Goal: Task Accomplishment & Management: Complete application form

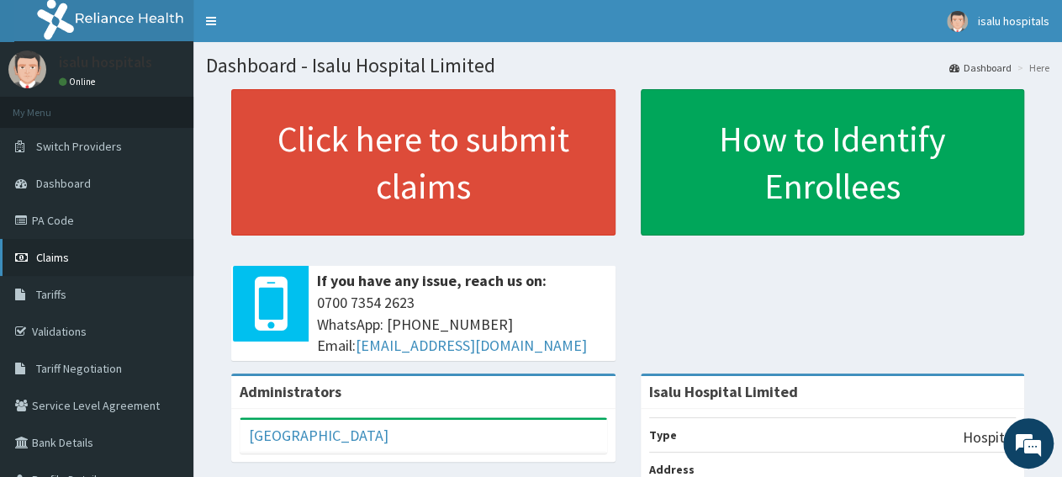
click at [63, 262] on span "Claims" at bounding box center [52, 257] width 33 height 15
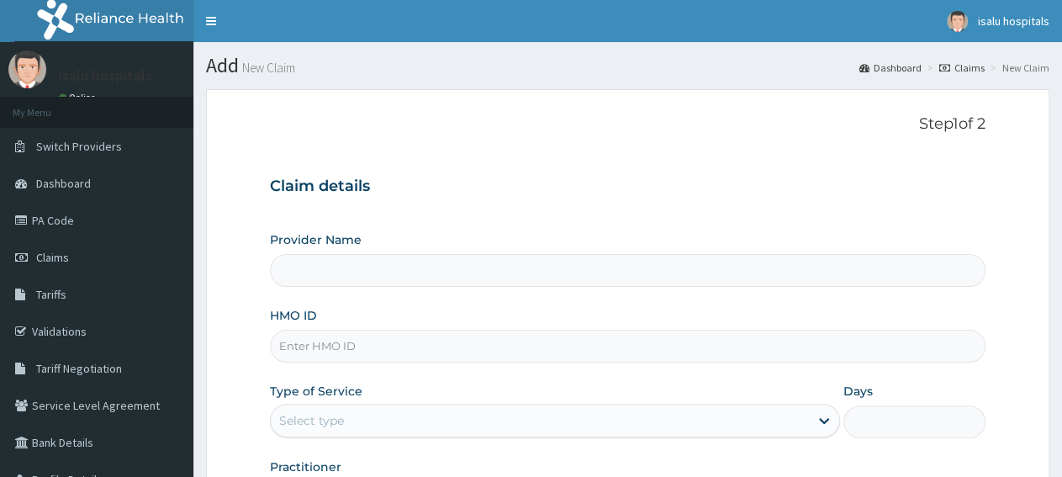
type input "Isalu Hospital Limited"
click at [61, 227] on link "PA Code" at bounding box center [96, 220] width 193 height 37
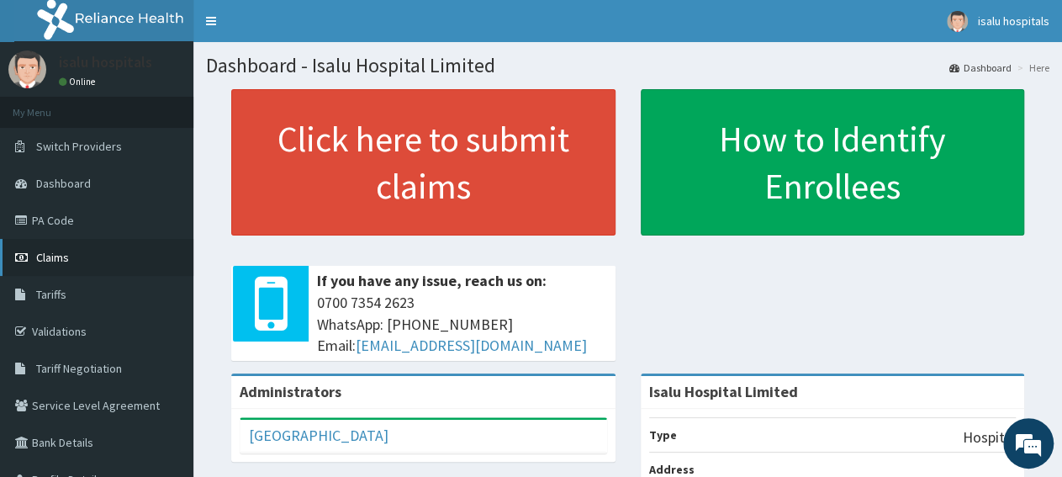
click at [69, 260] on link "Claims" at bounding box center [96, 257] width 193 height 37
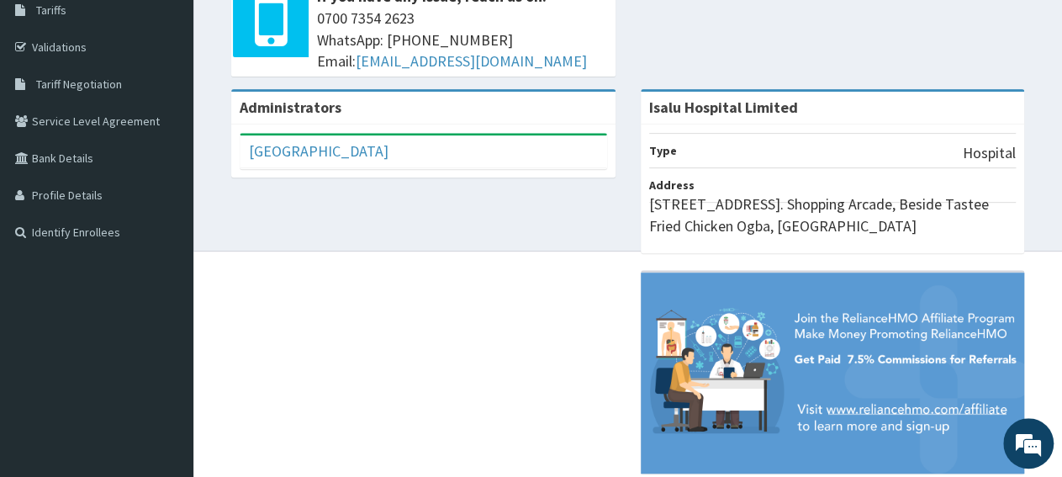
scroll to position [325, 0]
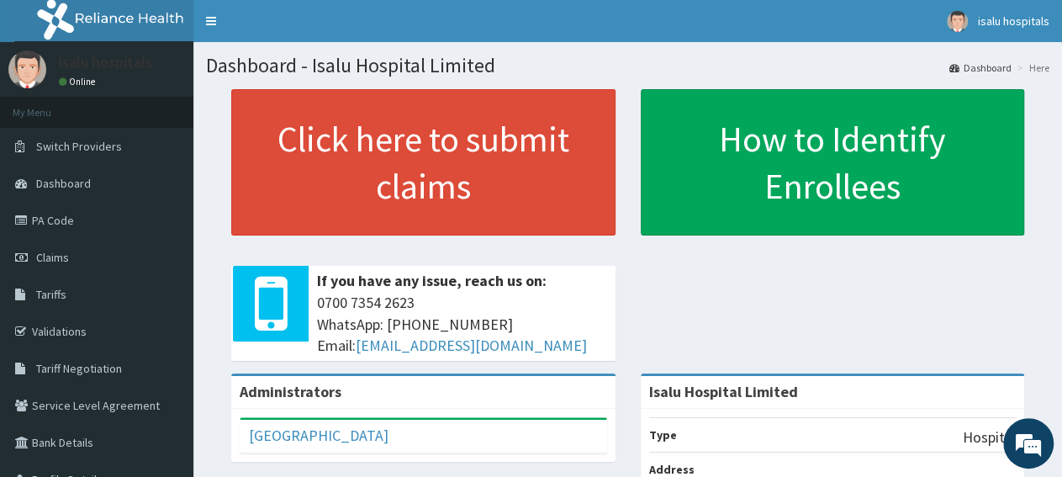
click at [68, 221] on link "PA Code" at bounding box center [96, 220] width 193 height 37
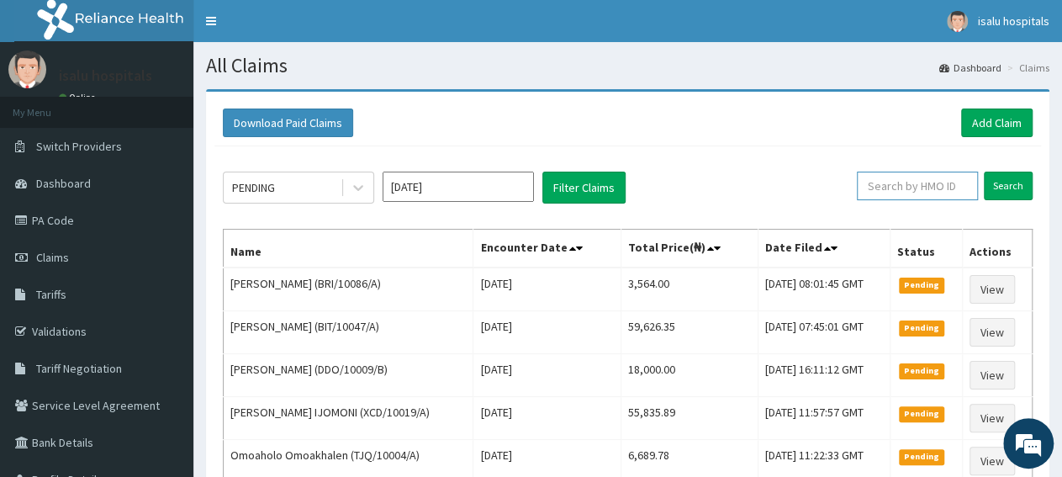
paste input "MOP/10002/A"
type input "MOP/10002/A"
click at [1018, 184] on input "Search" at bounding box center [1008, 186] width 49 height 29
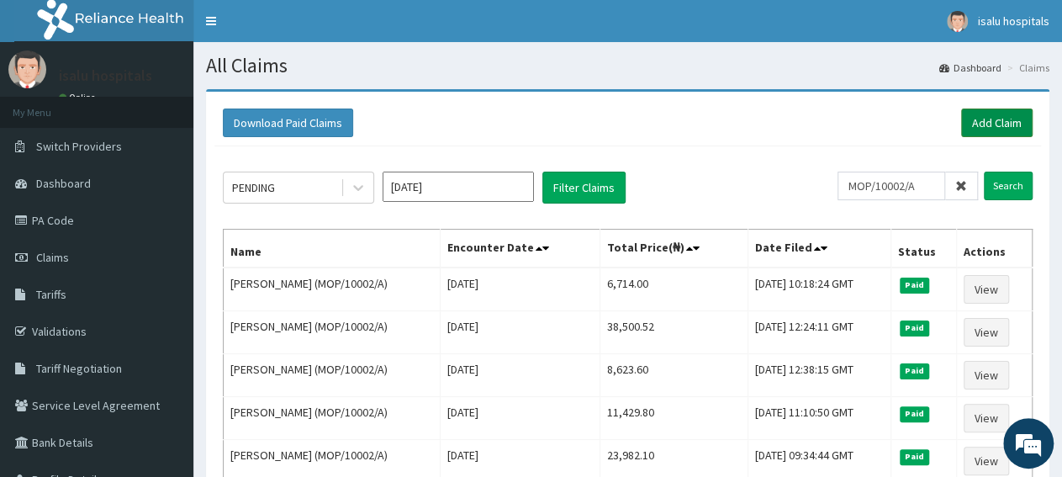
click at [1006, 120] on link "Add Claim" at bounding box center [996, 123] width 71 height 29
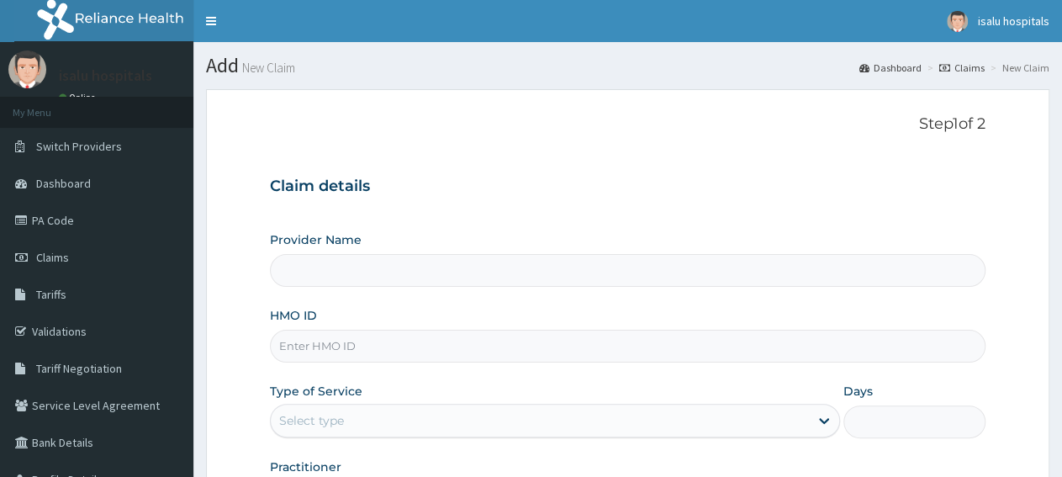
type input "Isalu Hospital Limited"
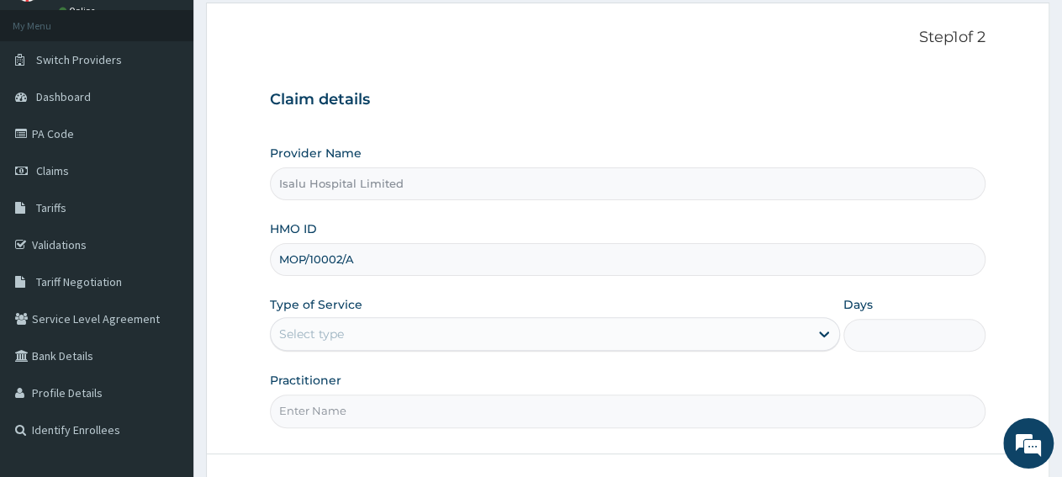
scroll to position [175, 0]
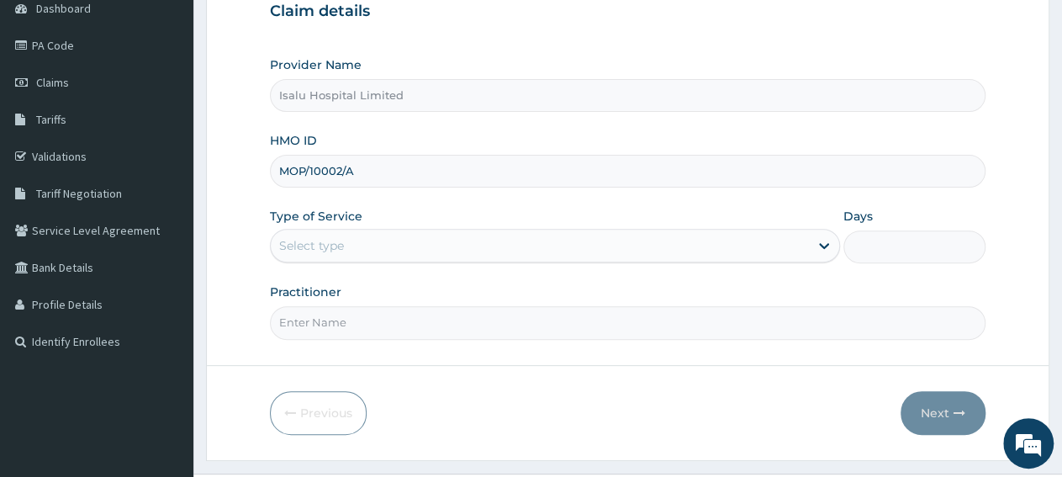
type input "MOP/10002/A"
click at [405, 235] on div "Select type" at bounding box center [540, 245] width 538 height 27
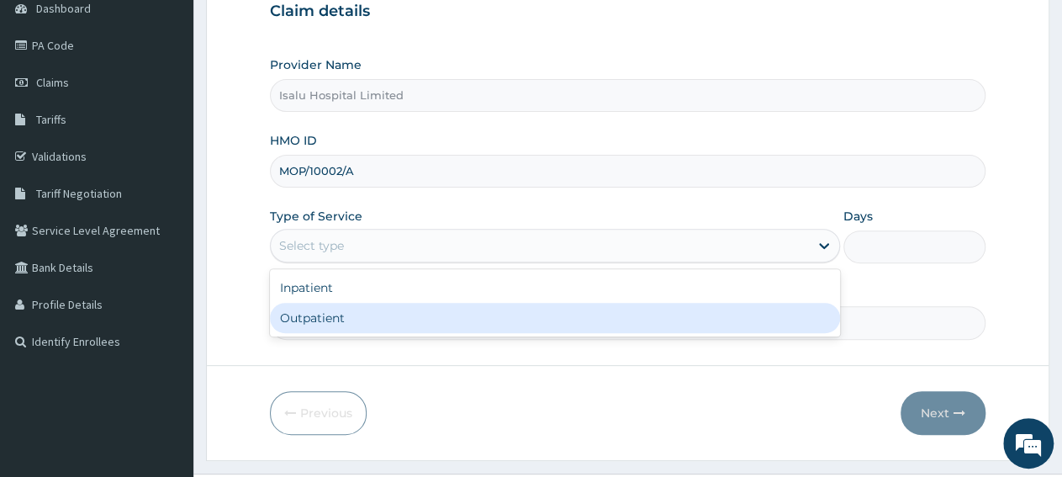
drag, startPoint x: 398, startPoint y: 326, endPoint x: 398, endPoint y: 220, distance: 106.0
click at [398, 324] on div "Outpatient" at bounding box center [554, 318] width 569 height 30
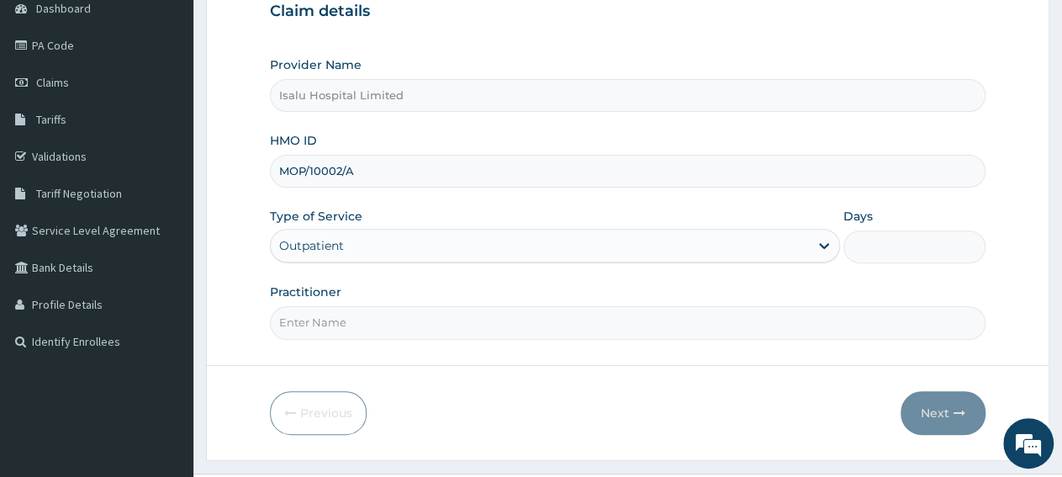
type input "1"
click at [461, 320] on input "Practitioner" at bounding box center [628, 322] width 716 height 33
paste input "Omolade [PERSON_NAME]"
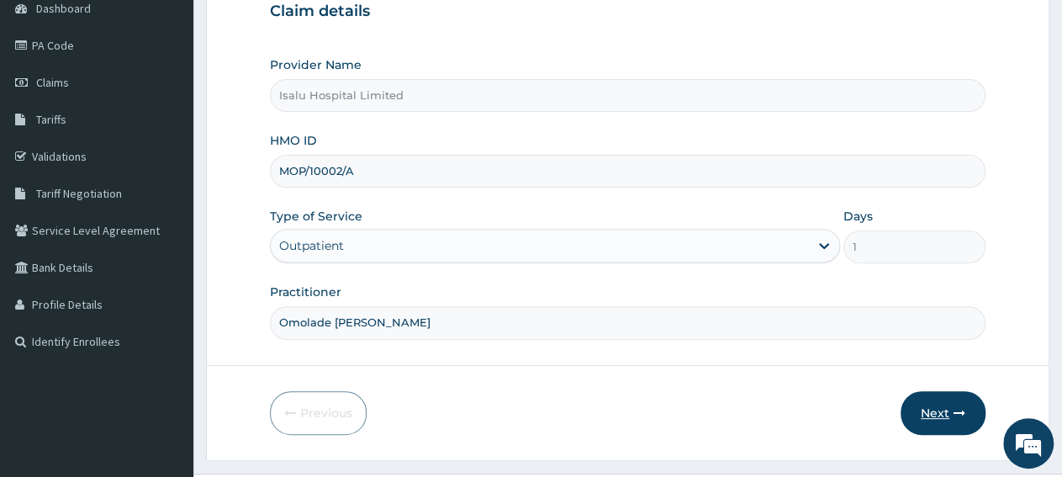
type input "Omolade [PERSON_NAME]"
click at [949, 403] on button "Next" at bounding box center [943, 413] width 85 height 44
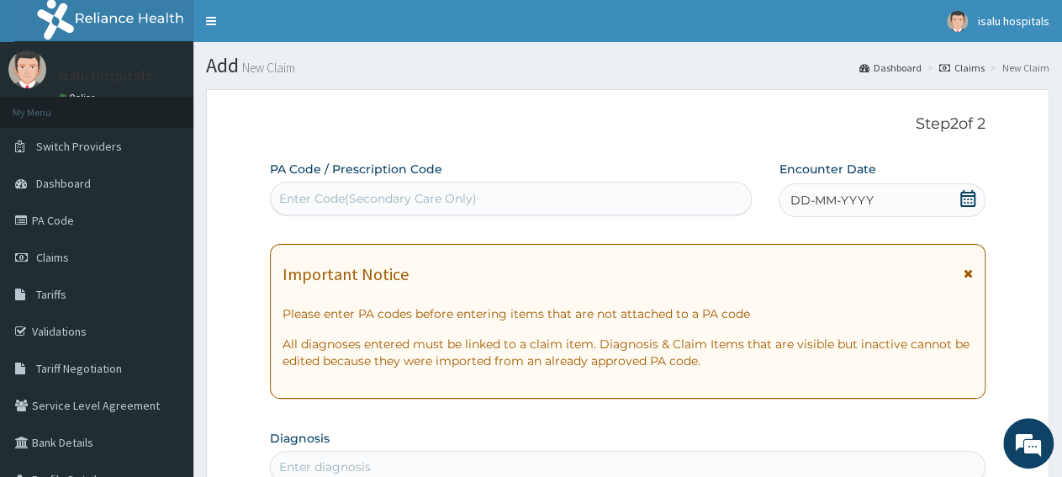
click at [490, 206] on div "Enter Code(Secondary Care Only)" at bounding box center [511, 198] width 480 height 27
paste input "PA/35C4C5"
type input "PA/35C4C5"
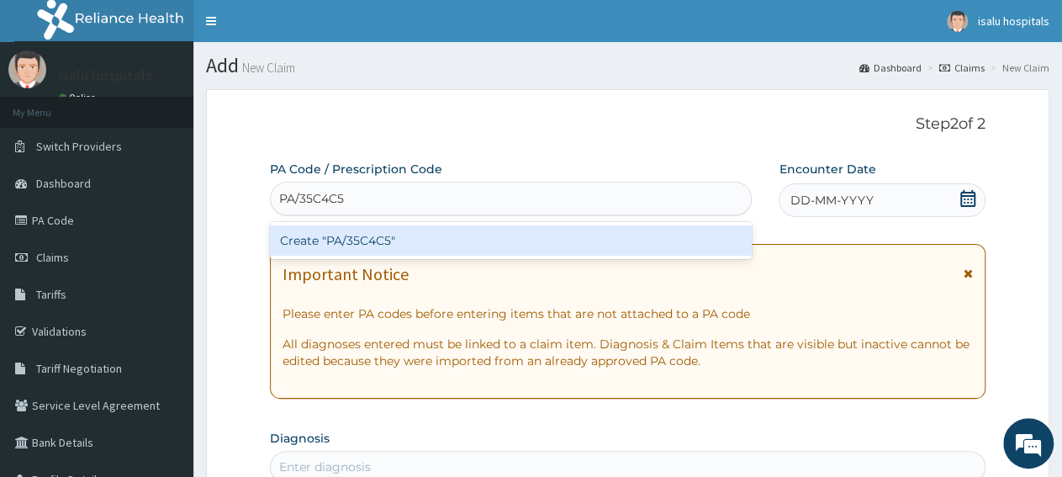
click at [487, 239] on div "Create "PA/35C4C5"" at bounding box center [511, 240] width 482 height 30
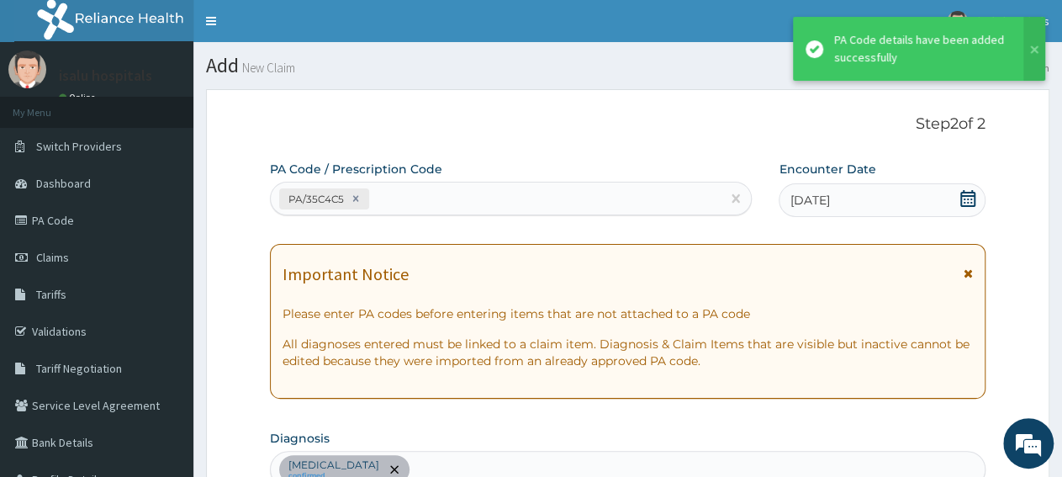
scroll to position [459, 0]
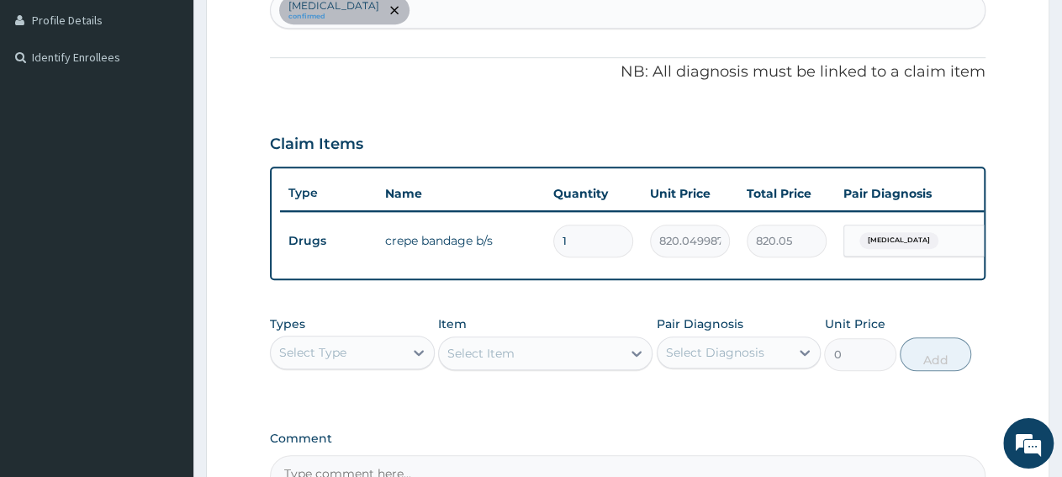
click at [342, 361] on div "Select Type" at bounding box center [312, 352] width 67 height 17
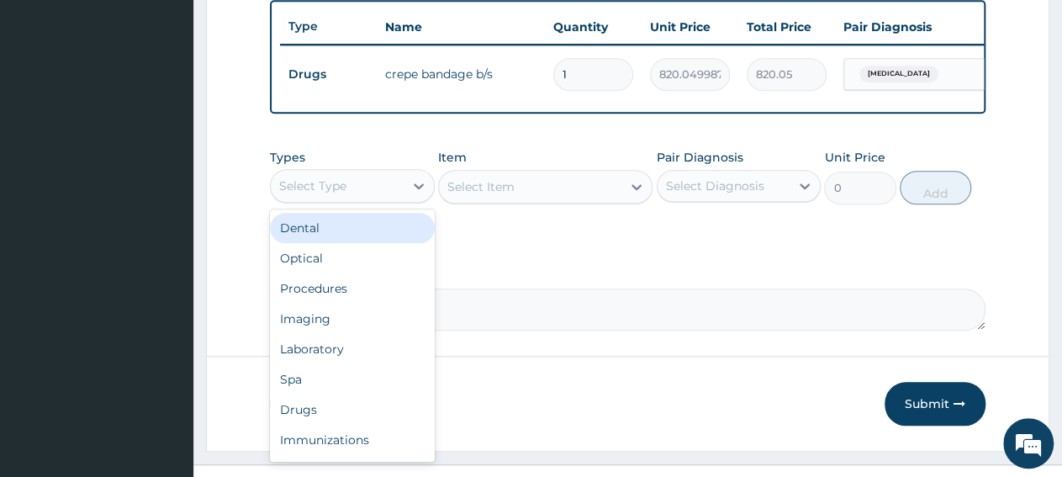
scroll to position [668, 0]
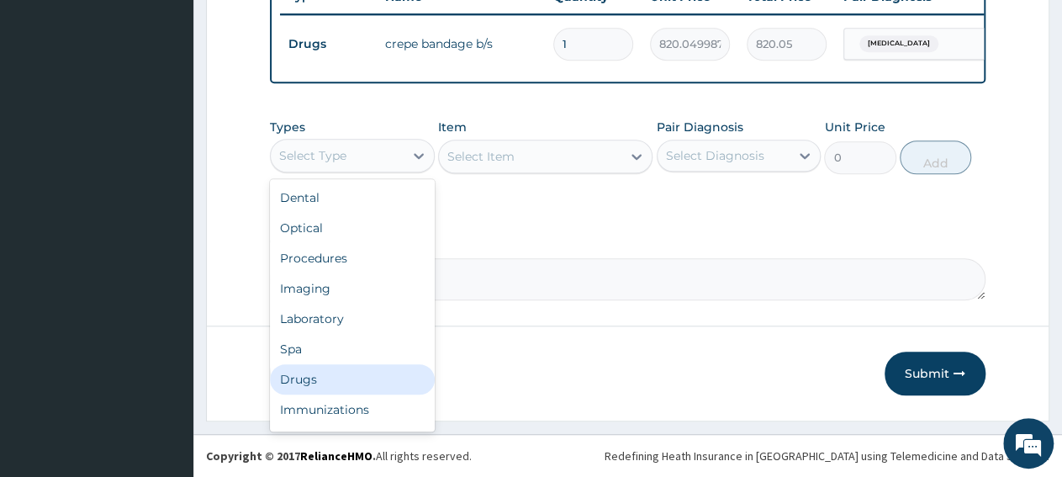
click at [315, 385] on div "Drugs" at bounding box center [352, 379] width 165 height 30
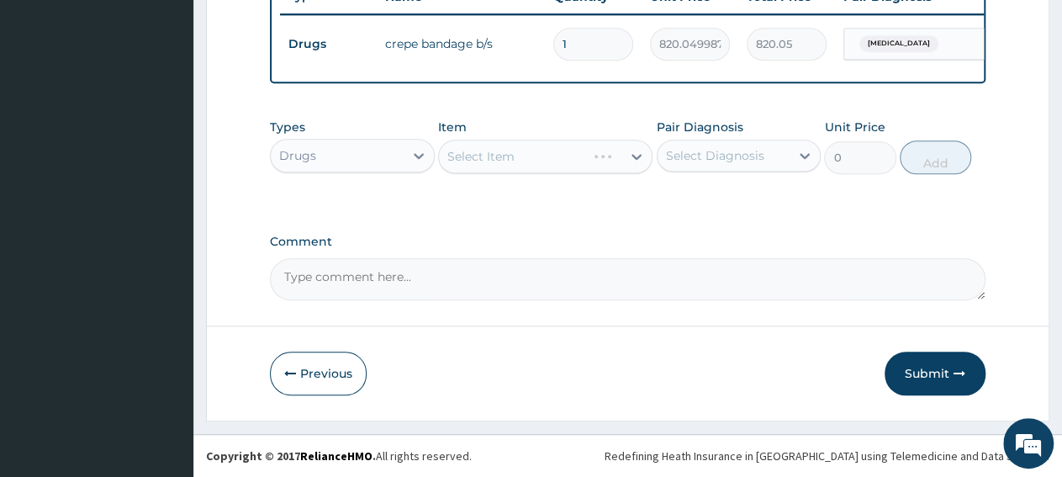
click at [503, 162] on div "Select Item" at bounding box center [545, 157] width 214 height 34
click at [587, 162] on div "Select Item" at bounding box center [530, 156] width 183 height 27
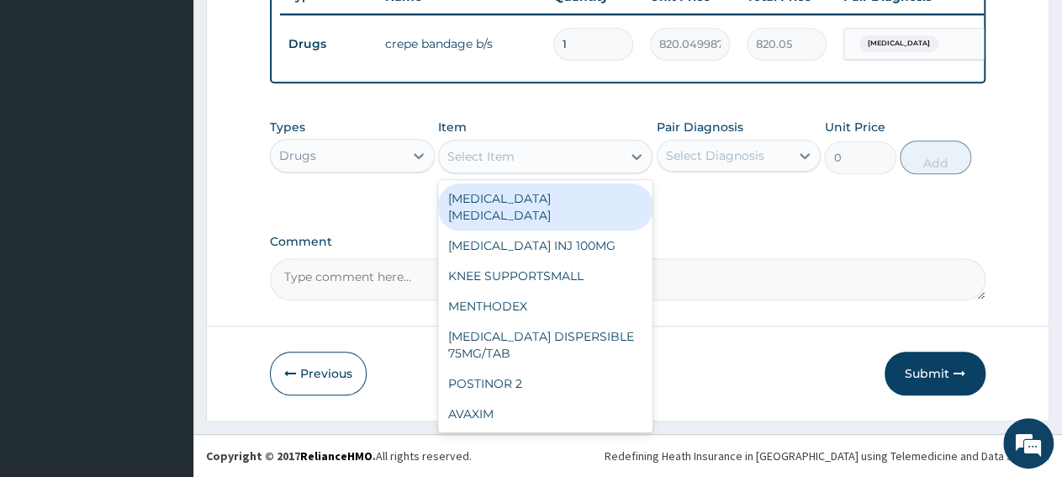
paste input "PCM TAB"
type input "PCM TAB"
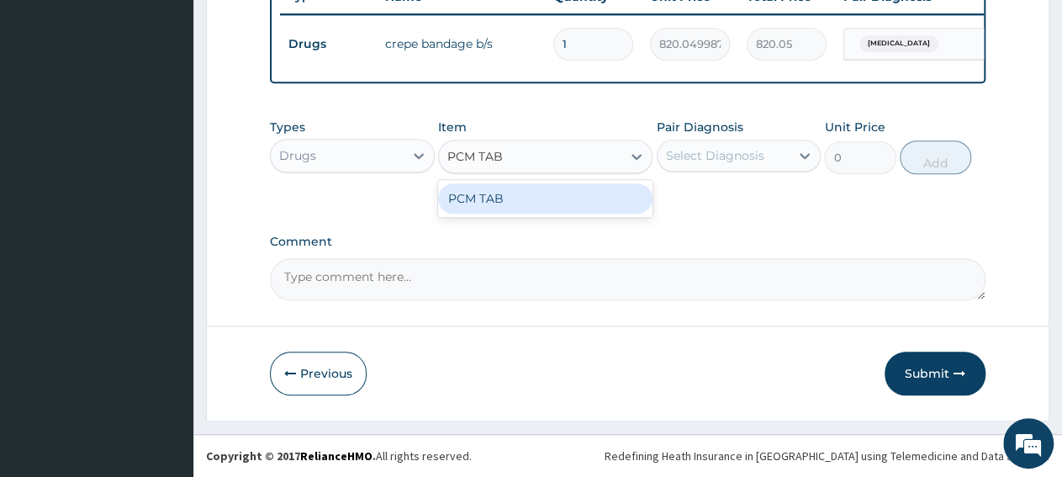
drag, startPoint x: 585, startPoint y: 198, endPoint x: 649, endPoint y: 176, distance: 68.4
click at [590, 198] on div "PCM TAB" at bounding box center [545, 198] width 214 height 30
type input "201.0959930419922"
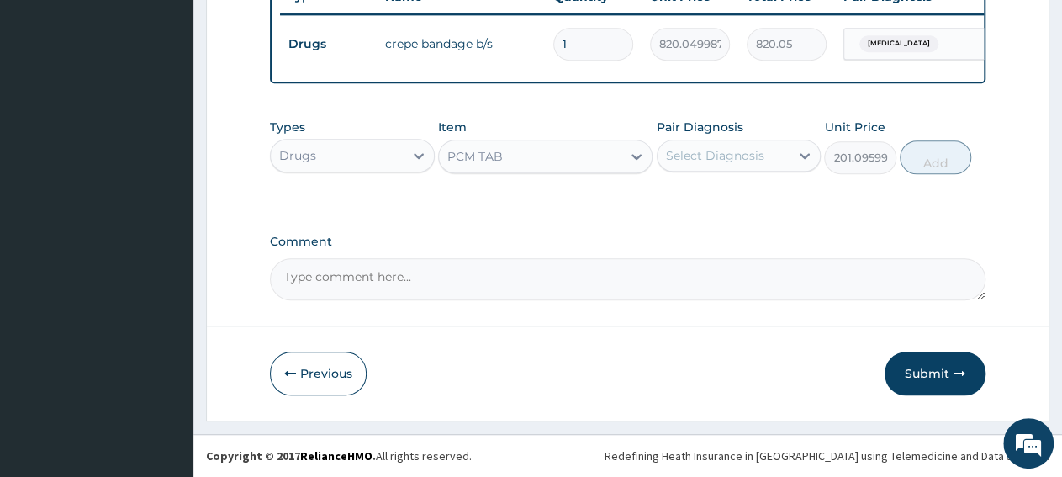
click at [713, 149] on div "Select Diagnosis" at bounding box center [715, 155] width 98 height 17
click at [715, 203] on label "Tendinitis" at bounding box center [737, 196] width 104 height 17
checkbox input "true"
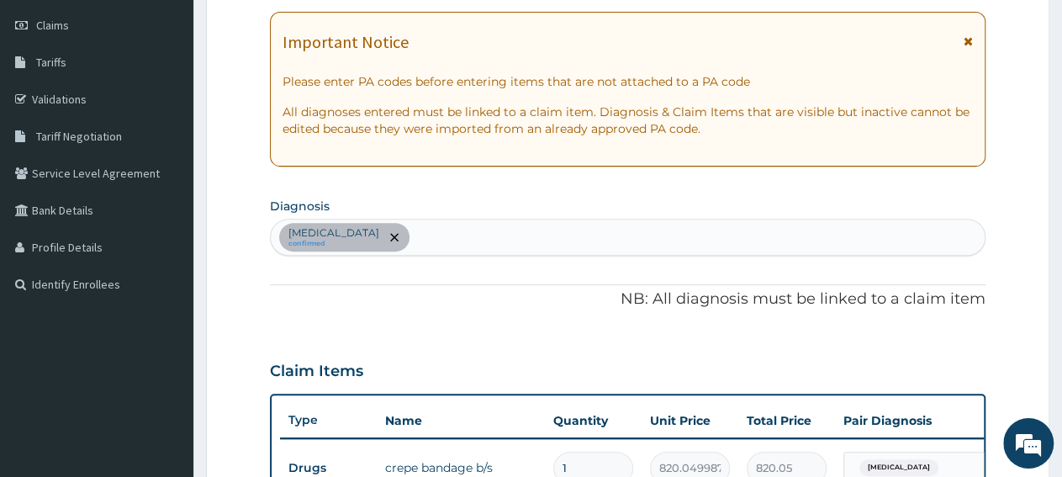
scroll to position [230, 0]
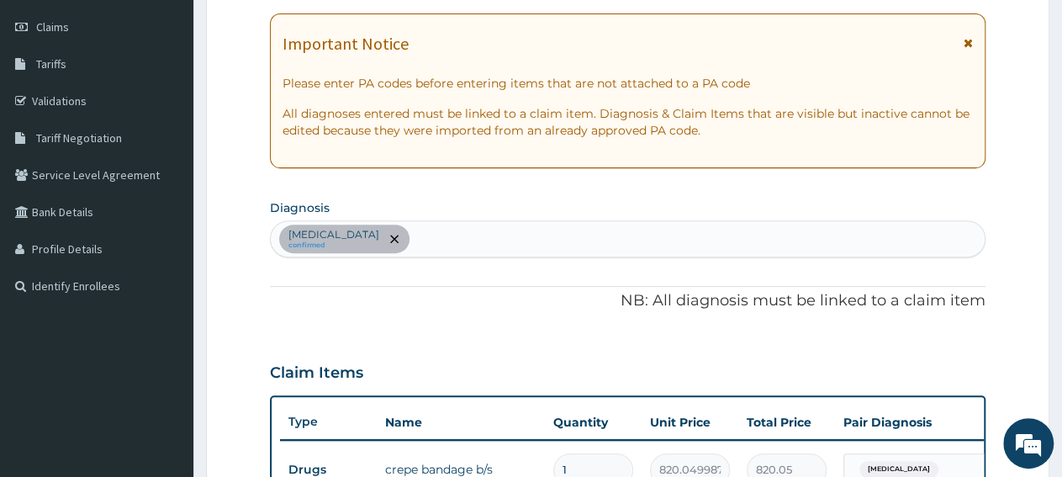
click at [571, 223] on div "Tendinitis confirmed" at bounding box center [628, 238] width 714 height 35
type input "pain"
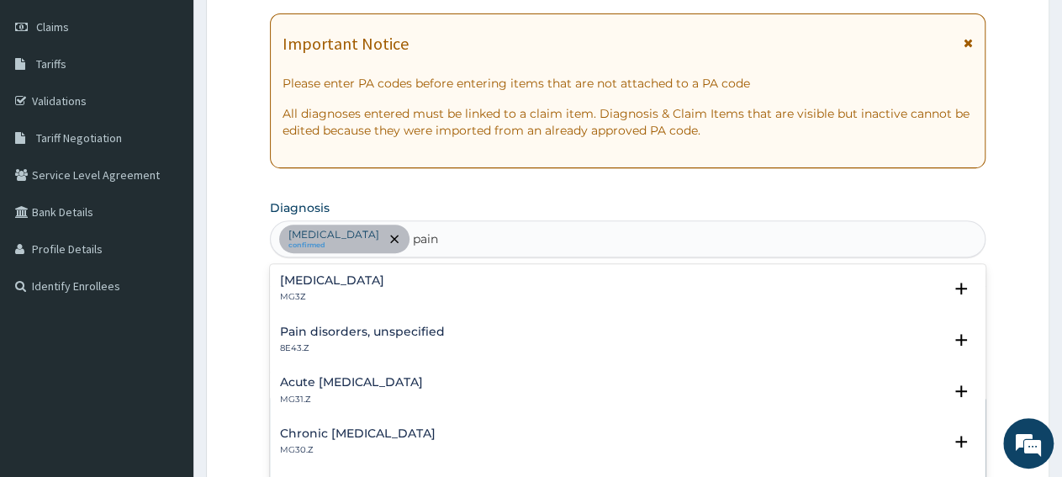
click at [294, 283] on h4 "Pain, unspecified" at bounding box center [332, 280] width 104 height 13
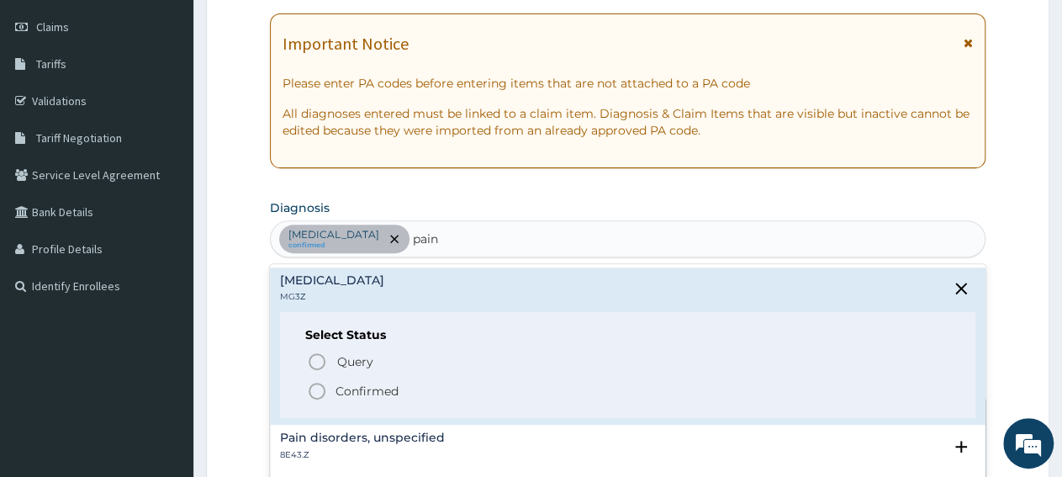
click at [337, 396] on p "Confirmed" at bounding box center [367, 391] width 63 height 17
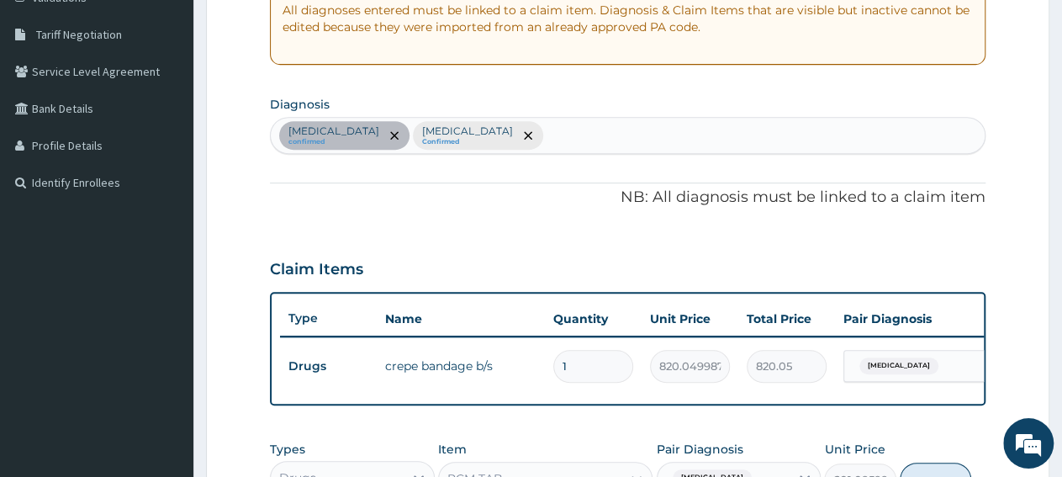
scroll to position [493, 0]
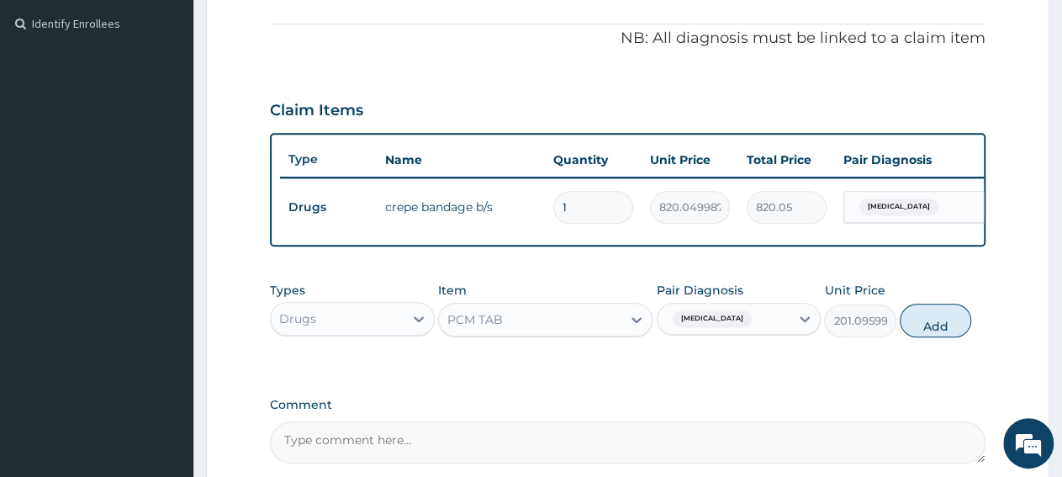
click at [736, 333] on div "Tendinitis" at bounding box center [724, 319] width 133 height 29
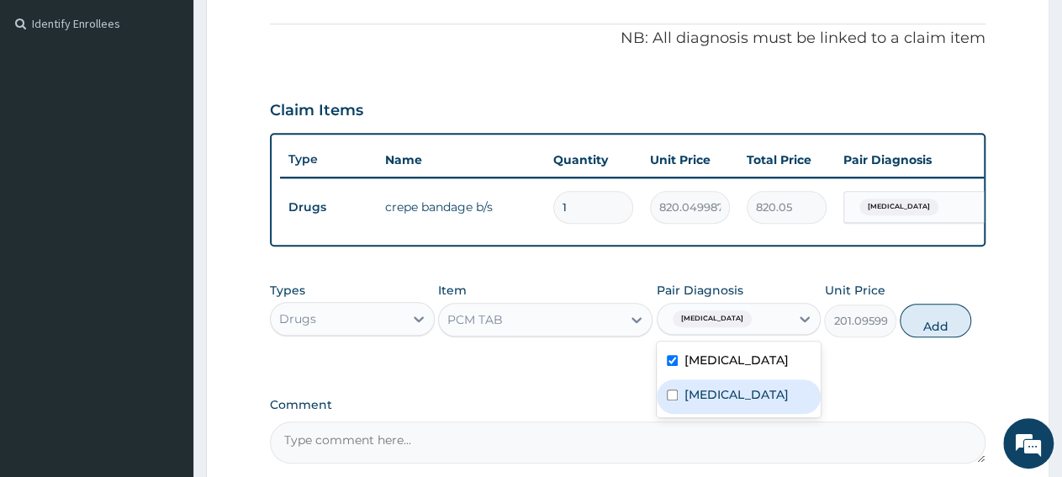
click at [728, 403] on label "Pain, unspecified" at bounding box center [737, 394] width 104 height 17
checkbox input "true"
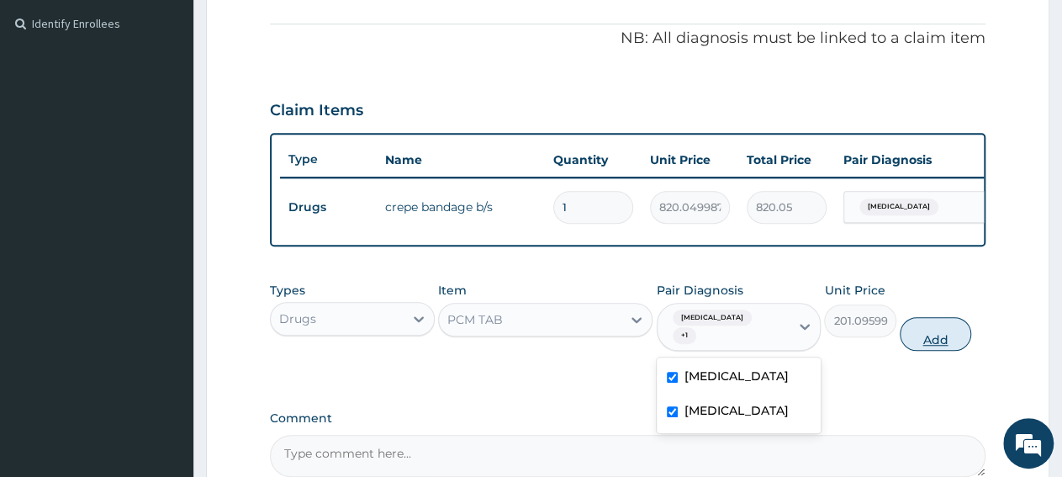
click at [935, 345] on button "Add" at bounding box center [935, 334] width 71 height 34
type input "0"
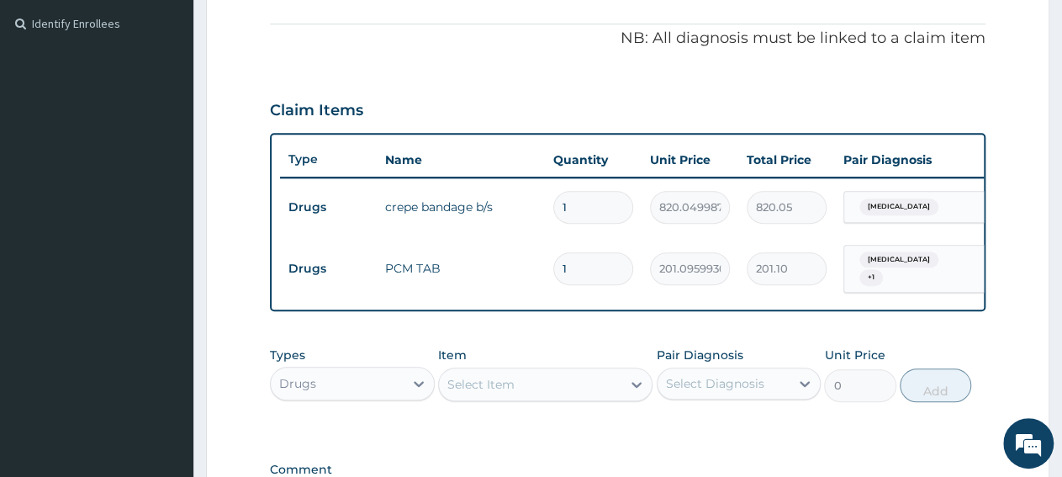
drag, startPoint x: 587, startPoint y: 248, endPoint x: 595, endPoint y: 277, distance: 29.6
click at [590, 263] on input "1" at bounding box center [593, 268] width 80 height 33
type input "18"
type input "3619.73"
type input "18"
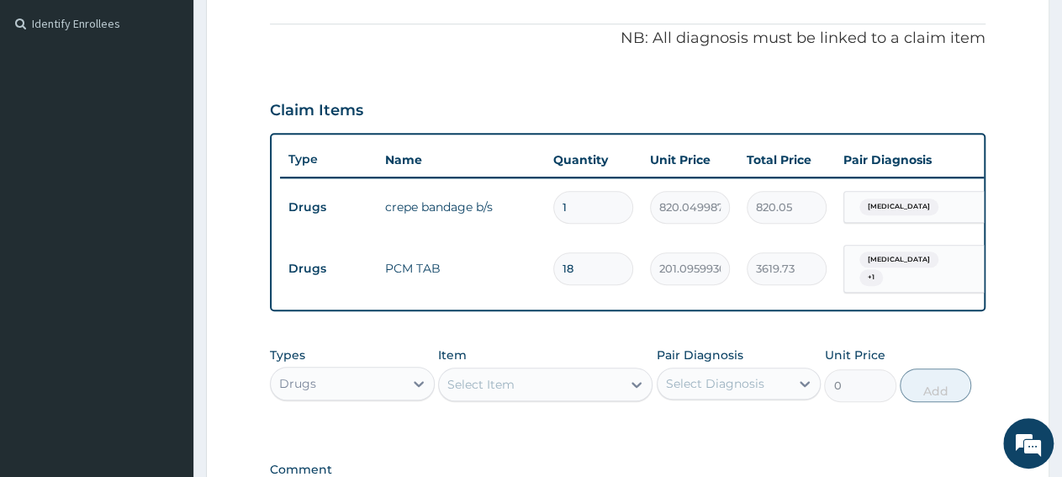
click at [542, 398] on div "Select Item" at bounding box center [530, 384] width 183 height 27
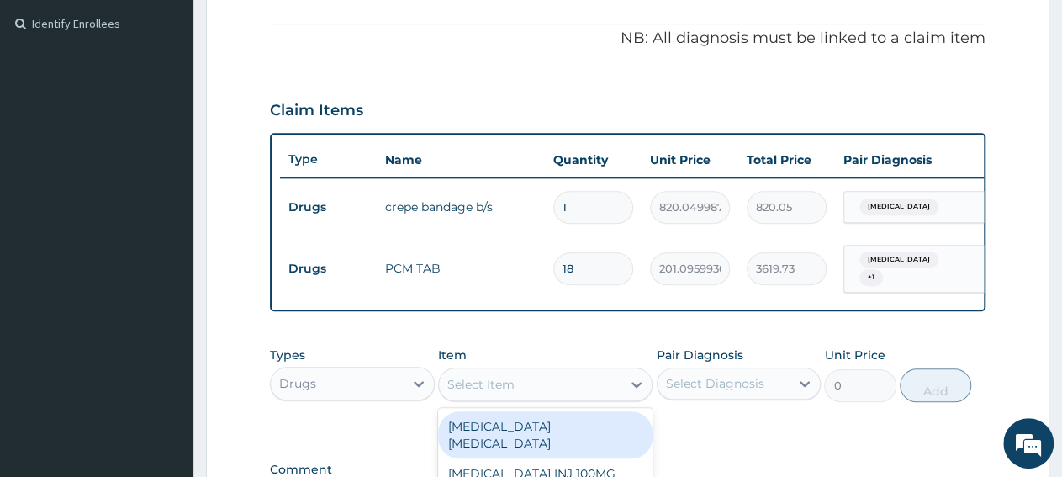
paste input "DICLOMOL GEL"
type input "DICLOMOL GEL"
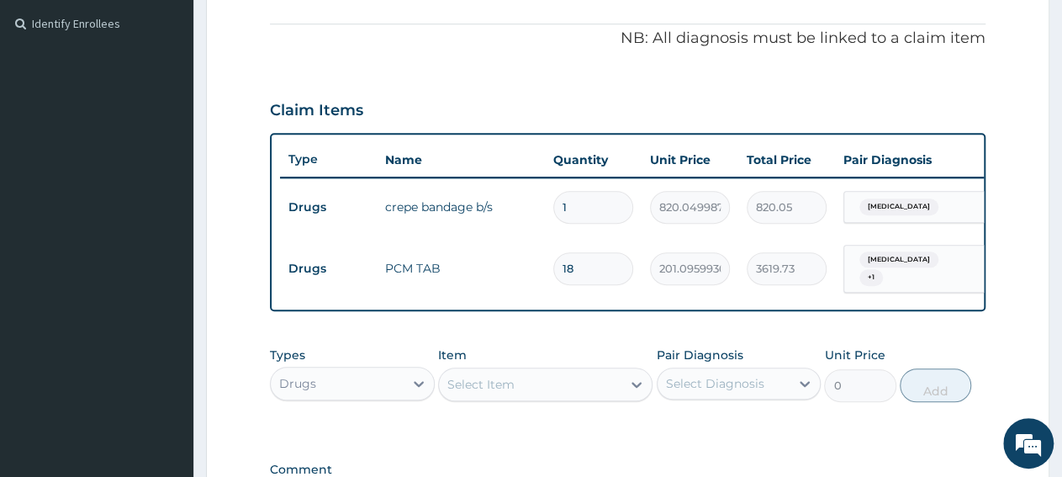
click at [551, 398] on div "Select Item" at bounding box center [530, 384] width 183 height 27
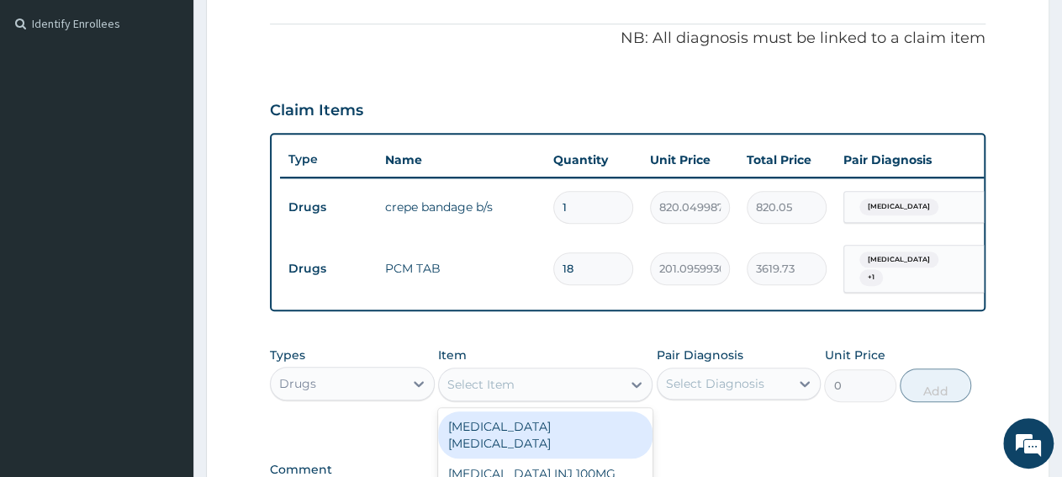
click at [551, 393] on div "Select Item" at bounding box center [530, 384] width 183 height 27
paste input "DICLOMOL GEL"
type input "DICLOMOL GEL"
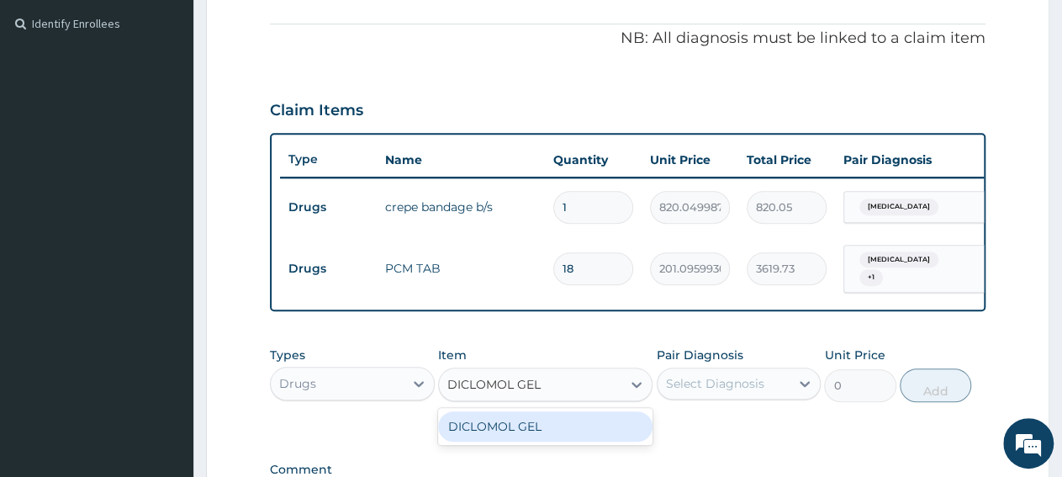
click at [549, 437] on div "DICLOMOL GEL" at bounding box center [545, 426] width 214 height 30
type input "1896.65283203125"
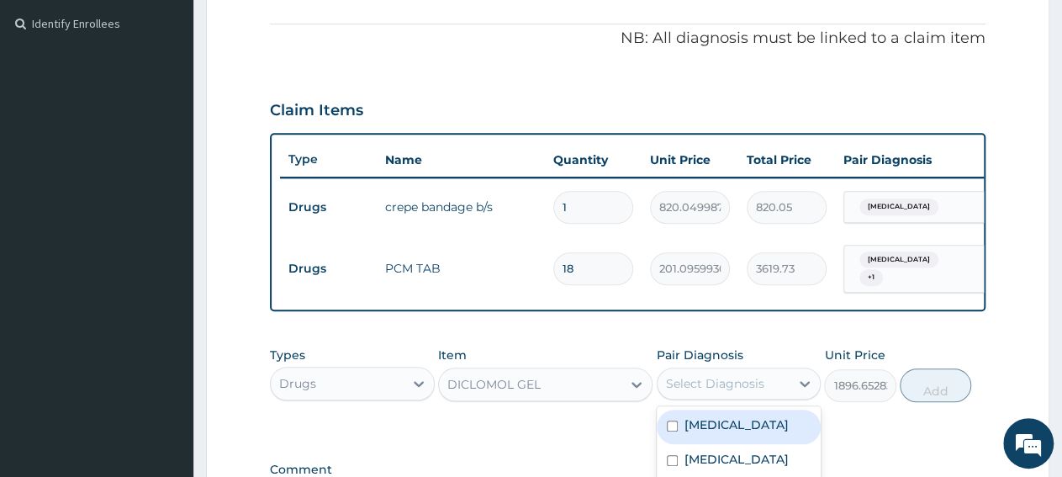
click at [689, 387] on div "Select Diagnosis" at bounding box center [715, 383] width 98 height 17
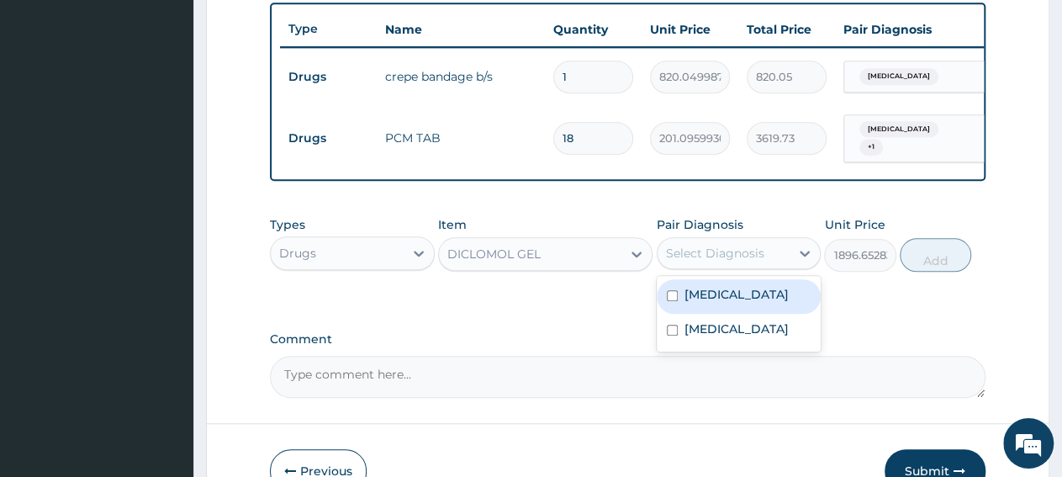
scroll to position [668, 0]
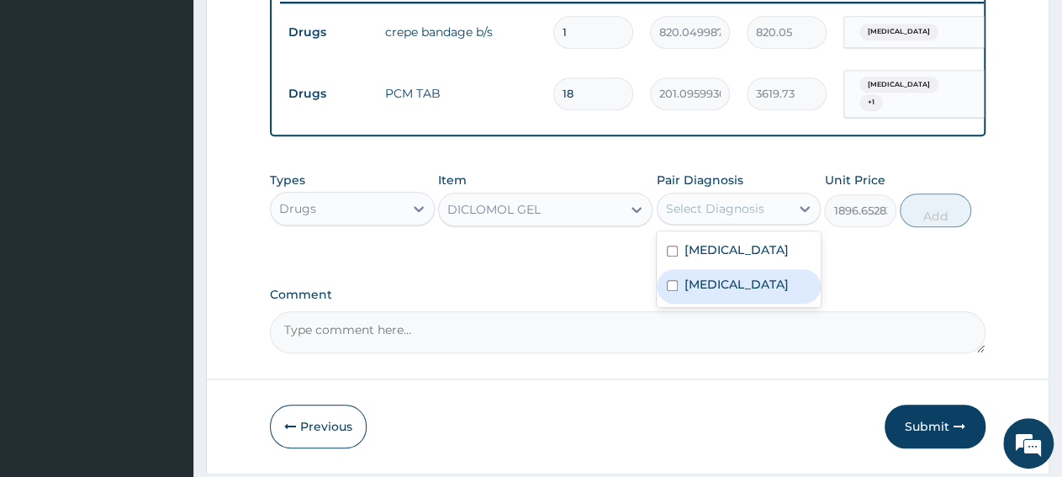
click at [724, 293] on label "Pain, unspecified" at bounding box center [737, 284] width 104 height 17
checkbox input "true"
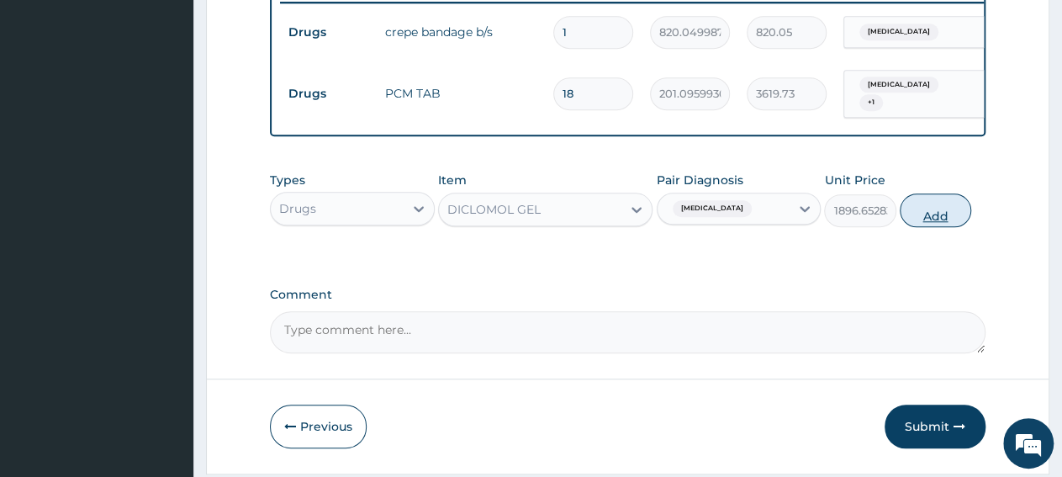
click at [945, 224] on button "Add" at bounding box center [935, 210] width 71 height 34
type input "0"
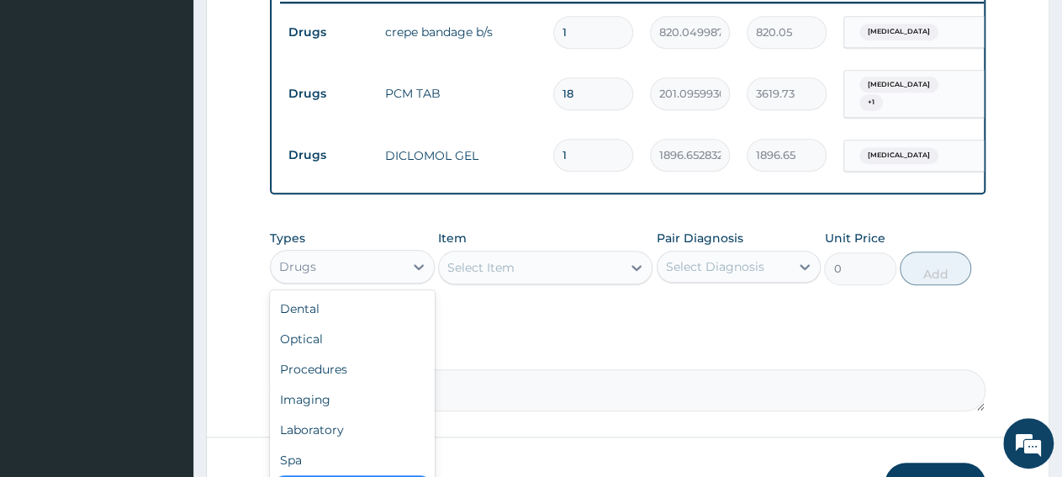
click at [351, 277] on div "Drugs" at bounding box center [337, 266] width 133 height 27
click at [344, 379] on div "Procedures" at bounding box center [352, 369] width 165 height 30
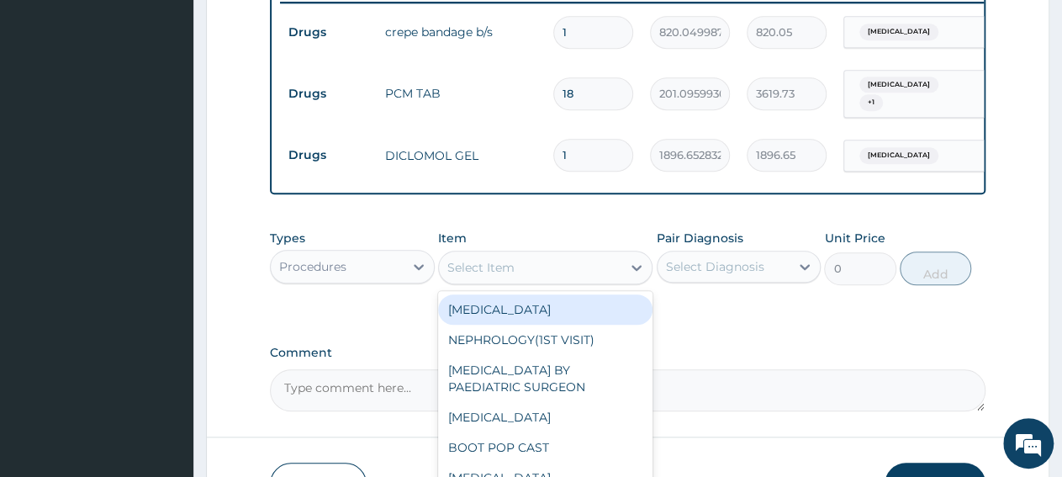
click at [511, 281] on div "Select Item" at bounding box center [530, 267] width 183 height 27
paste input "General Consultation ("
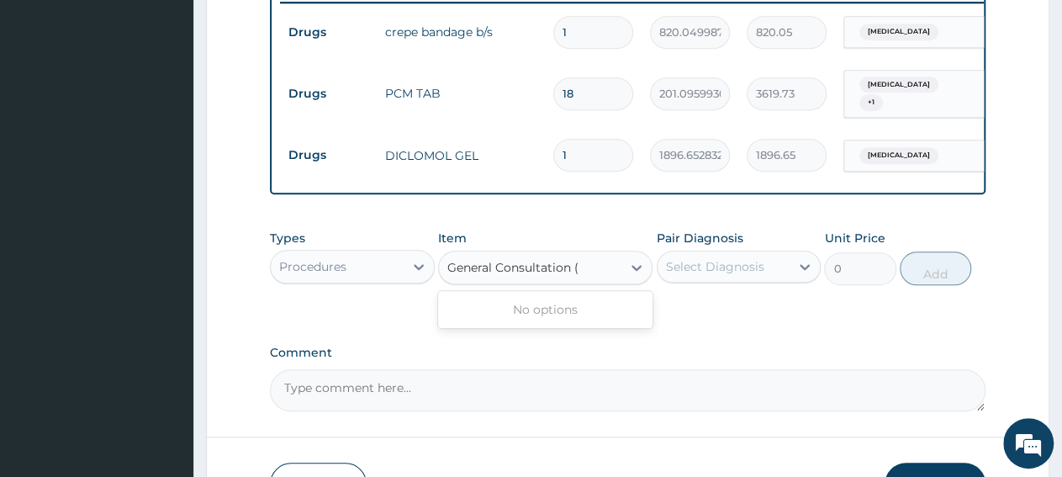
type input "General Consultation"
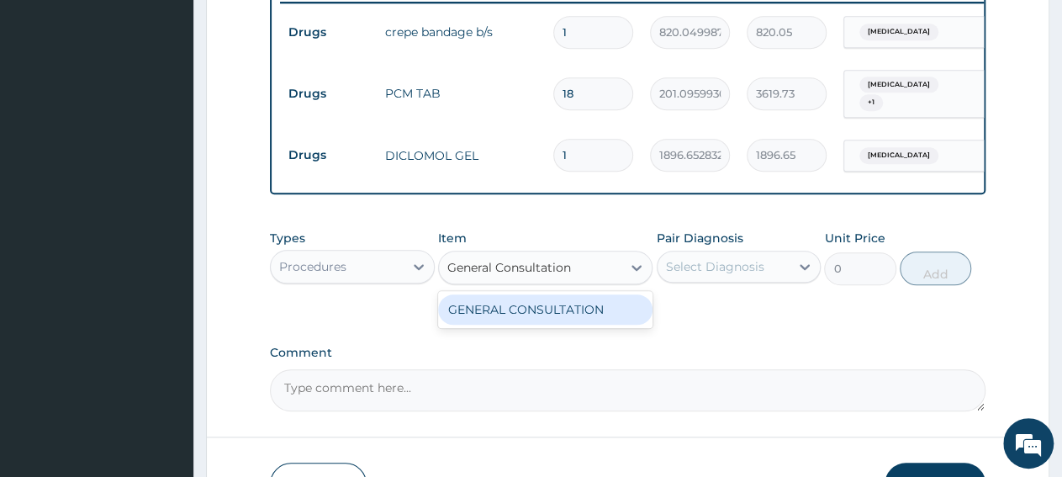
click at [620, 317] on div "GENERAL CONSULTATION" at bounding box center [545, 309] width 214 height 30
type input "3150"
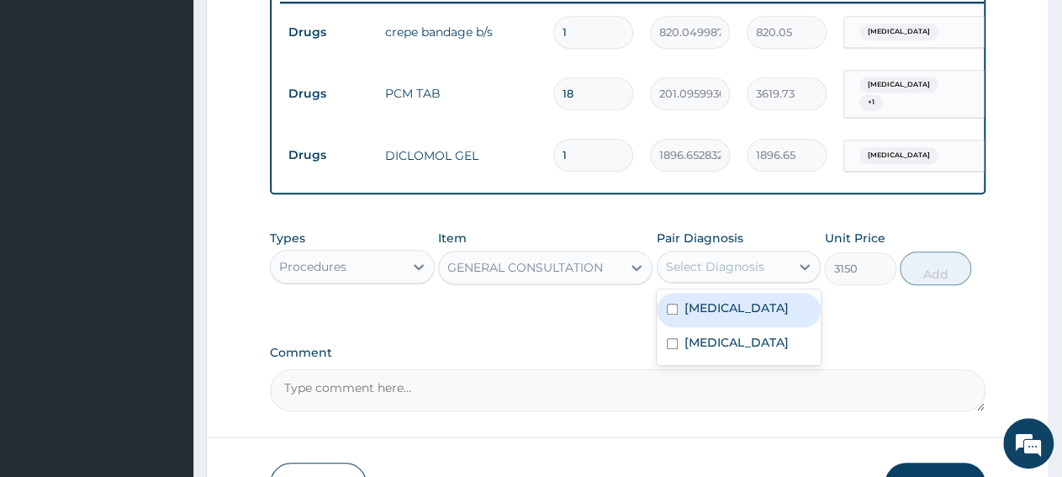
click at [704, 275] on div "Select Diagnosis" at bounding box center [715, 266] width 98 height 17
click at [707, 316] on label "Tendinitis" at bounding box center [737, 307] width 104 height 17
checkbox input "true"
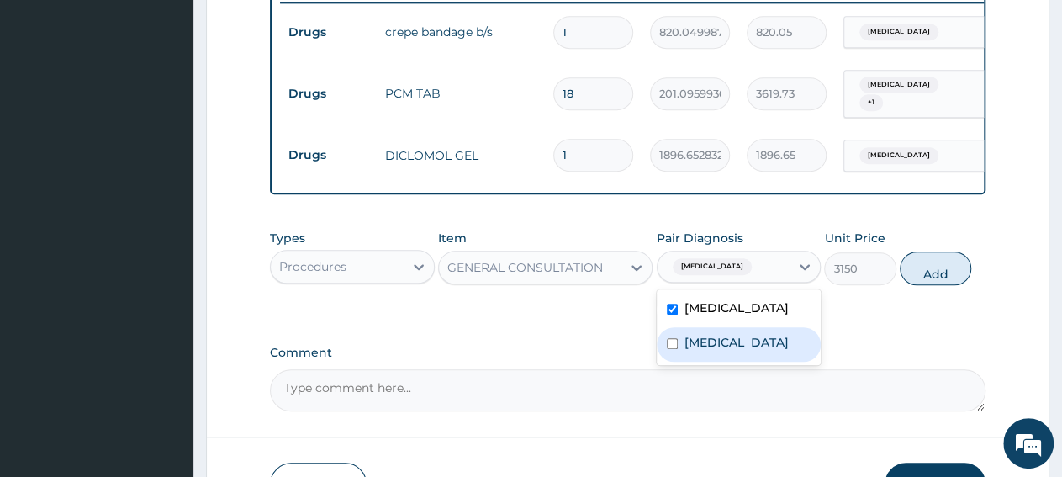
click at [707, 346] on label "Pain, unspecified" at bounding box center [737, 342] width 104 height 17
checkbox input "true"
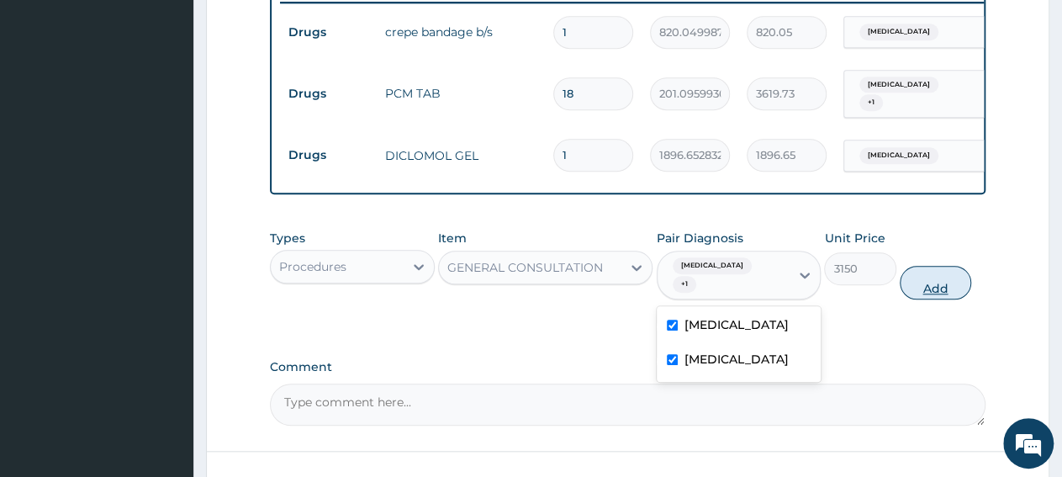
click at [919, 278] on button "Add" at bounding box center [935, 283] width 71 height 34
type input "0"
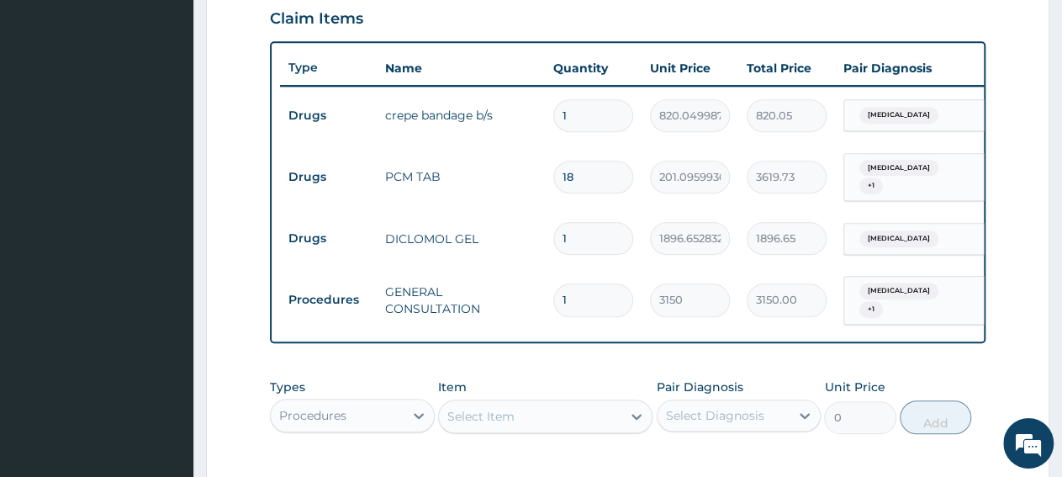
scroll to position [493, 0]
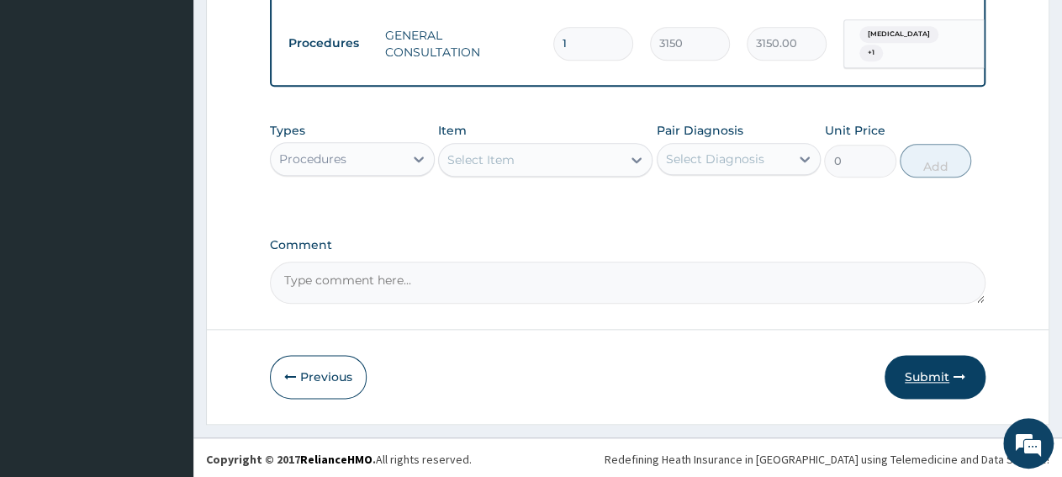
click at [919, 374] on button "Submit" at bounding box center [935, 377] width 101 height 44
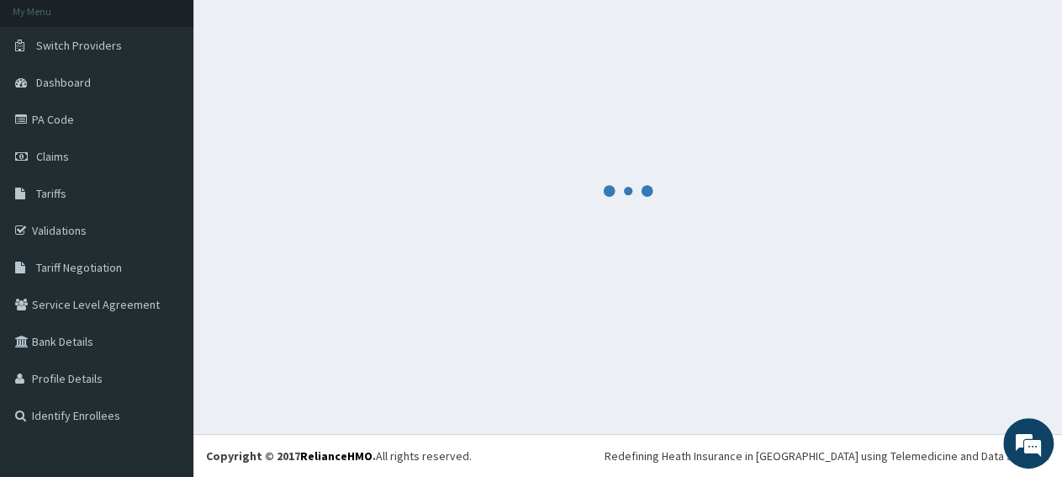
scroll to position [100, 0]
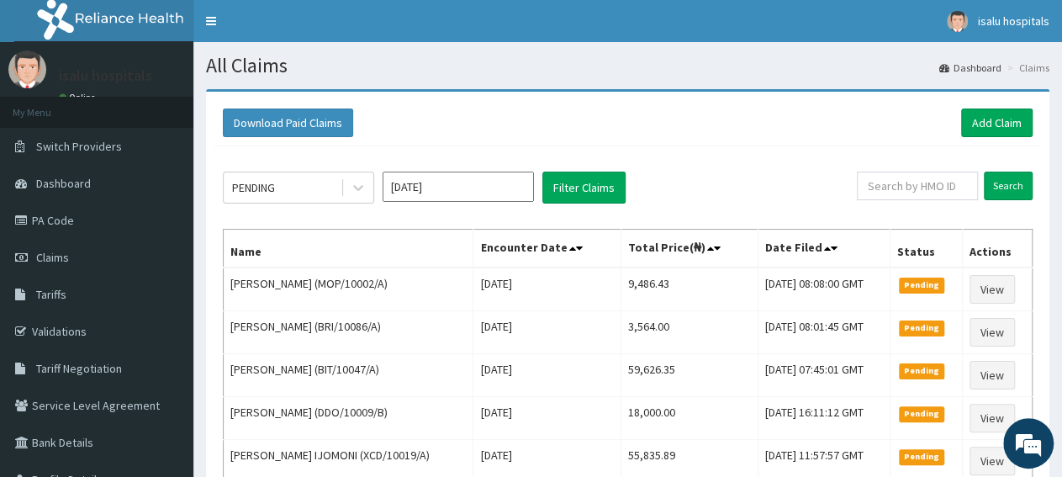
click at [675, 142] on div "Download Paid Claims Add Claim" at bounding box center [627, 123] width 827 height 46
paste input "MOP/10002/A"
type input "MOP/10002/A"
click at [1021, 188] on input "Search" at bounding box center [1008, 186] width 49 height 29
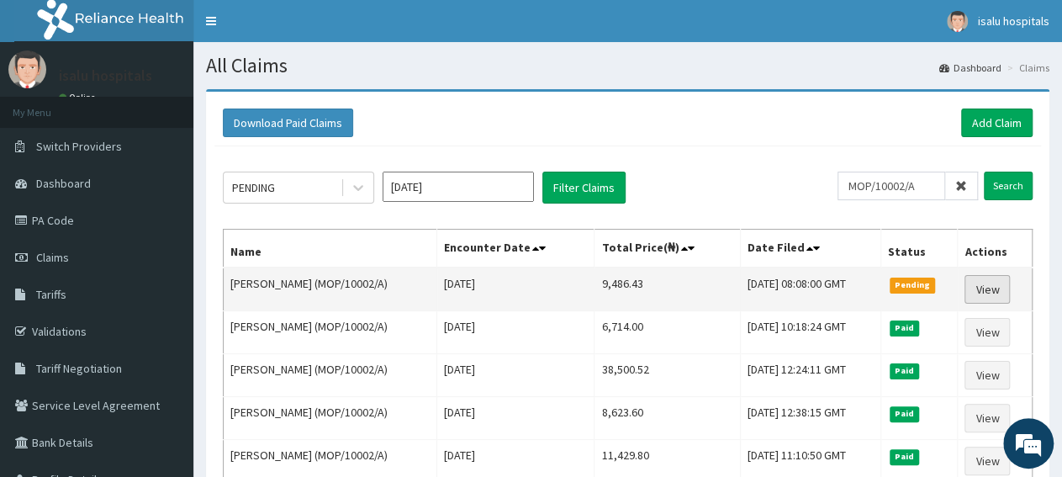
click at [997, 287] on link "View" at bounding box center [987, 289] width 45 height 29
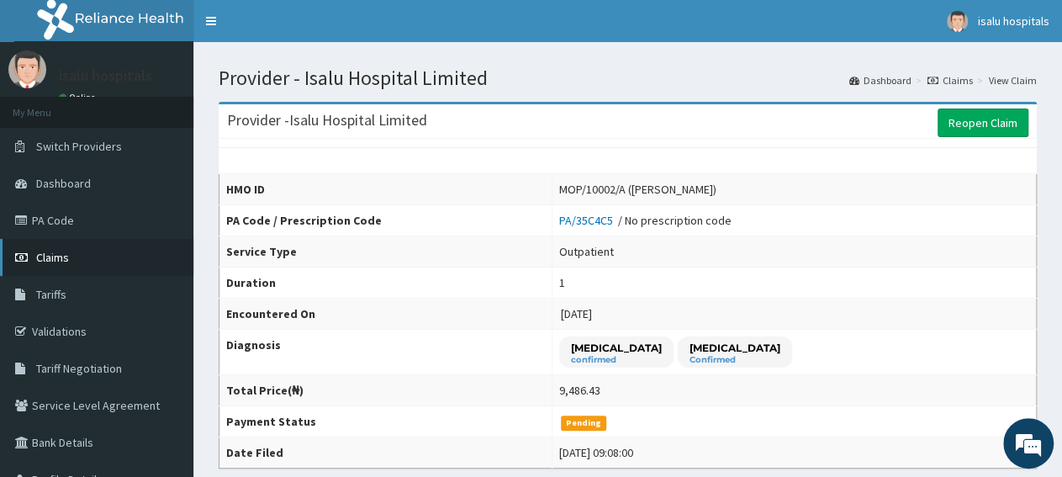
click at [89, 263] on link "Claims" at bounding box center [96, 257] width 193 height 37
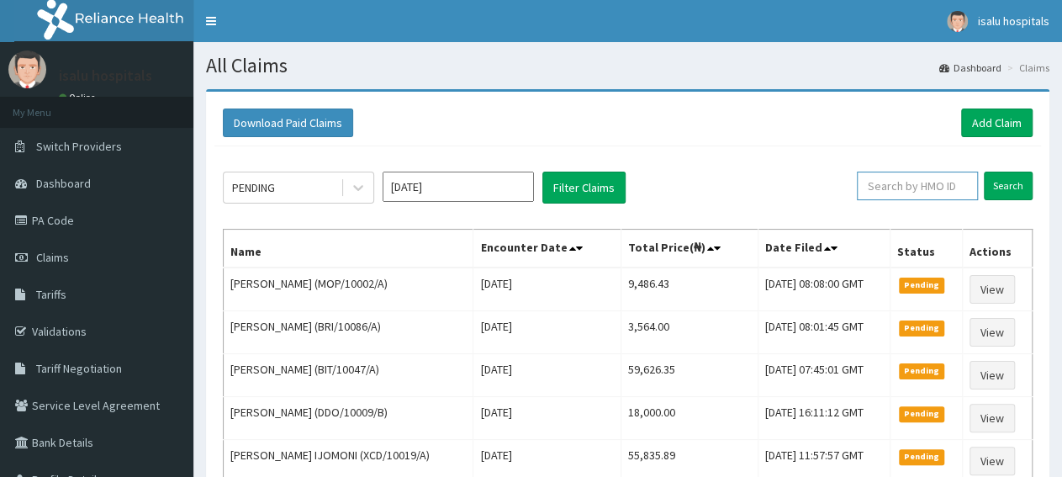
paste input "MOP/10002/A"
type input "MOP/10002/A"
click at [1017, 184] on input "Search" at bounding box center [1008, 186] width 49 height 29
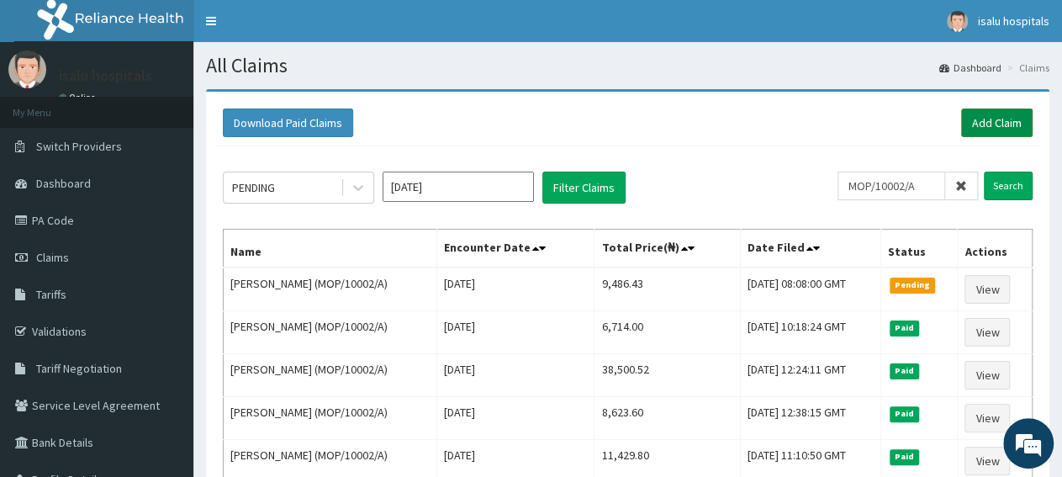
click at [985, 125] on link "Add Claim" at bounding box center [996, 123] width 71 height 29
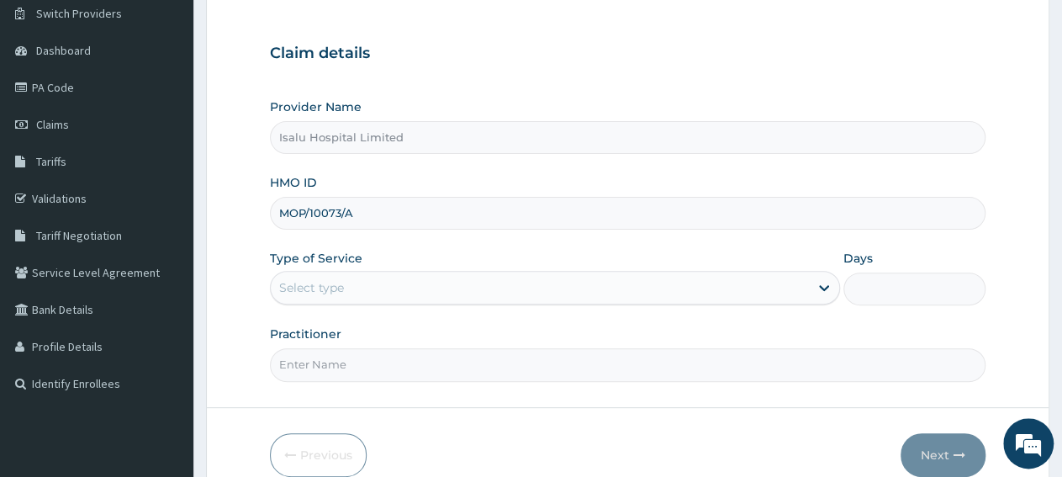
scroll to position [175, 0]
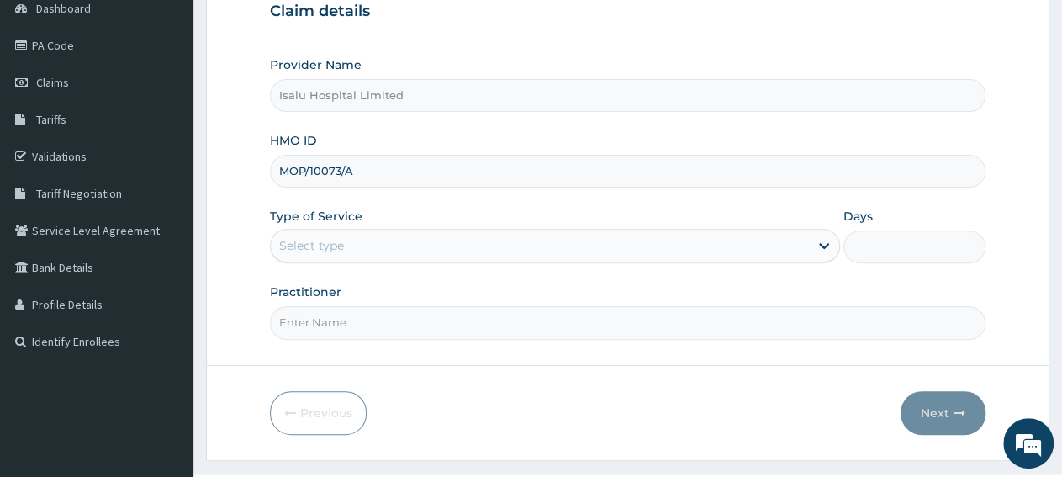
type input "MOP/10073/A"
click at [342, 250] on div "Select type" at bounding box center [311, 245] width 65 height 17
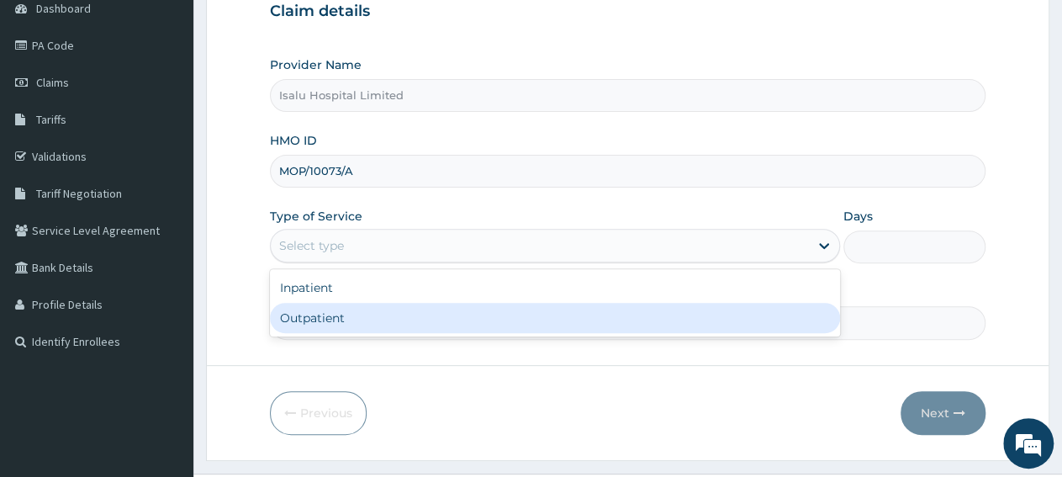
click at [357, 326] on div "Outpatient" at bounding box center [554, 318] width 569 height 30
type input "1"
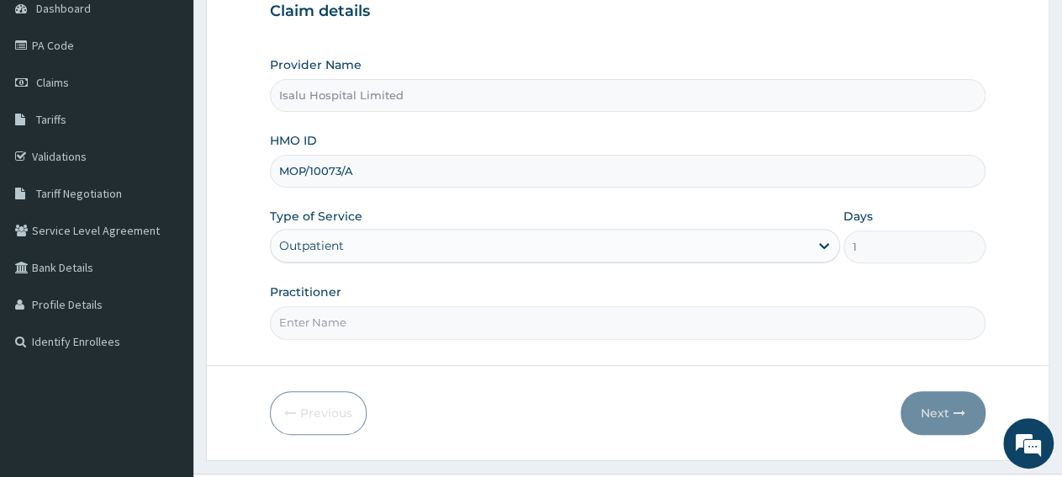
scroll to position [0, 0]
paste input "Yahya Sanusi"
type input "Yahya Sanusi"
click at [953, 404] on button "Next" at bounding box center [943, 413] width 85 height 44
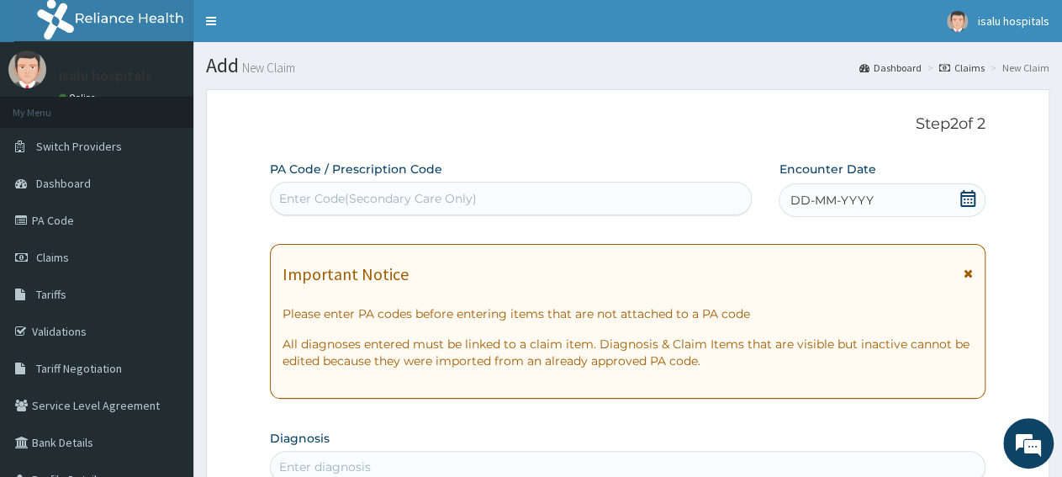
click at [497, 198] on div "Enter Code(Secondary Care Only)" at bounding box center [511, 198] width 480 height 27
paste input "PA/F451C2"
type input "PA/F451C2"
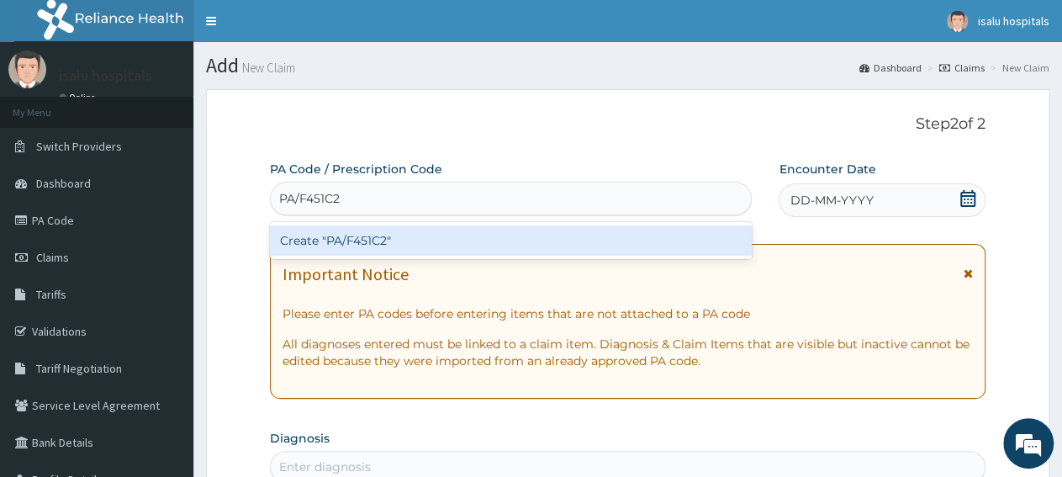
click at [499, 238] on div "Create "PA/F451C2"" at bounding box center [511, 240] width 482 height 30
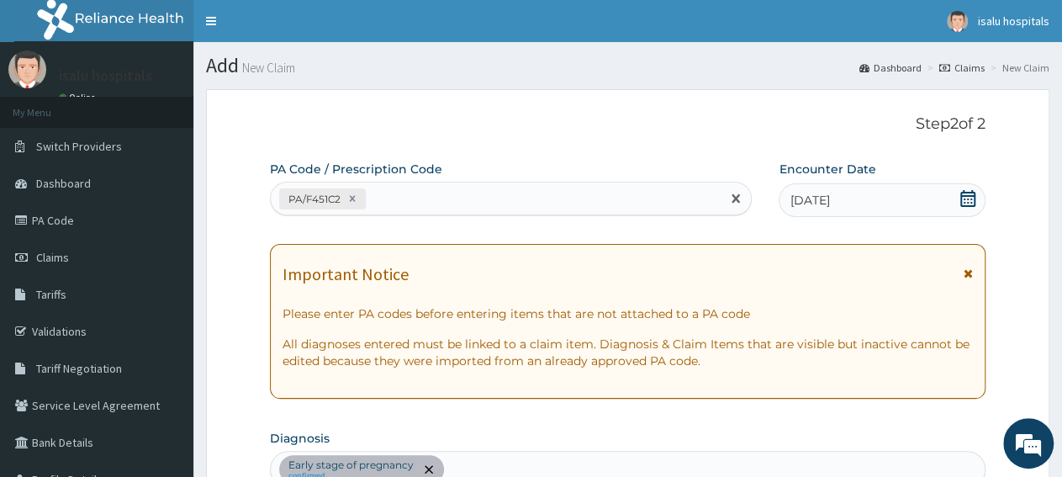
click at [446, 203] on div "PA/F451C2" at bounding box center [496, 199] width 450 height 28
paste input "PA/E66087"
type input "PA/E66087"
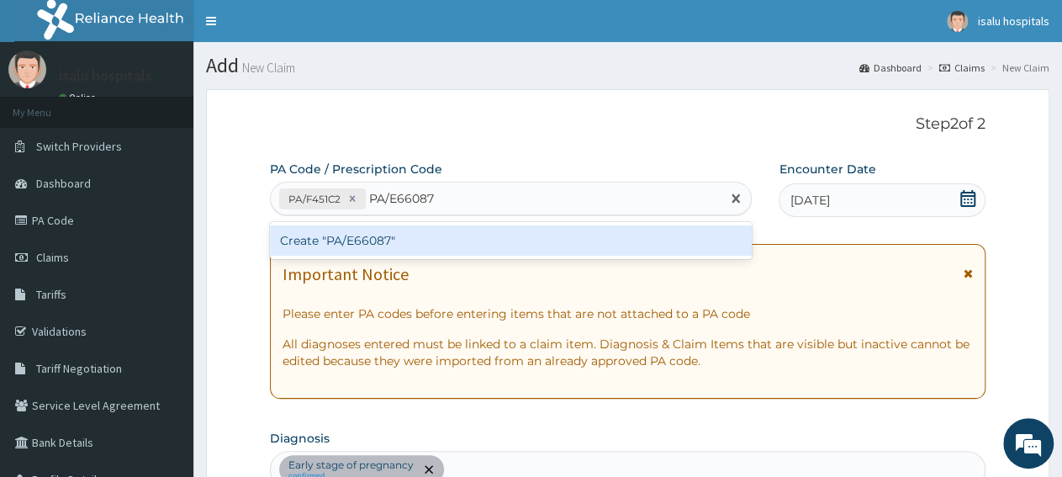
click at [401, 242] on div "Create "PA/E66087"" at bounding box center [511, 240] width 482 height 30
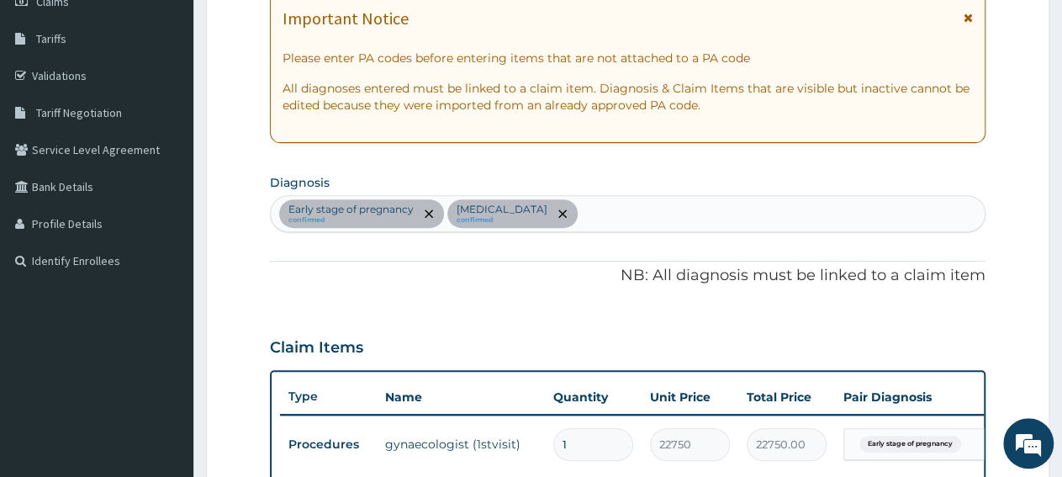
scroll to position [81, 0]
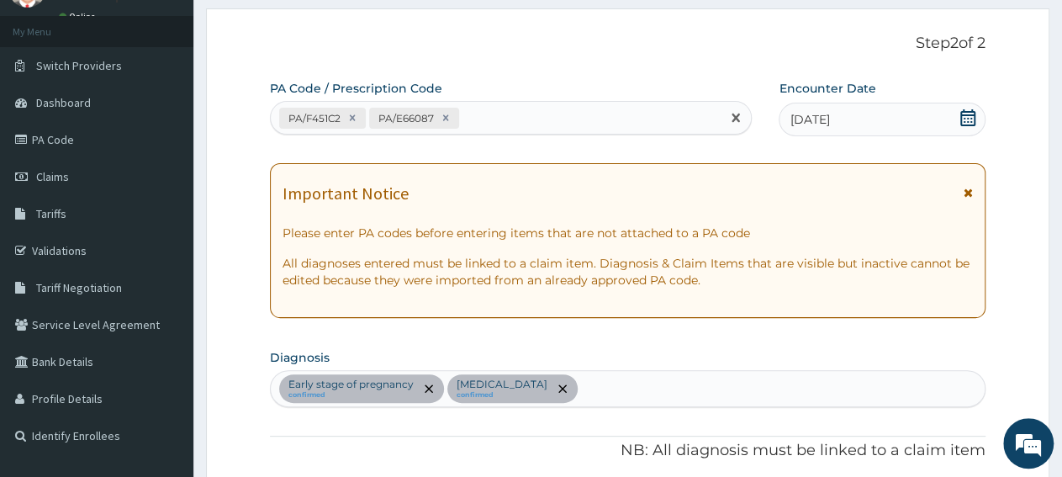
click at [553, 122] on div "PA/F451C2 PA/E66087" at bounding box center [496, 118] width 450 height 28
paste input "PA/7A0F3D"
type input "PA/7A0F3D"
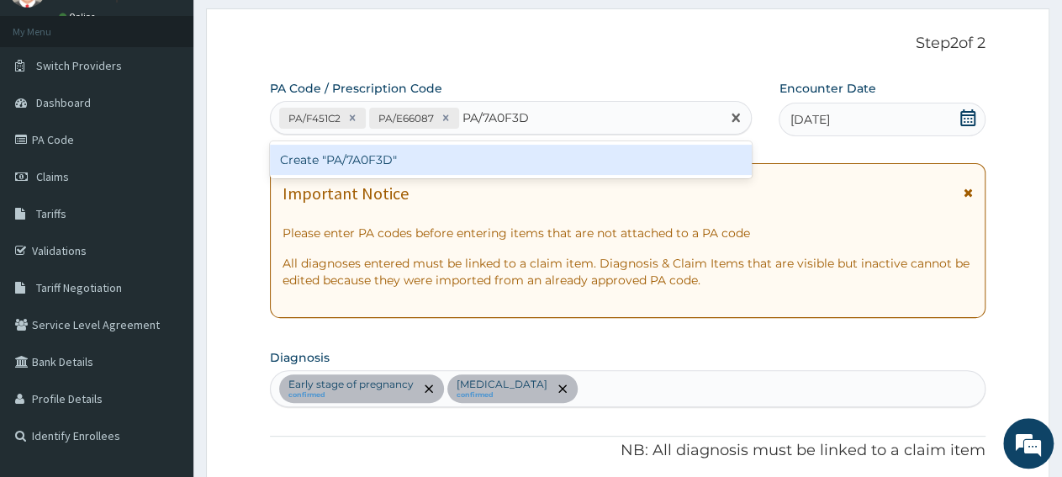
click at [548, 156] on div "Create "PA/7A0F3D"" at bounding box center [511, 160] width 482 height 30
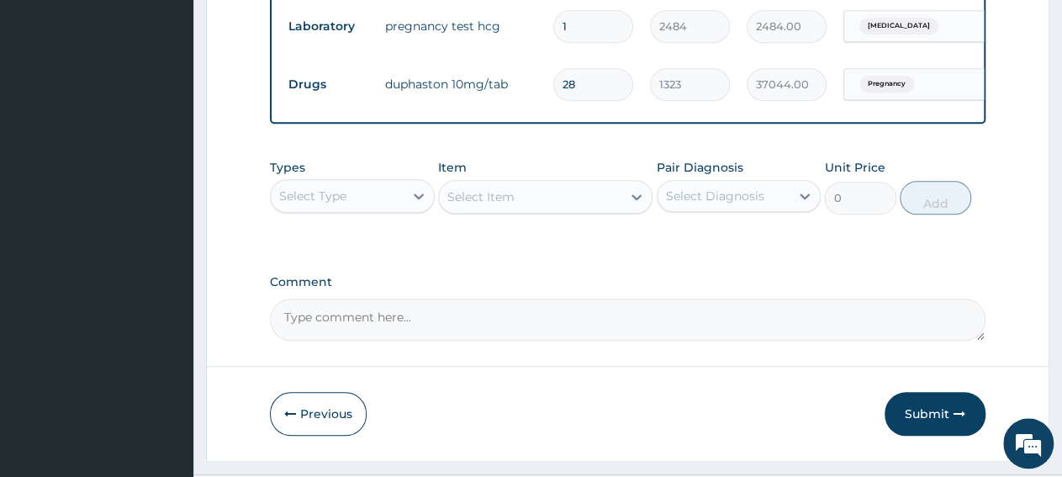
scroll to position [784, 0]
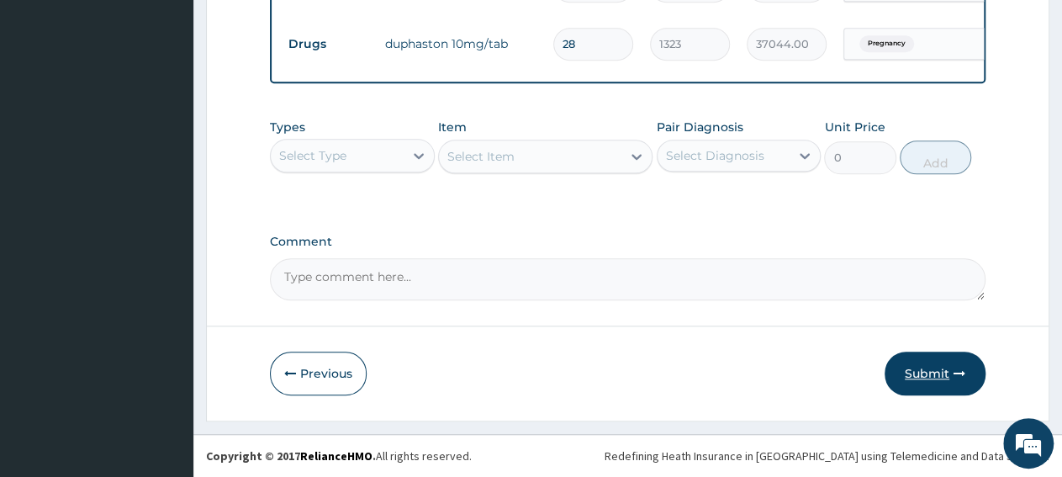
click at [949, 384] on button "Submit" at bounding box center [935, 374] width 101 height 44
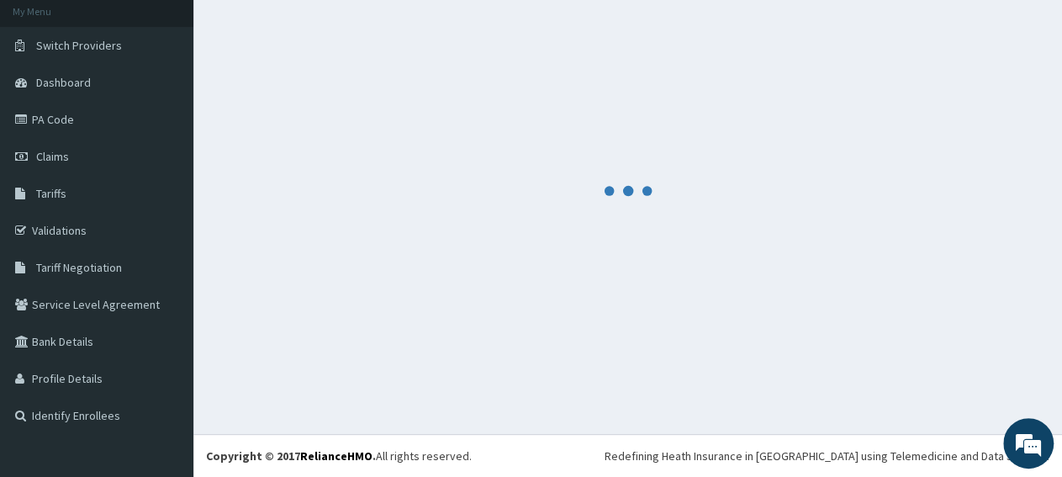
scroll to position [100, 0]
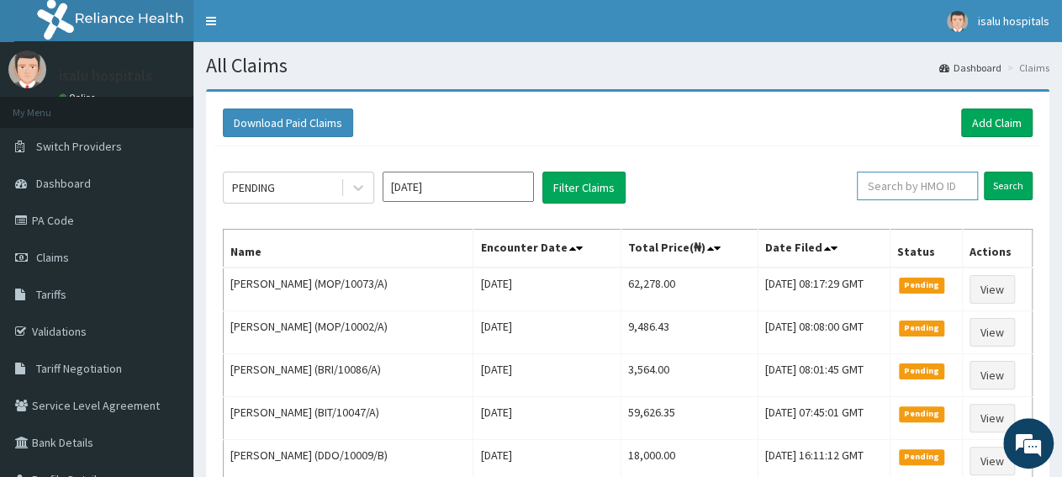
paste input "MOP/10073/A"
type input "MOP/10073/A"
click at [1002, 186] on input "Search" at bounding box center [1008, 186] width 49 height 29
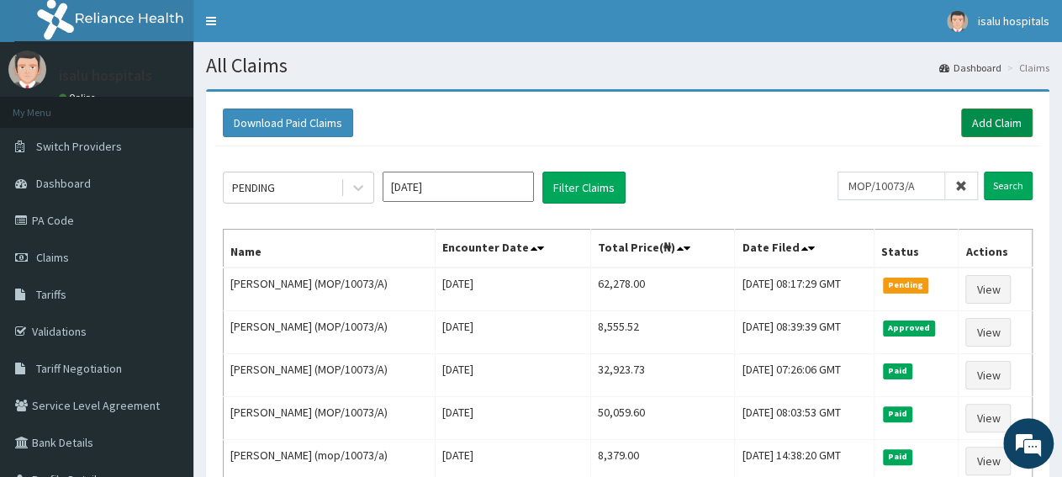
click at [1010, 124] on link "Add Claim" at bounding box center [996, 123] width 71 height 29
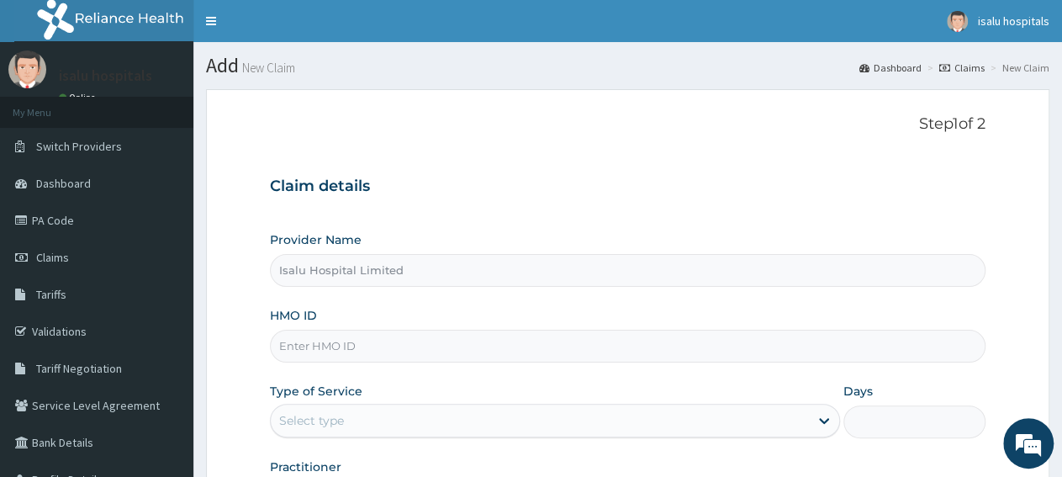
type input "Isalu Hospital Limited"
paste input "MPS/10009/A"
type input "MPS/10009/A"
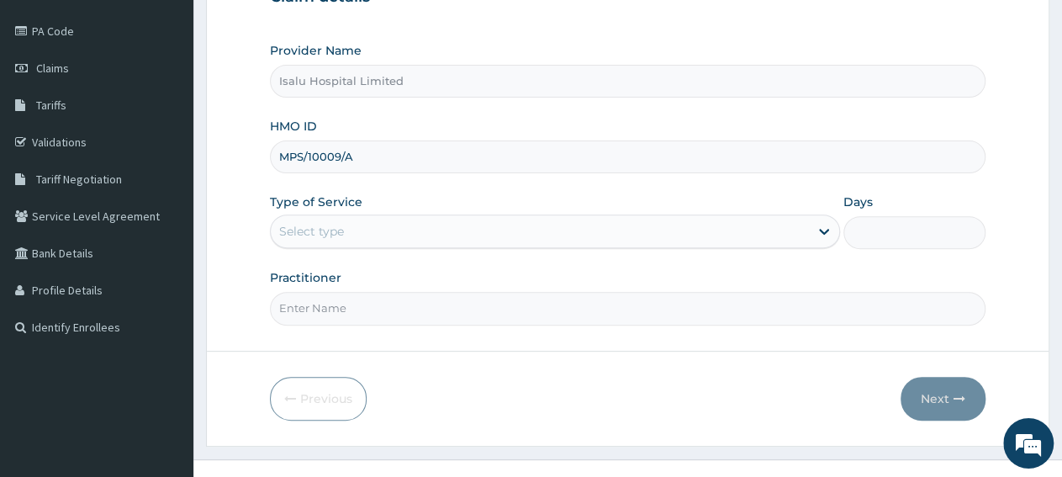
scroll to position [210, 0]
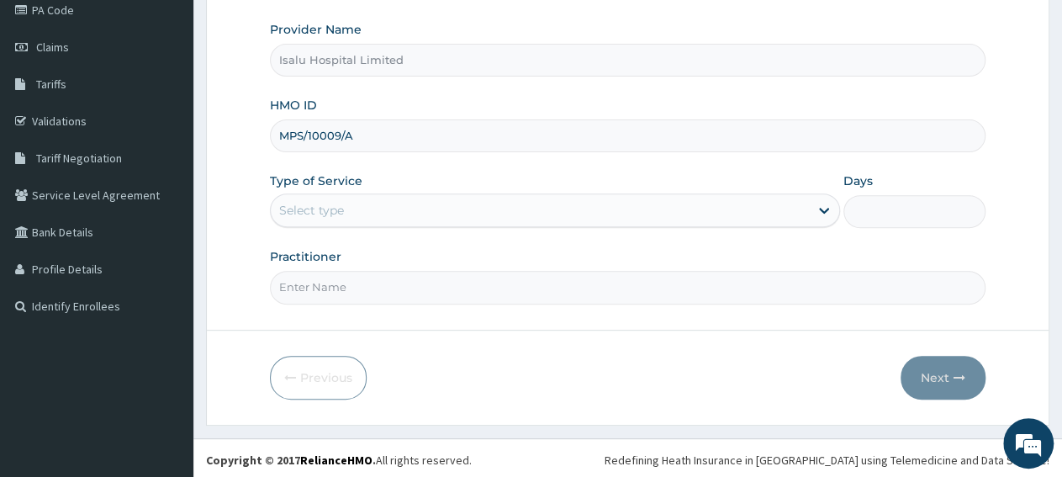
click at [389, 198] on div "Select type" at bounding box center [540, 210] width 538 height 27
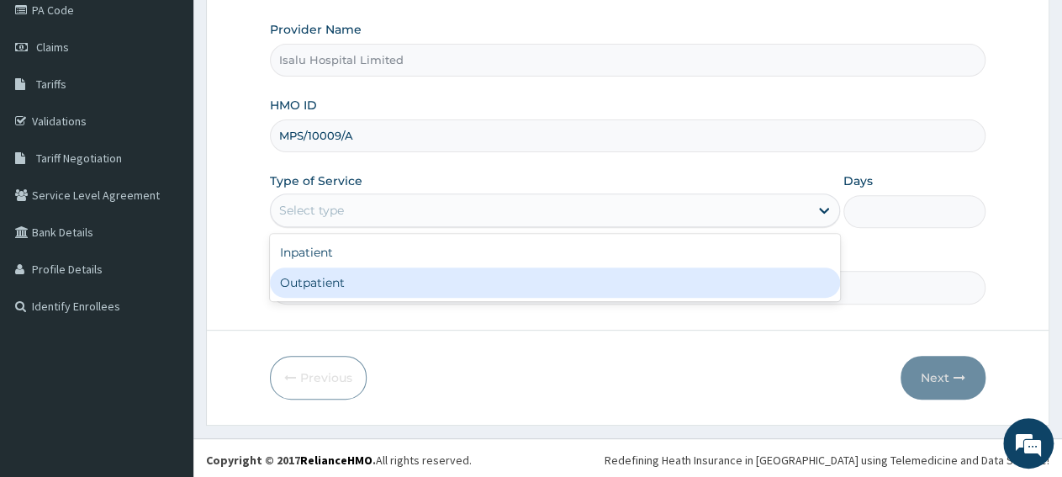
click at [361, 290] on div "Outpatient" at bounding box center [554, 282] width 569 height 30
type input "1"
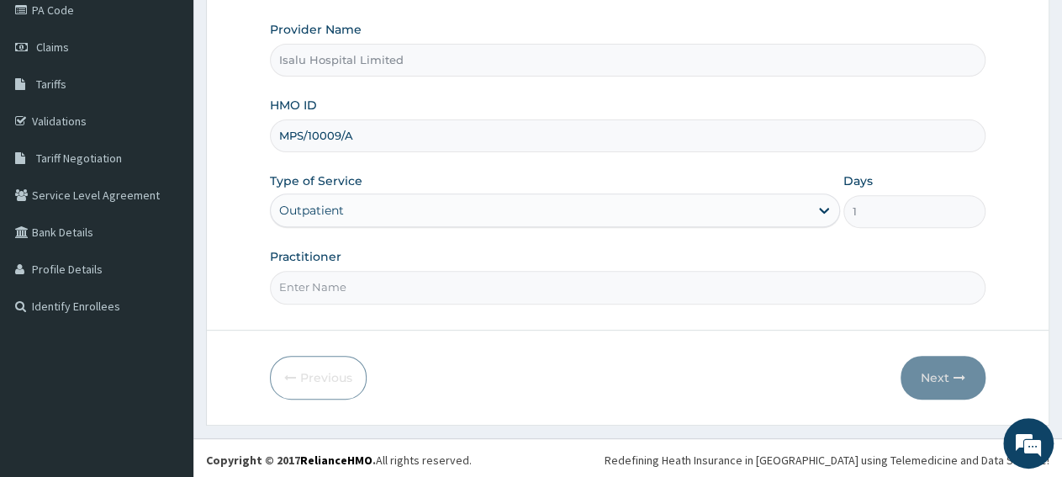
click at [391, 289] on input "Practitioner" at bounding box center [628, 287] width 716 height 33
paste input "[PERSON_NAME]"
type input "[PERSON_NAME]"
click at [956, 376] on icon "button" at bounding box center [960, 378] width 12 height 12
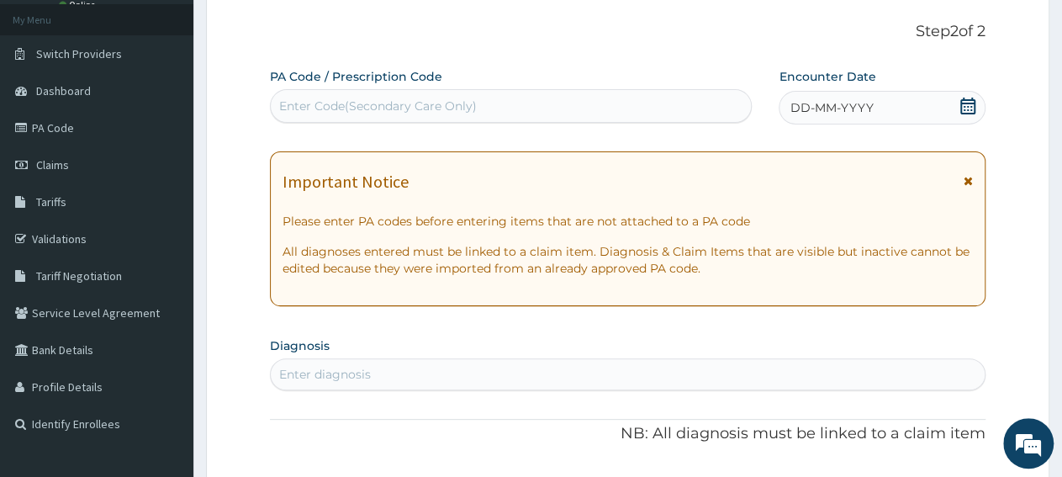
scroll to position [0, 0]
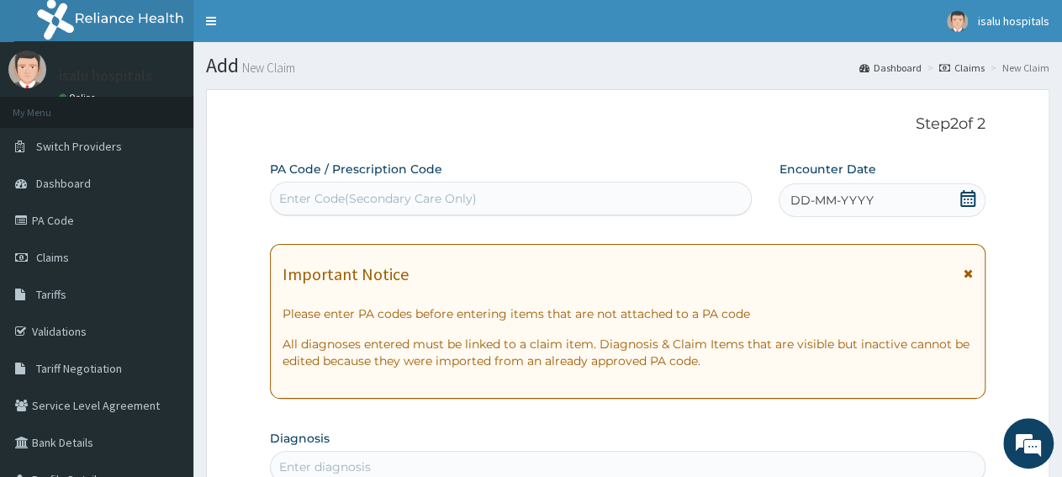
click at [556, 203] on div "Enter Code(Secondary Care Only)" at bounding box center [511, 198] width 480 height 27
paste input "PA/75CDD2"
type input "PA/75CDD2"
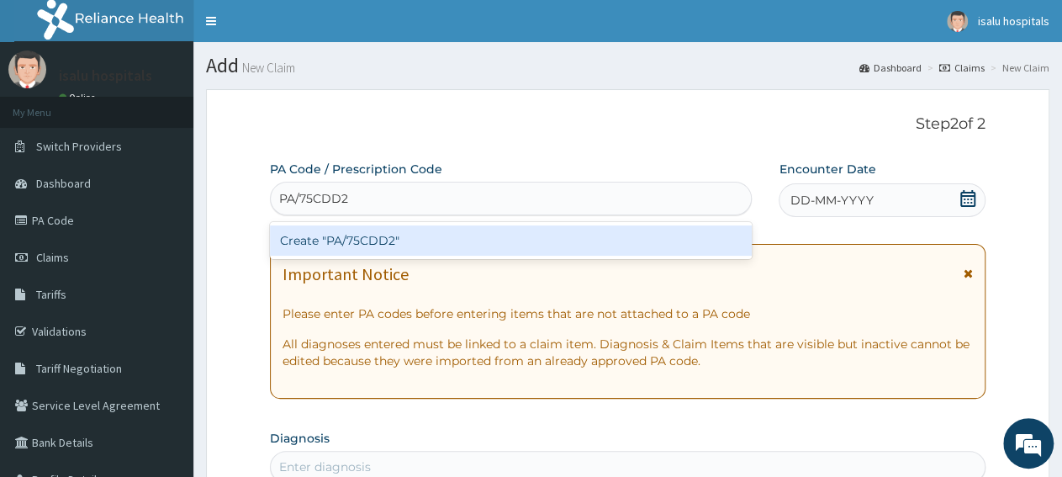
click at [556, 240] on div "Create "PA/75CDD2"" at bounding box center [511, 240] width 482 height 30
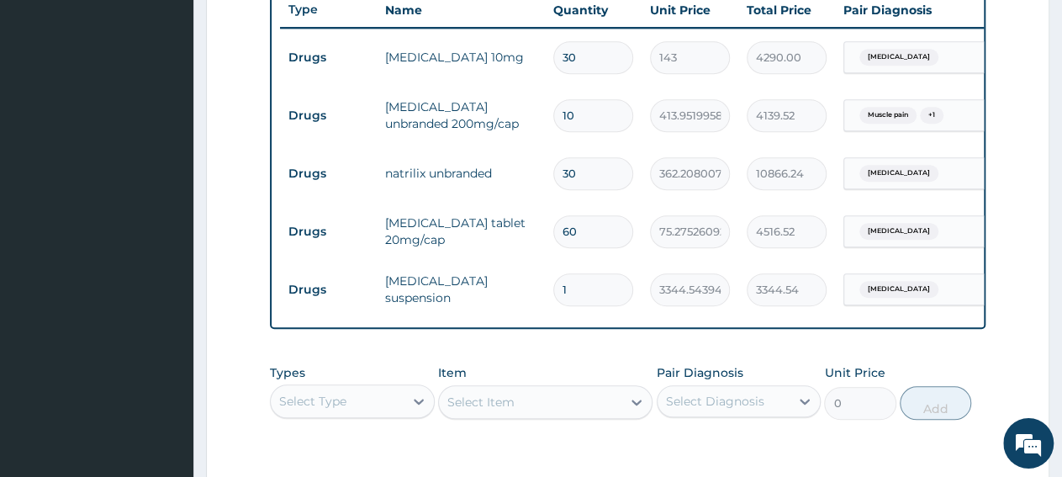
scroll to position [604, 0]
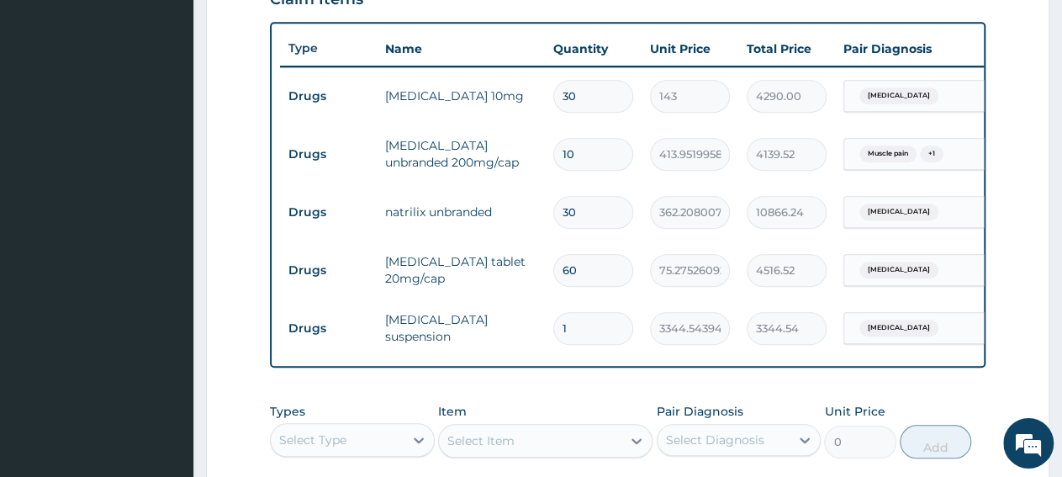
click at [595, 276] on input "60" at bounding box center [593, 270] width 80 height 33
type input "6"
type input "451.65"
type input "0.00"
type input "1"
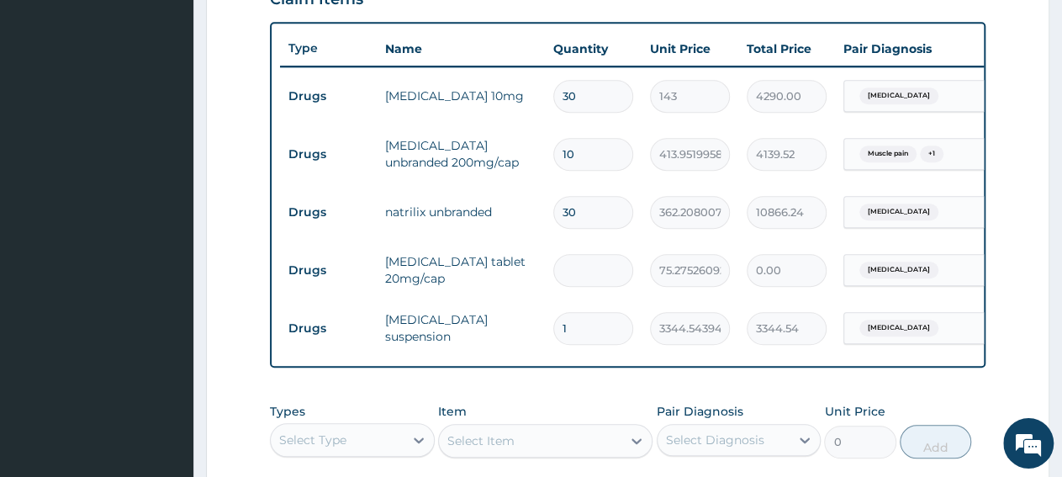
type input "75.28"
type input "14"
type input "1053.85"
type input "14"
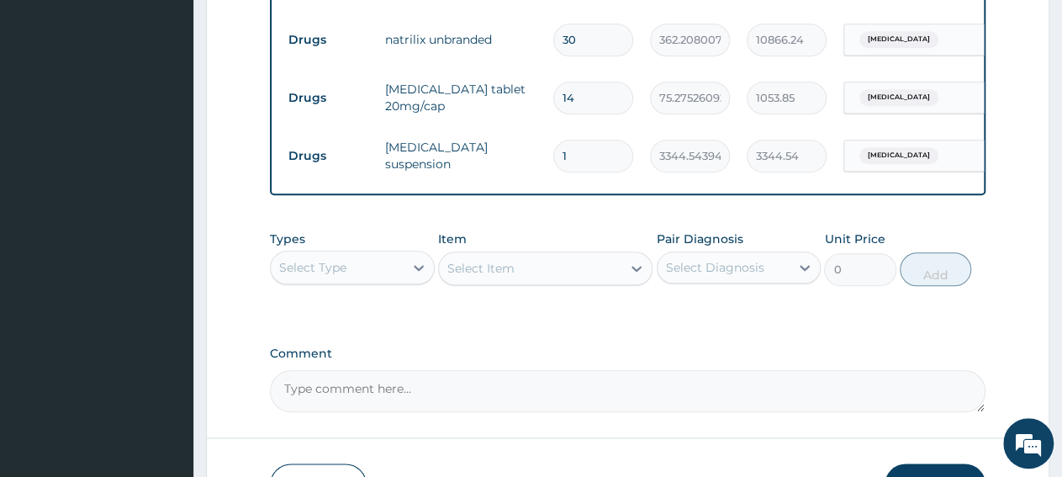
scroll to position [779, 0]
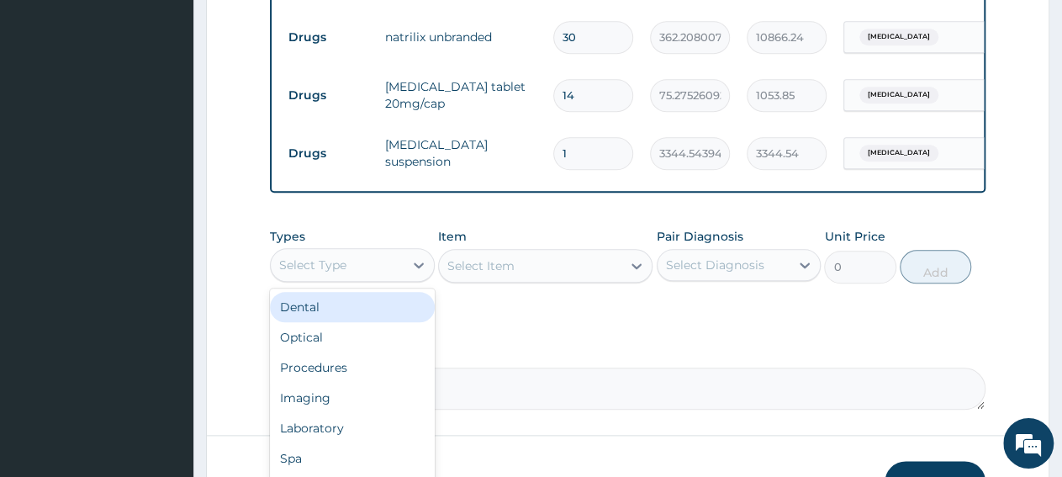
click at [371, 278] on div "Select Type" at bounding box center [337, 265] width 133 height 27
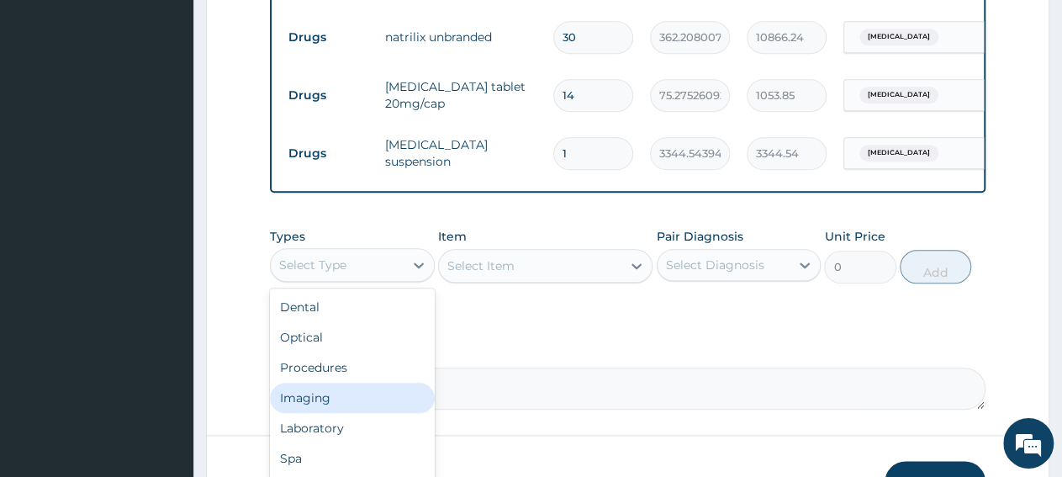
scroll to position [57, 0]
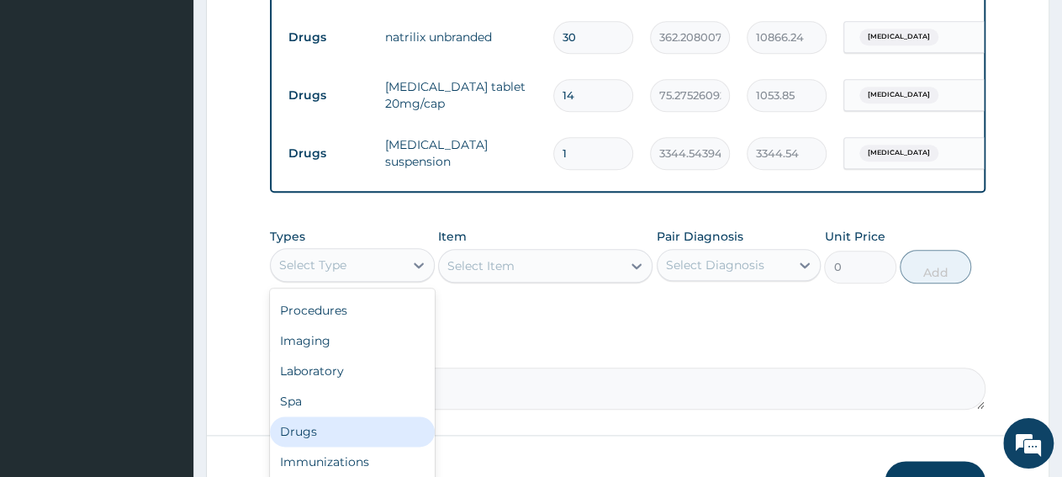
click at [339, 446] on div "Drugs" at bounding box center [352, 431] width 165 height 30
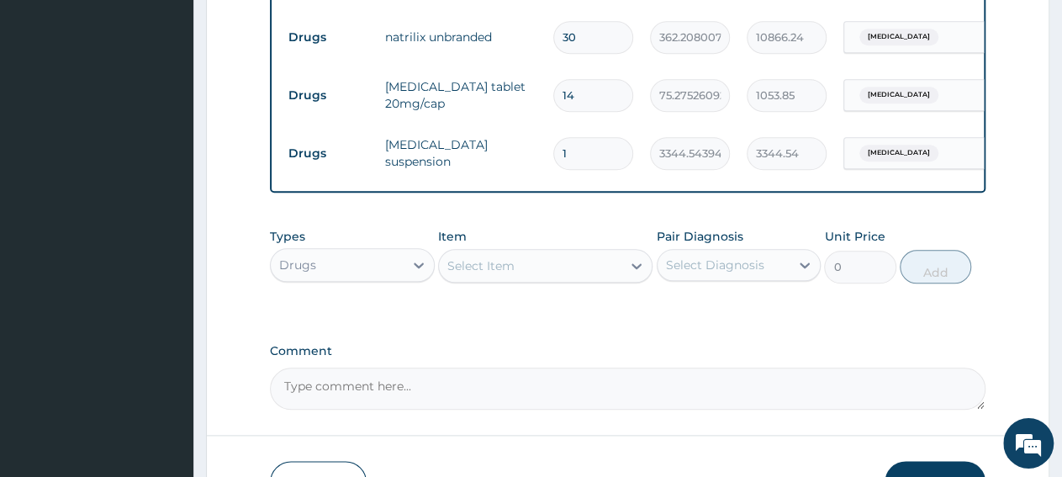
click at [511, 274] on div "Select Item" at bounding box center [480, 265] width 67 height 17
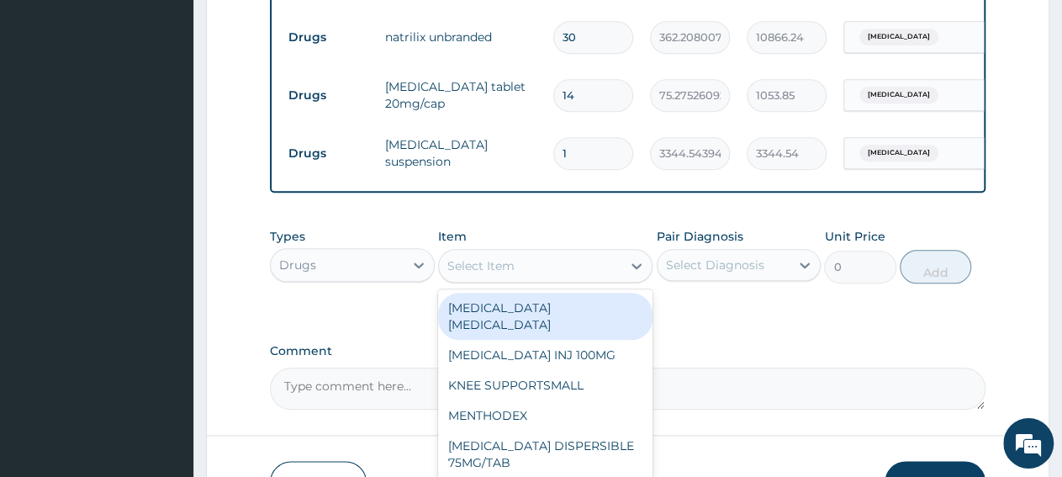
paste input "GESTID SUSP"
type input "GESTID SUSP"
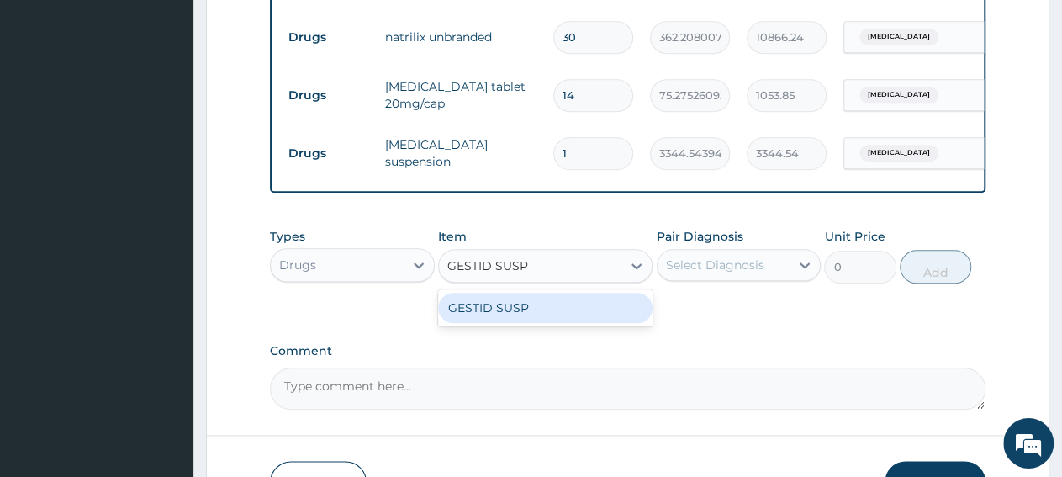
click at [518, 323] on div "GESTID SUSP" at bounding box center [545, 308] width 214 height 30
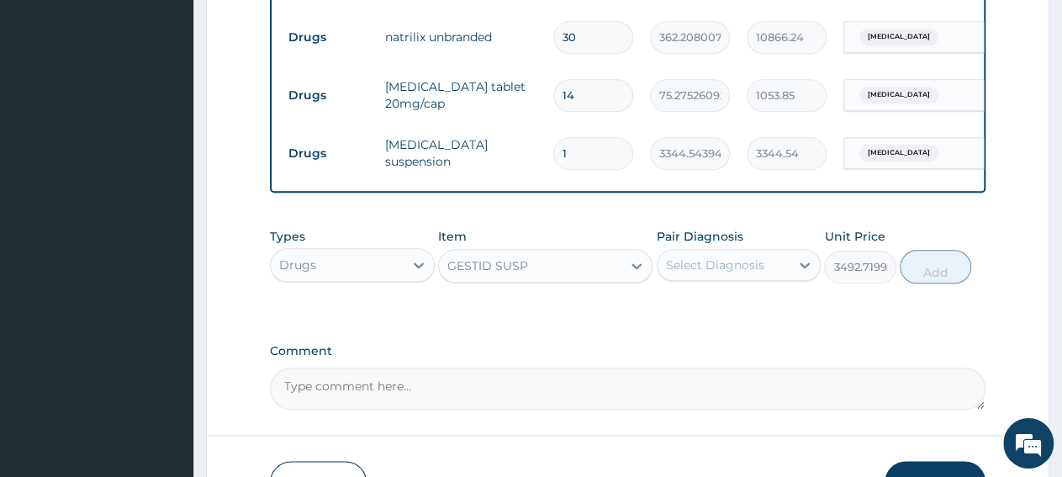
type input "3492.719970703125"
click at [688, 278] on div "Select Diagnosis" at bounding box center [724, 265] width 133 height 27
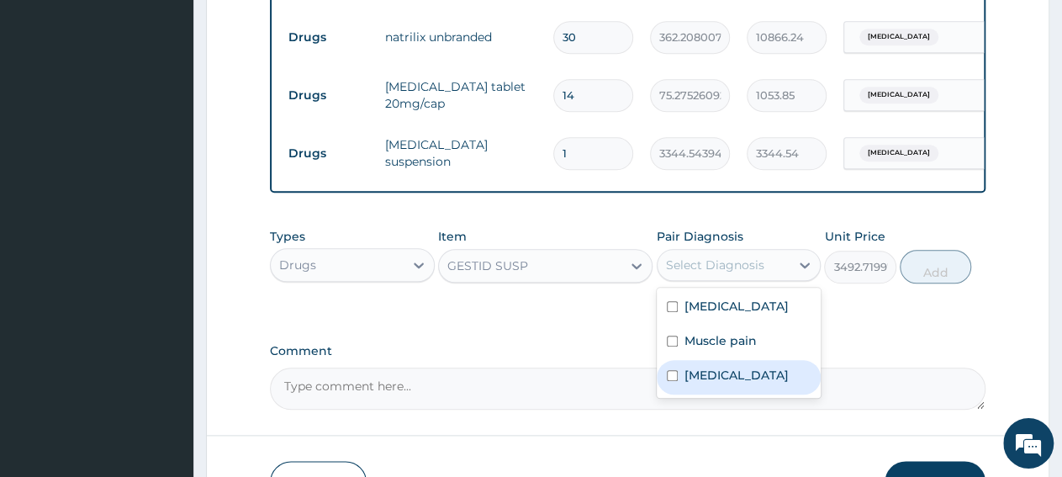
click at [738, 384] on label "Peptic ulcer" at bounding box center [737, 375] width 104 height 17
checkbox input "true"
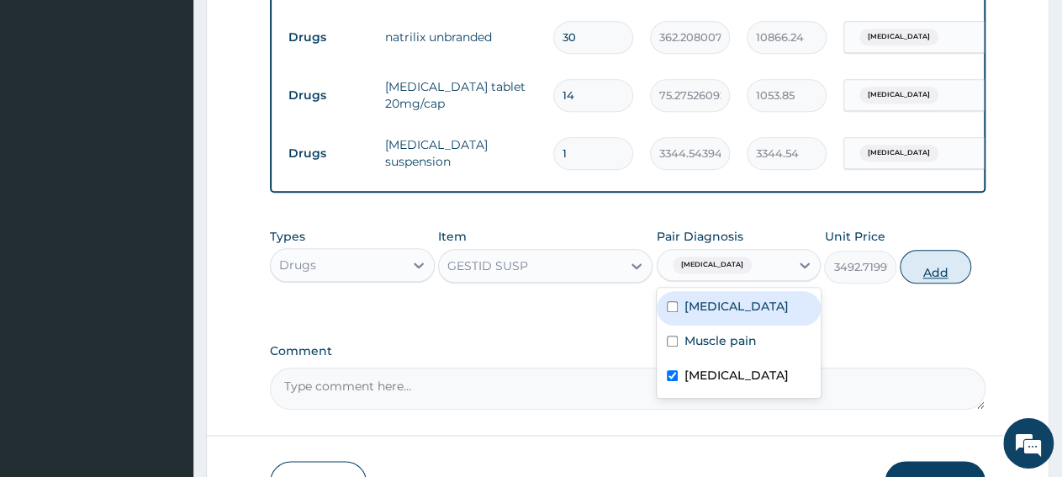
click at [927, 283] on button "Add" at bounding box center [935, 267] width 71 height 34
type input "0"
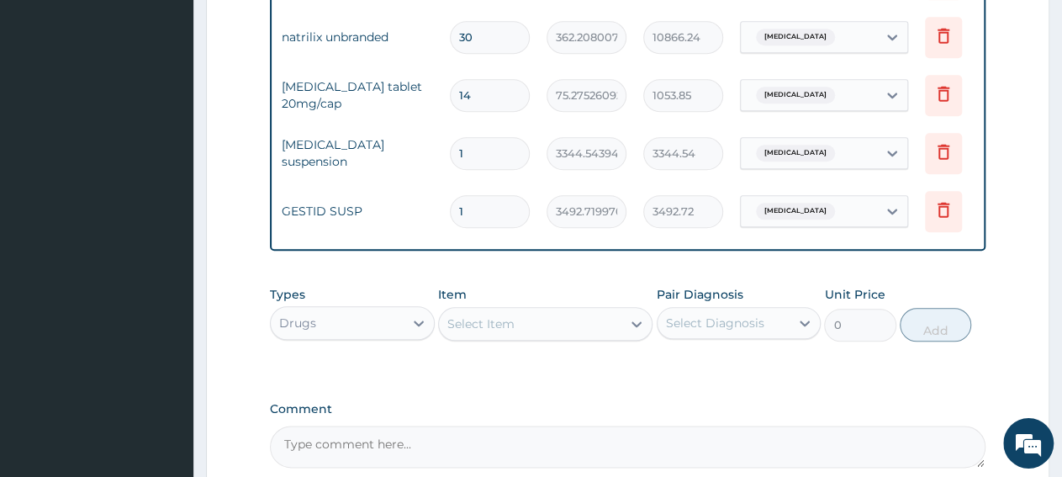
scroll to position [0, 120]
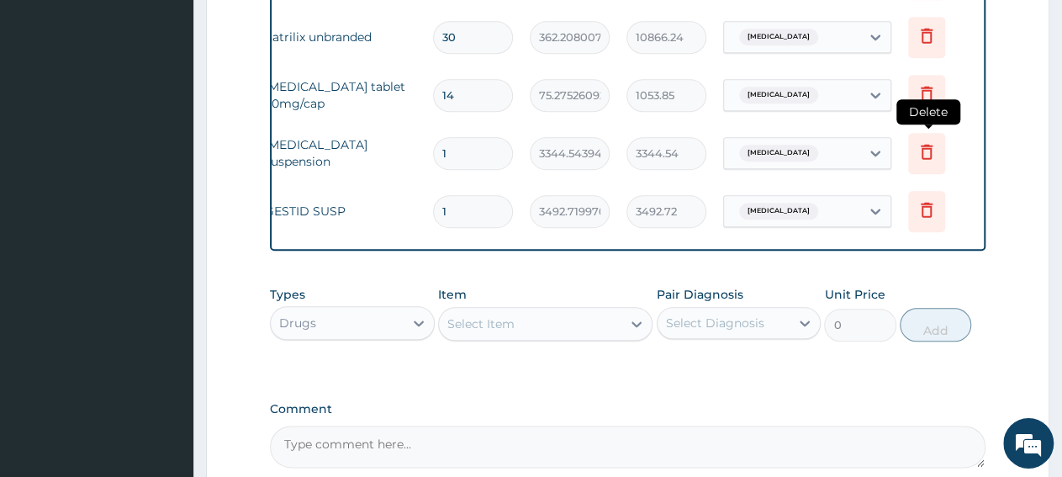
click at [927, 156] on icon at bounding box center [927, 151] width 12 height 15
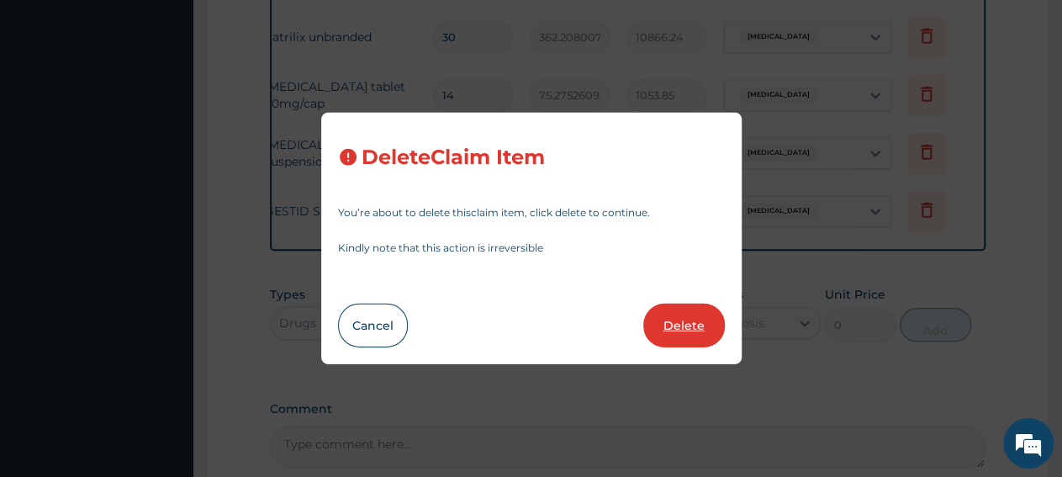
click at [697, 327] on button "Delete" at bounding box center [684, 326] width 82 height 44
type input "3492.719970703125"
type input "3492.72"
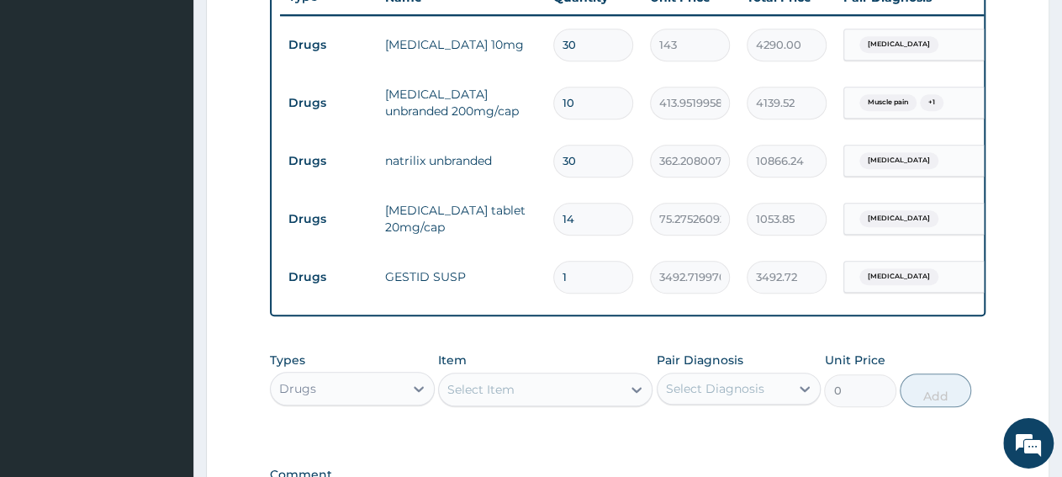
scroll to position [604, 0]
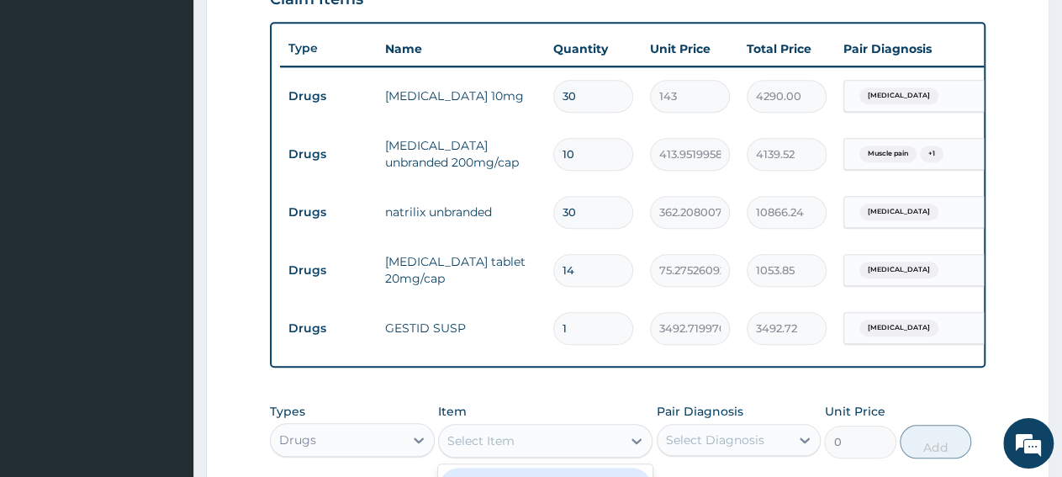
click at [514, 454] on div "Select Item" at bounding box center [530, 440] width 183 height 27
paste input "AMLODIPINE 5MG"
type input "AMLODIPINE 5MG"
click at [557, 449] on input "AMLODIPINE 5MG" at bounding box center [504, 440] width 114 height 17
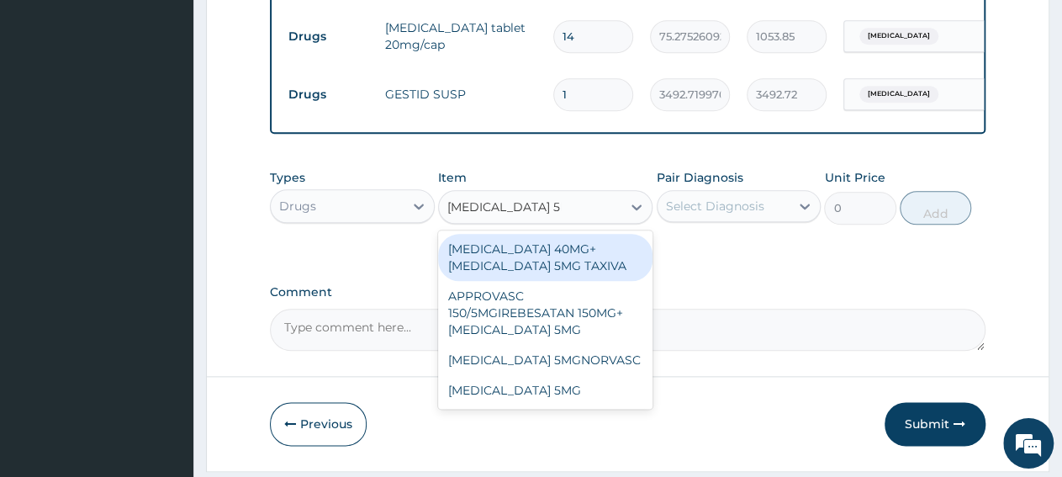
scroll to position [866, 0]
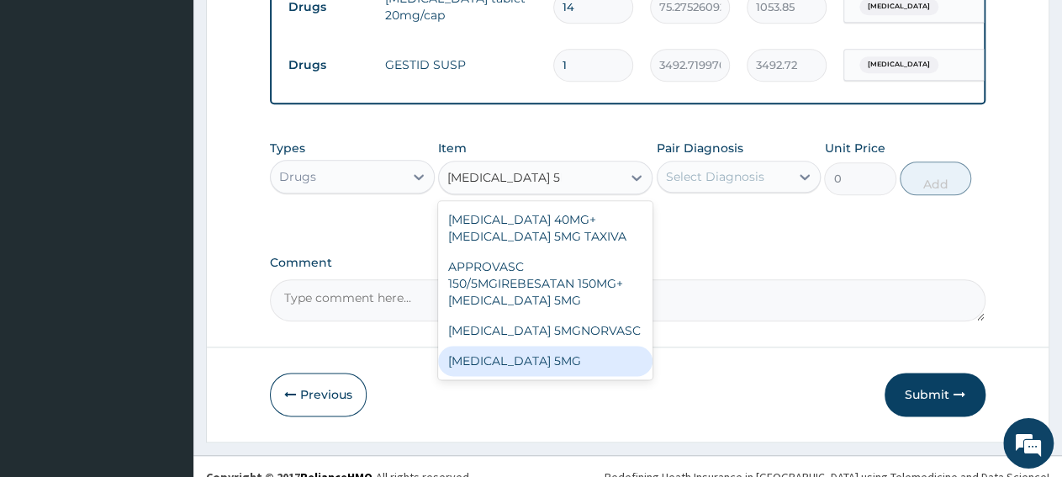
click at [536, 377] on div "AMLODIPINE 5MG" at bounding box center [545, 362] width 214 height 30
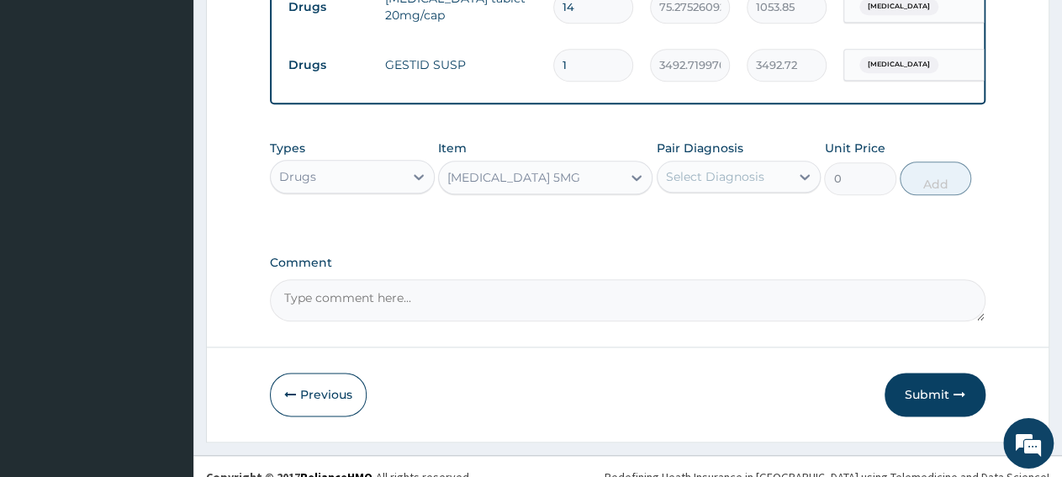
type input "87.75782775878906"
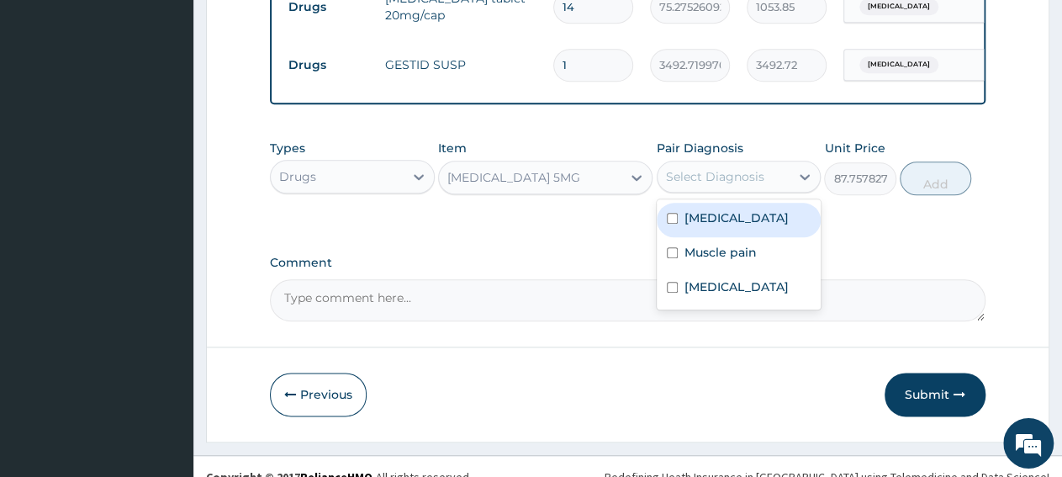
click at [712, 186] on div "Select Diagnosis" at bounding box center [715, 177] width 98 height 17
click at [727, 227] on label "Essential hypertension" at bounding box center [737, 218] width 104 height 17
checkbox input "true"
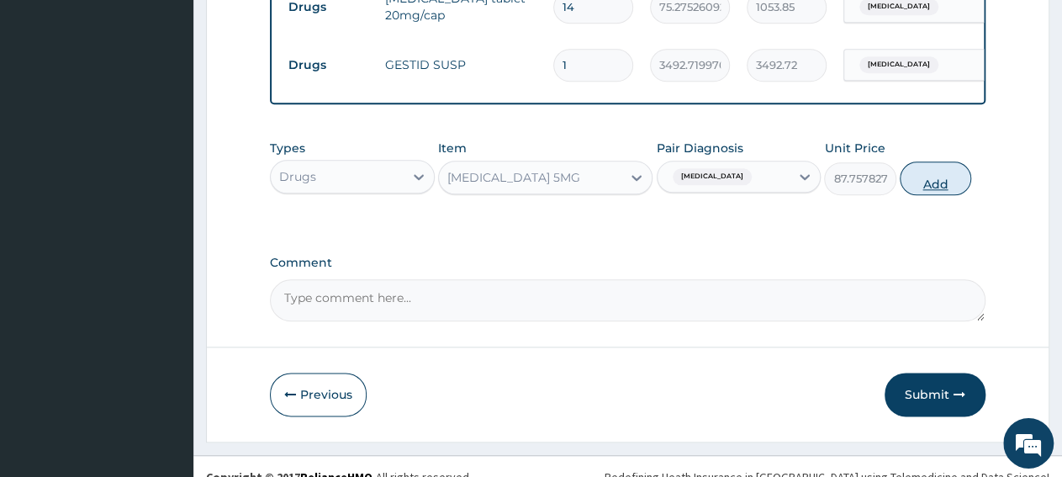
click at [935, 196] on button "Add" at bounding box center [935, 179] width 71 height 34
type input "0"
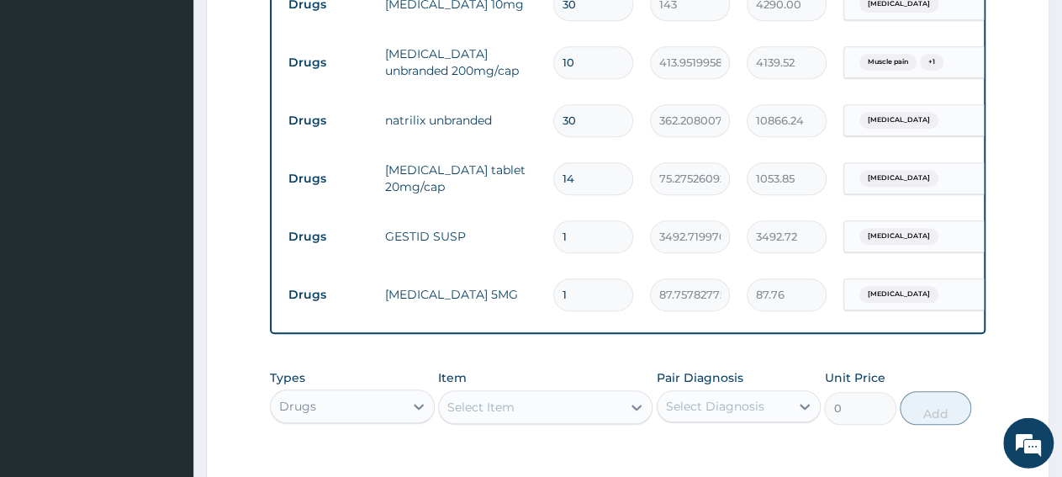
scroll to position [691, 0]
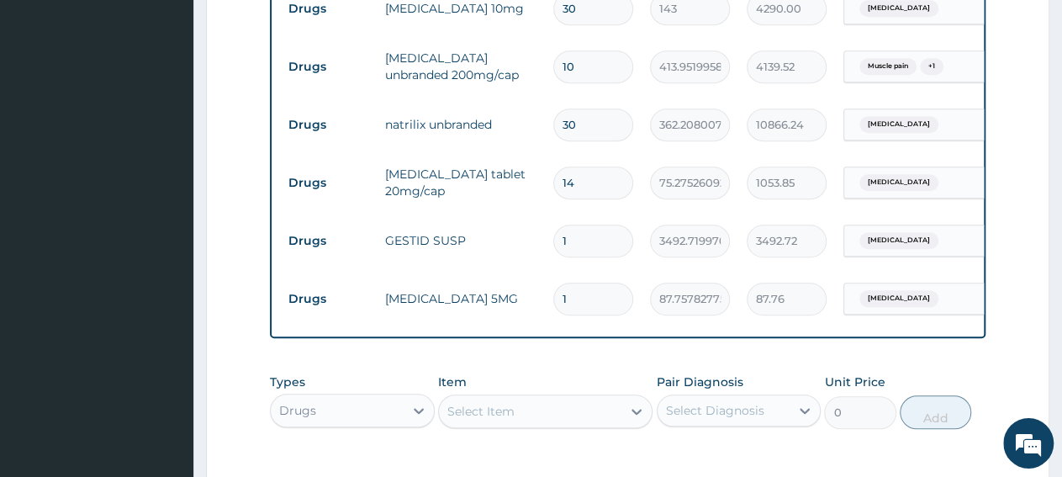
type input "2"
type input "175.52"
type input "1"
type input "87.76"
click at [598, 301] on input "1" at bounding box center [593, 299] width 80 height 33
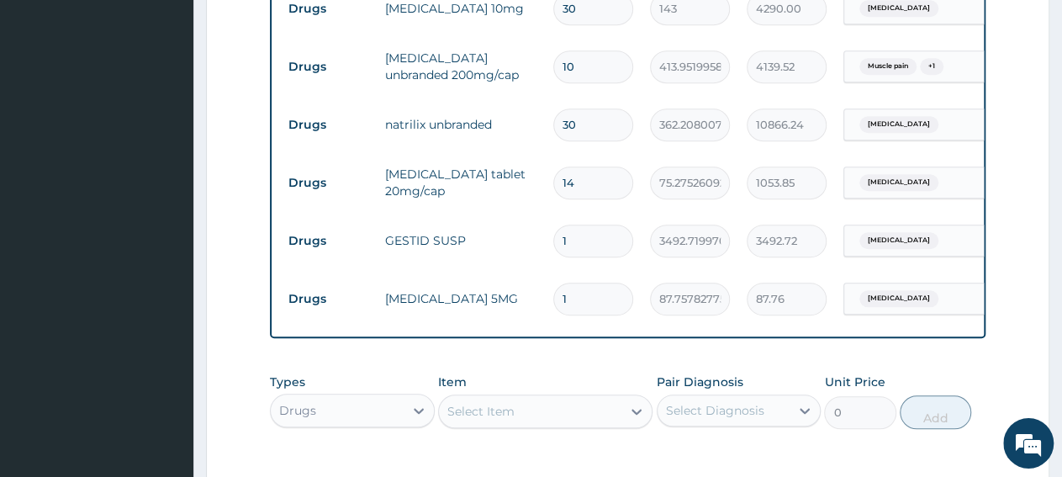
type input "0.00"
type input "3"
type input "263.27"
type input "30"
type input "2632.73"
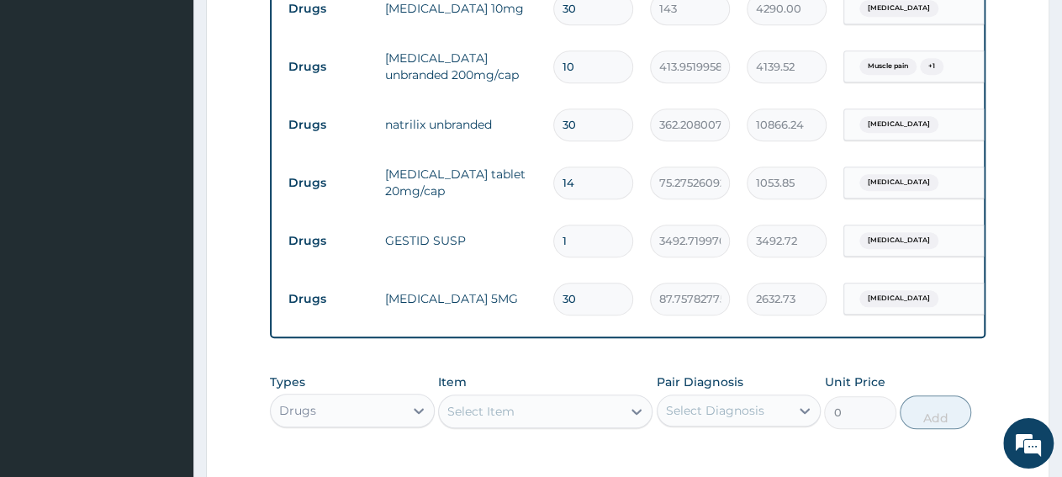
type input "30"
click at [683, 320] on td "87.75782775878906" at bounding box center [690, 299] width 97 height 50
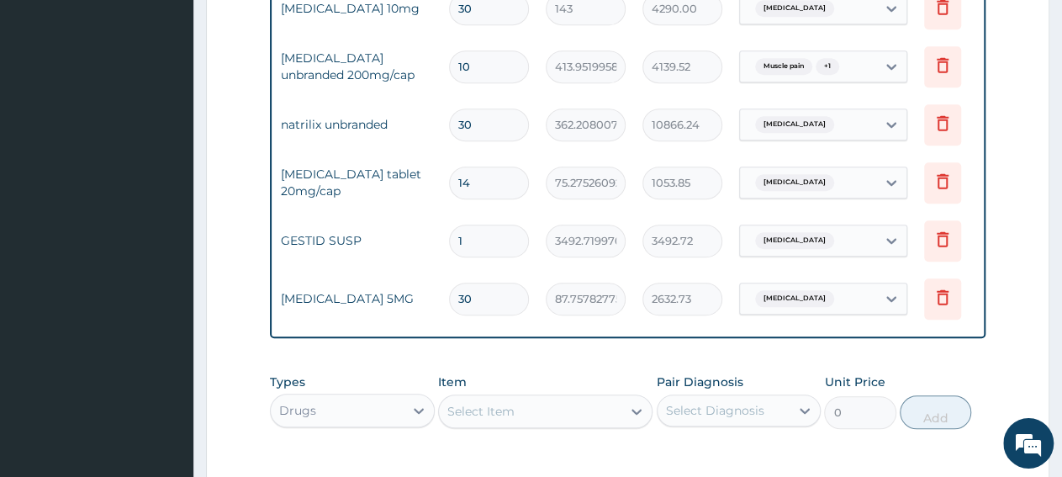
scroll to position [0, 120]
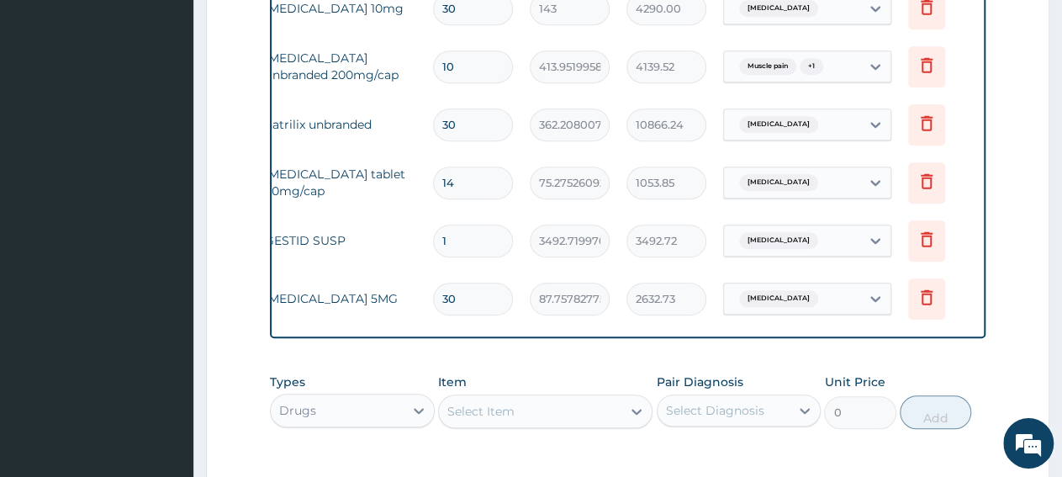
click at [928, 18] on icon at bounding box center [926, 8] width 37 height 41
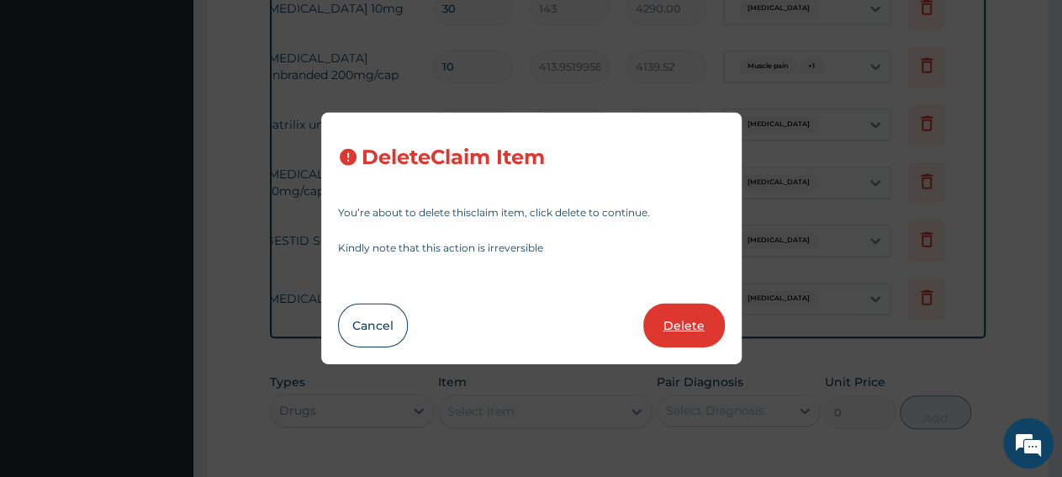
click at [702, 321] on button "Delete" at bounding box center [684, 326] width 82 height 44
type input "10"
type input "413.9519958496094"
type input "4139.52"
type input "30"
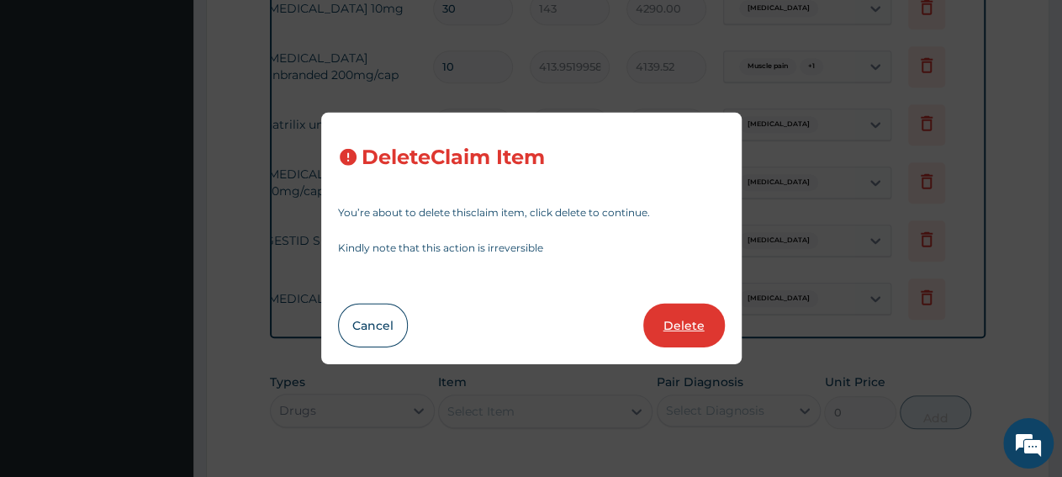
type input "362.2080078125"
type input "10866.24"
type input "14"
type input "75.27526092529297"
type input "1053.85"
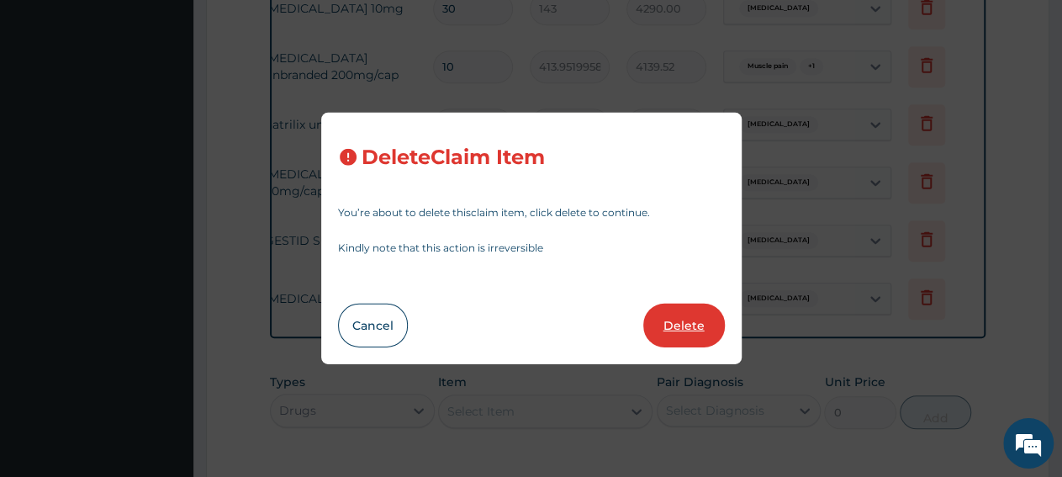
type input "1"
type input "3492.719970703125"
type input "3492.72"
type input "30"
type input "87.75782775878906"
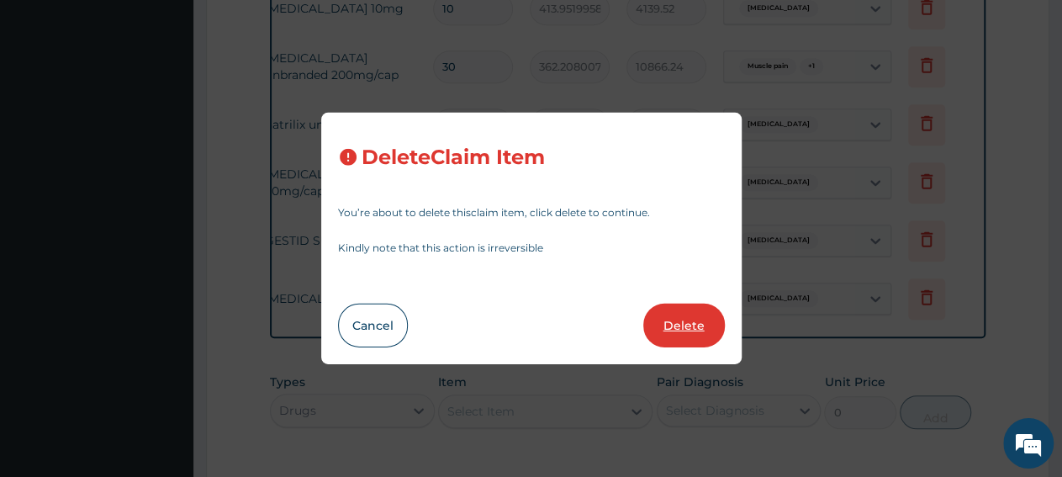
type input "2632.73"
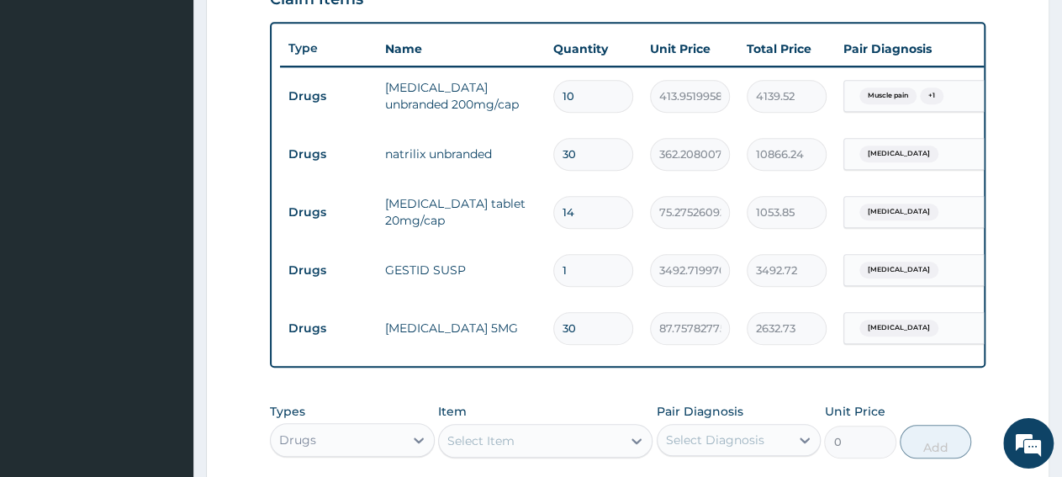
scroll to position [779, 0]
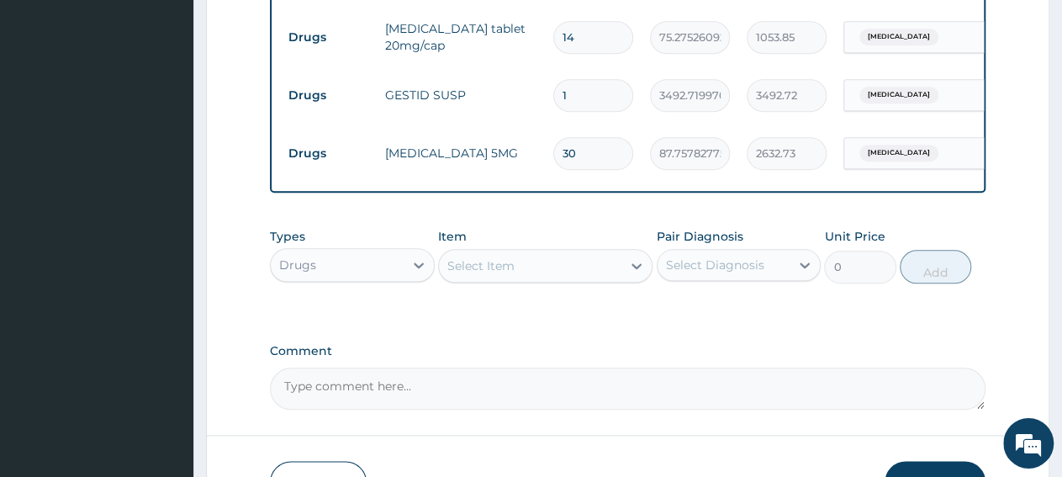
click at [345, 275] on div "Drugs" at bounding box center [337, 265] width 133 height 27
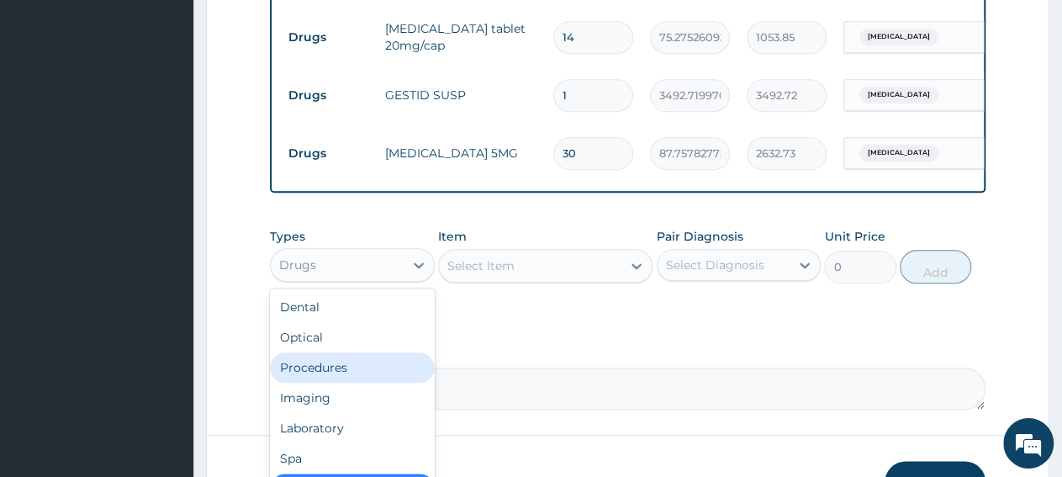
click at [348, 382] on div "Procedures" at bounding box center [352, 367] width 165 height 30
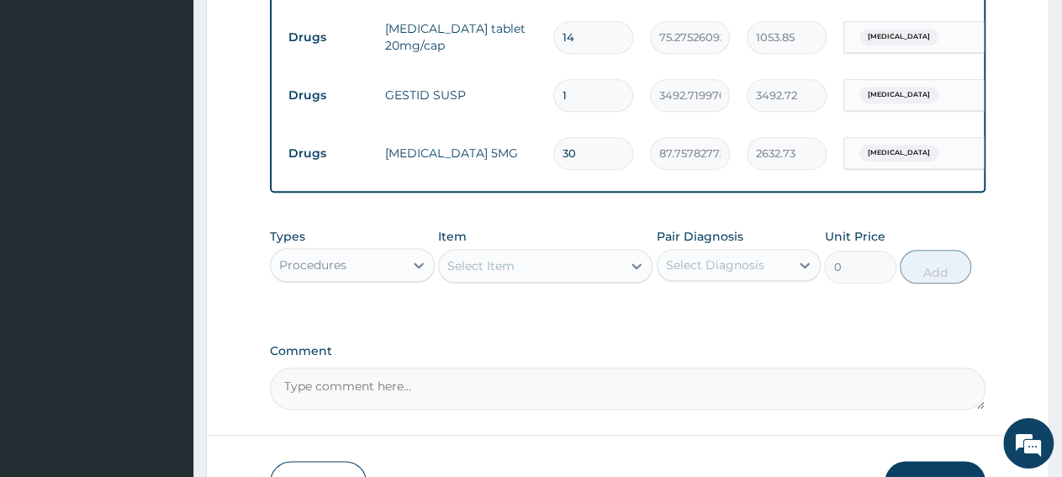
click at [945, 358] on label "Comment" at bounding box center [628, 351] width 716 height 14
click at [945, 368] on textarea "Comment" at bounding box center [628, 389] width 716 height 42
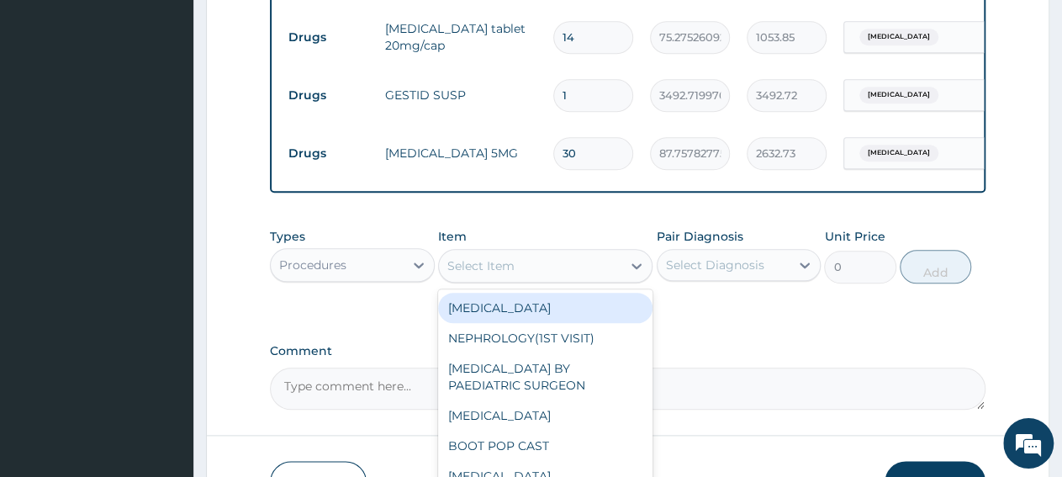
click at [561, 279] on div "Select Item" at bounding box center [530, 265] width 183 height 27
paste input "General Consultation"
type input "General Consultation"
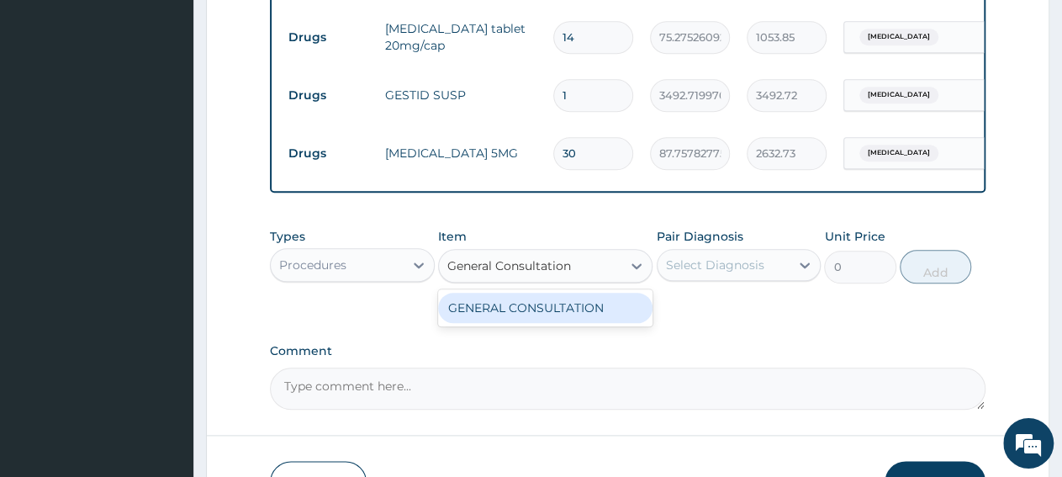
click at [569, 323] on div "GENERAL CONSULTATION" at bounding box center [545, 308] width 214 height 30
type input "3150"
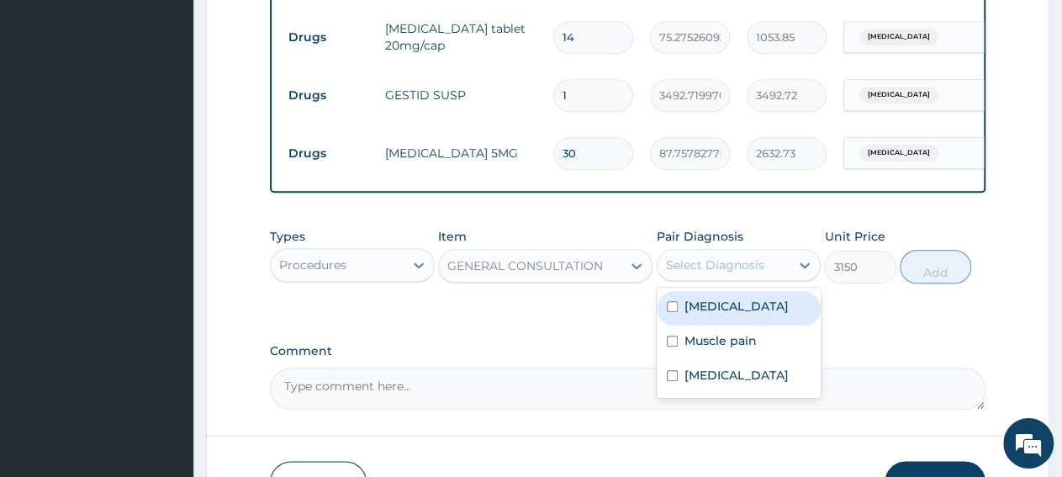
click at [744, 267] on div "Select Diagnosis" at bounding box center [724, 265] width 133 height 27
click at [739, 315] on label "Essential hypertension" at bounding box center [737, 306] width 104 height 17
checkbox input "true"
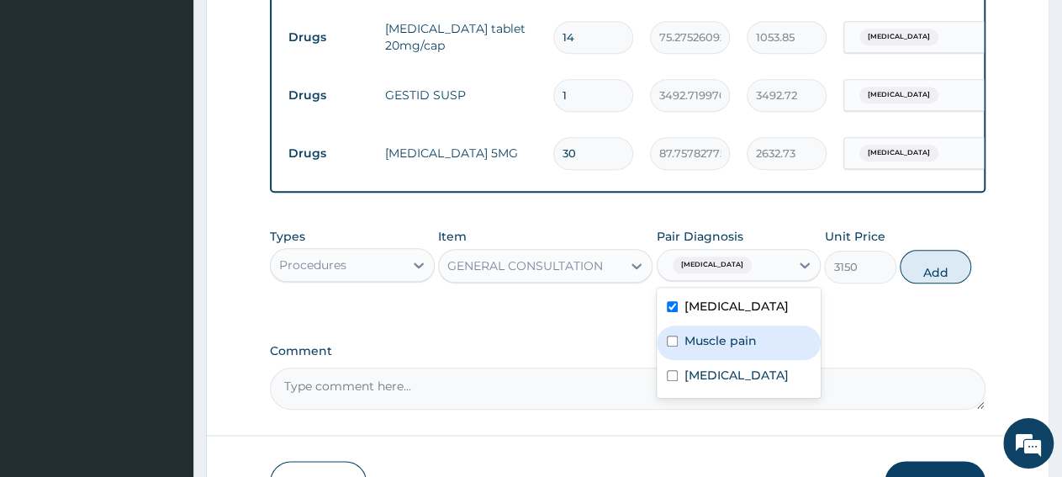
drag, startPoint x: 739, startPoint y: 369, endPoint x: 741, endPoint y: 384, distance: 15.2
click at [739, 349] on label "Muscle pain" at bounding box center [721, 340] width 72 height 17
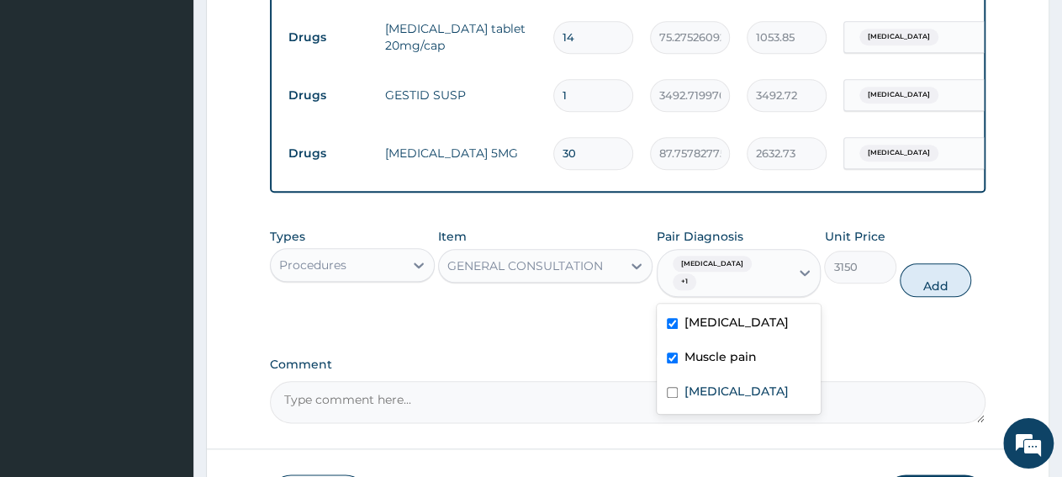
click at [741, 376] on div "Muscle pain" at bounding box center [739, 359] width 165 height 34
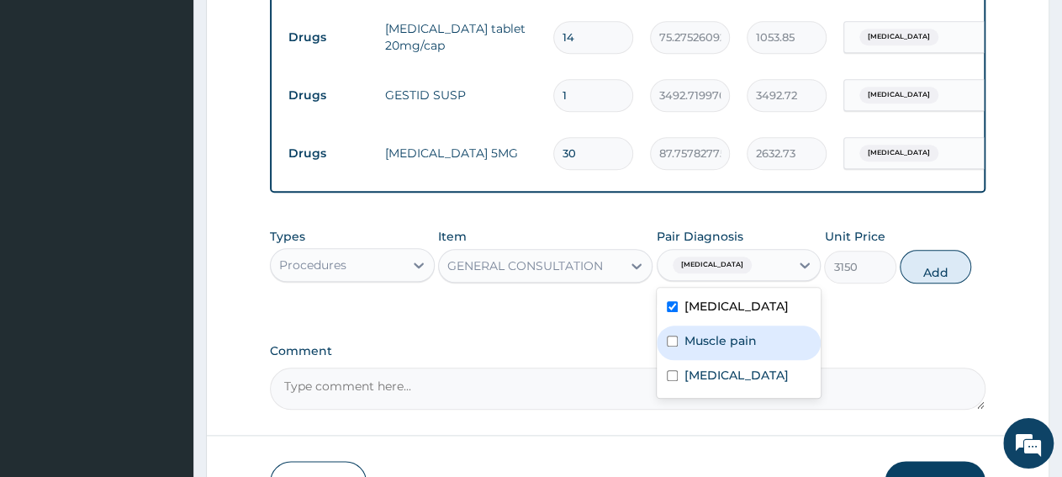
click at [735, 349] on label "Muscle pain" at bounding box center [721, 340] width 72 height 17
checkbox input "true"
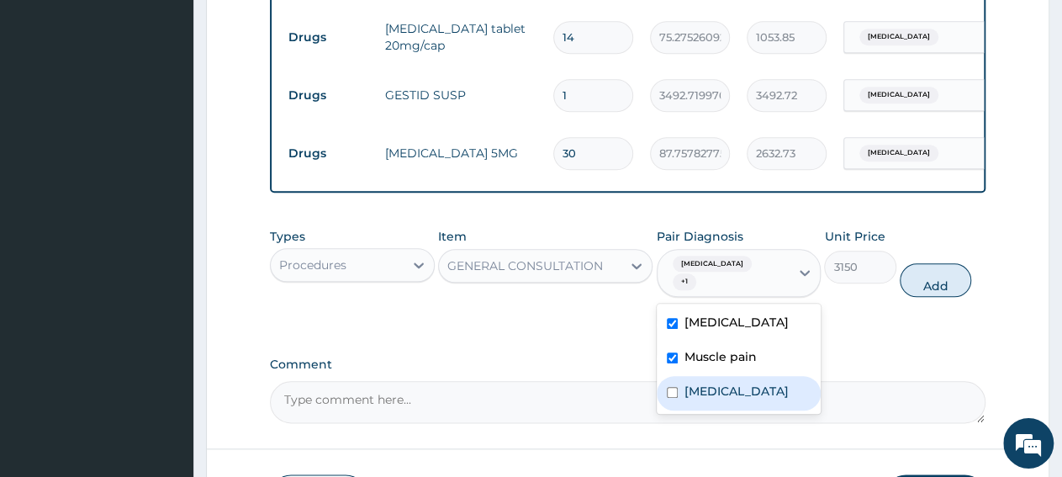
click at [744, 400] on label "Peptic ulcer" at bounding box center [737, 391] width 104 height 17
checkbox input "true"
click at [915, 296] on button "Add" at bounding box center [935, 280] width 71 height 34
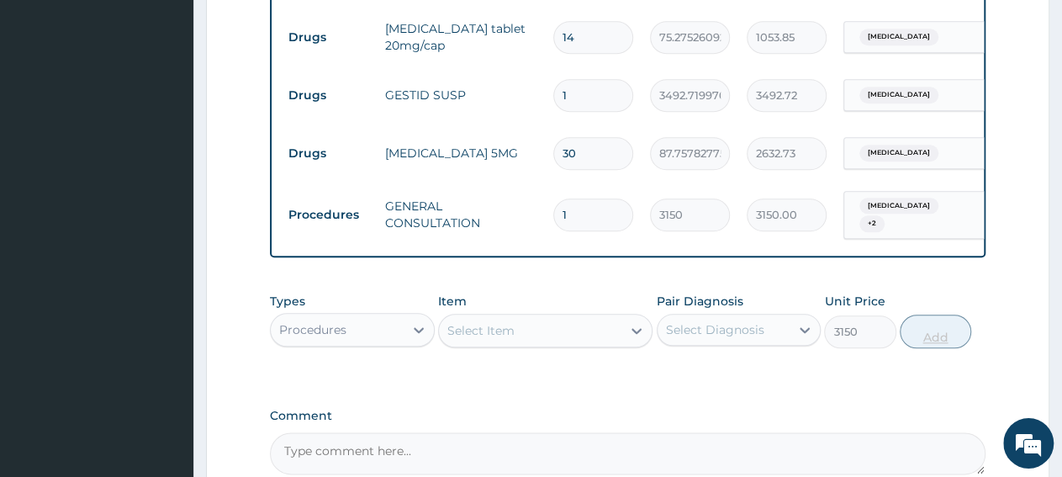
type input "0"
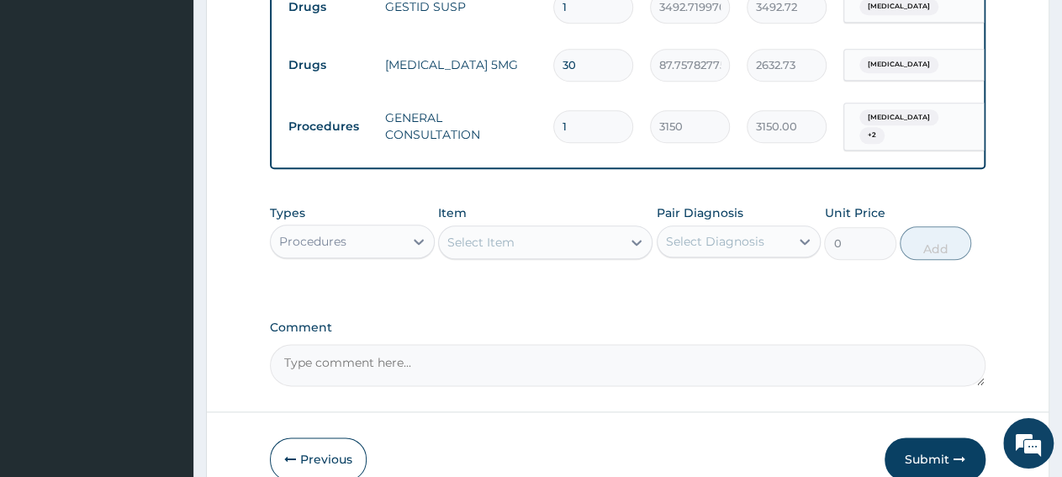
scroll to position [964, 0]
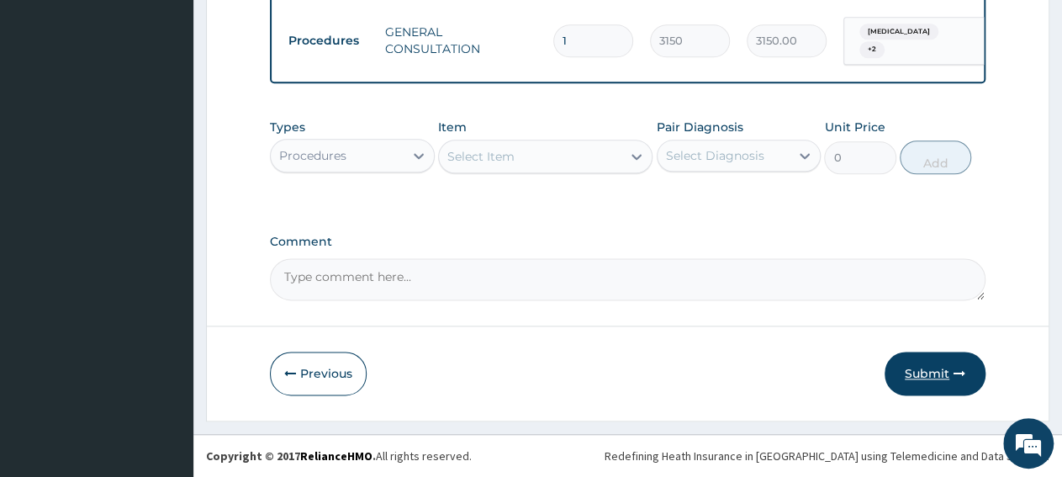
click at [950, 378] on button "Submit" at bounding box center [935, 374] width 101 height 44
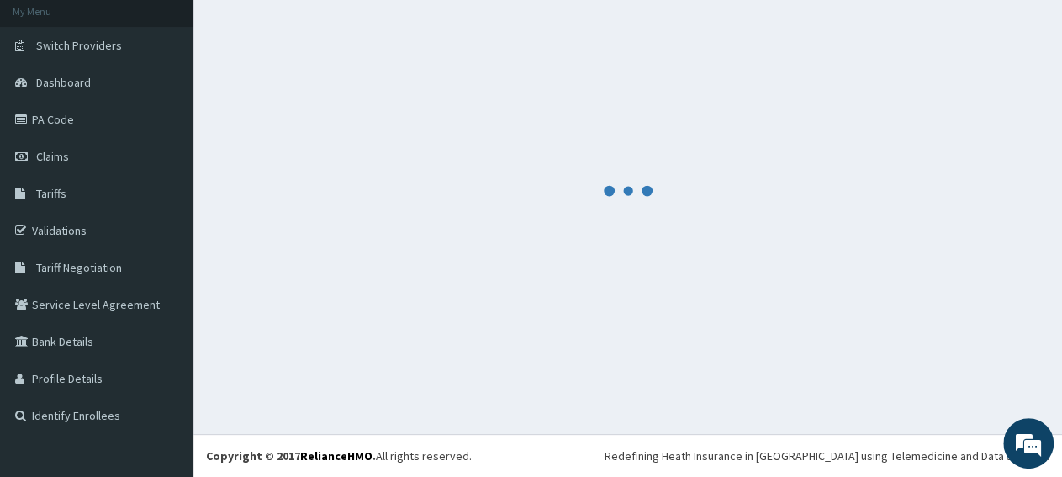
scroll to position [100, 0]
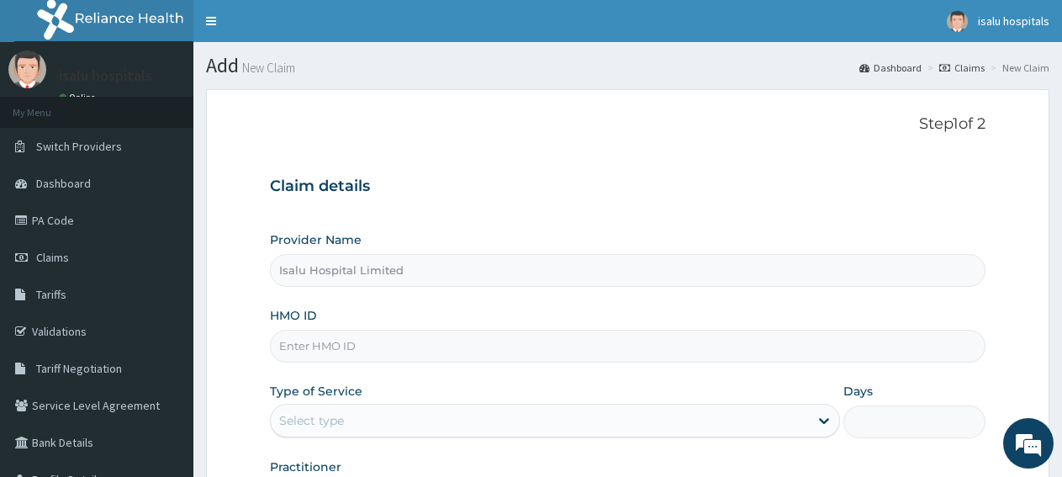
type input "Isalu Hospital Limited"
click at [83, 235] on link "PA Code" at bounding box center [96, 220] width 193 height 37
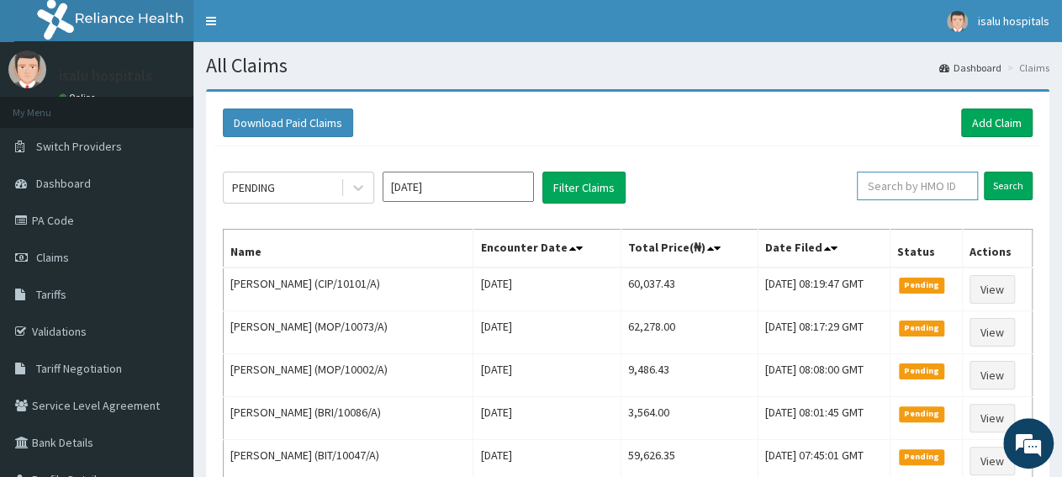
paste input "MPS/10009/A"
type input "MPS/10009/A"
click at [1005, 191] on input "Search" at bounding box center [1008, 186] width 49 height 29
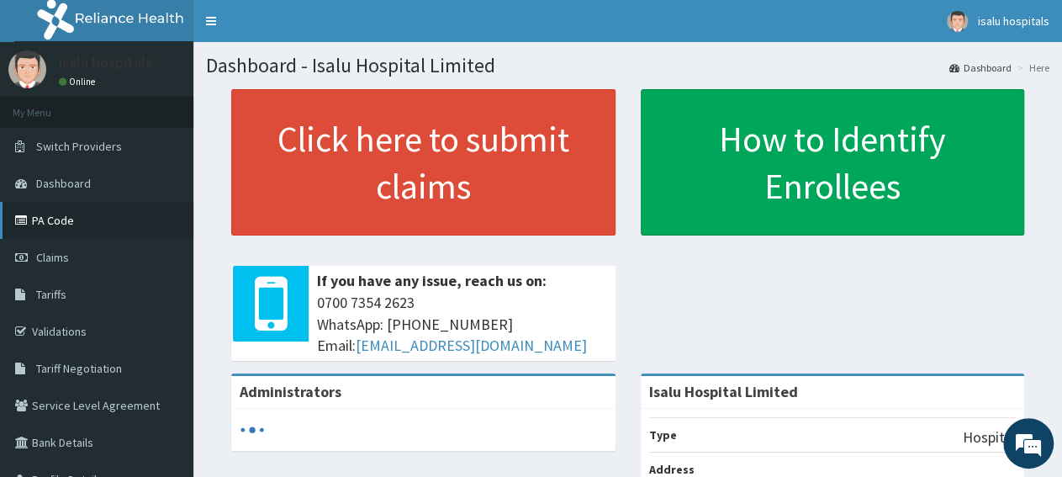
click at [52, 226] on link "PA Code" at bounding box center [96, 220] width 193 height 37
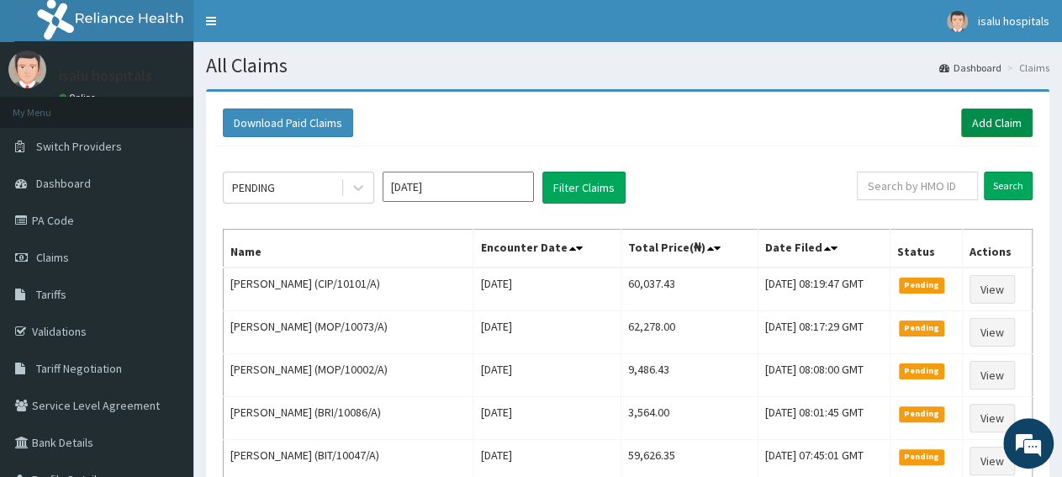
click at [994, 124] on link "Add Claim" at bounding box center [996, 123] width 71 height 29
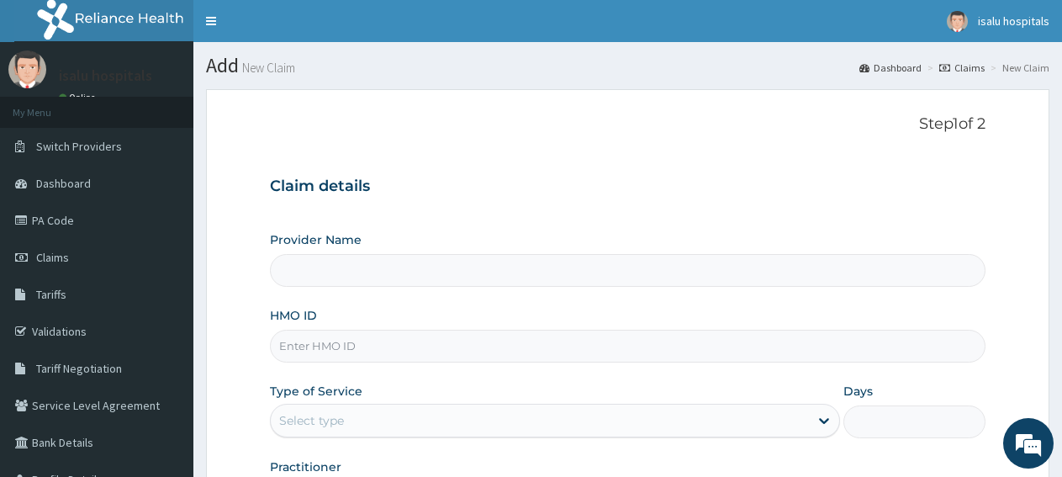
type input "Isalu Hospital Limited"
paste input "MSA/10019/A"
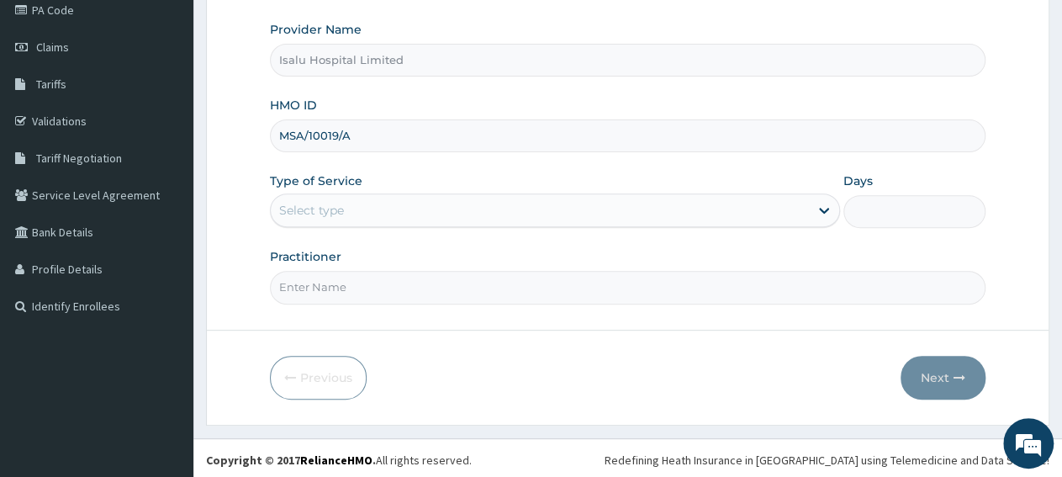
type input "MSA/10019/A"
click at [354, 207] on div "Select type" at bounding box center [540, 210] width 538 height 27
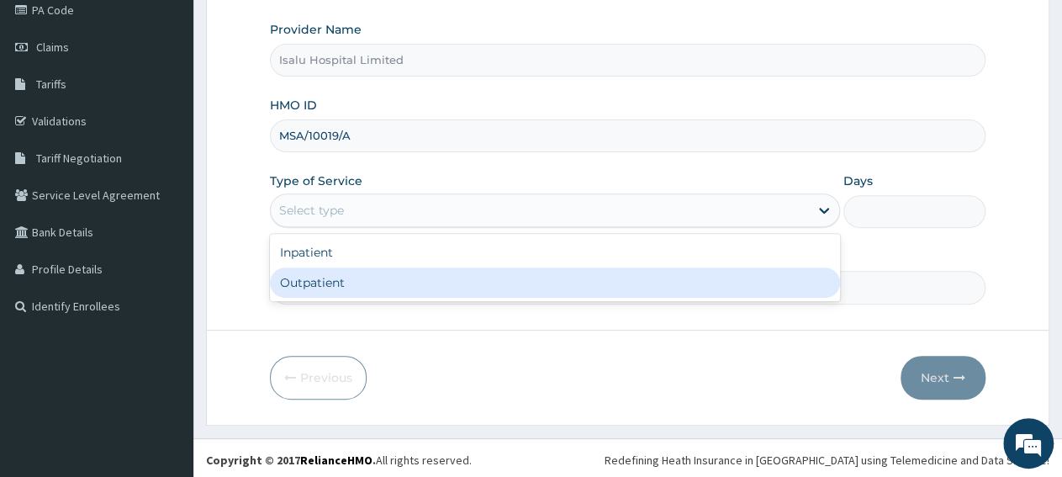
click at [373, 289] on div "Outpatient" at bounding box center [554, 282] width 569 height 30
type input "1"
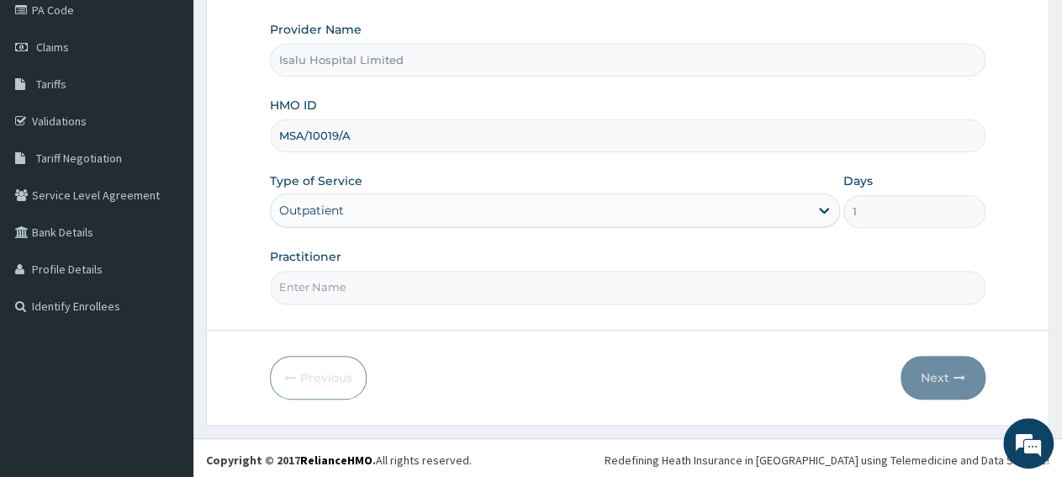
paste input "Dr. Obisesan Damola"
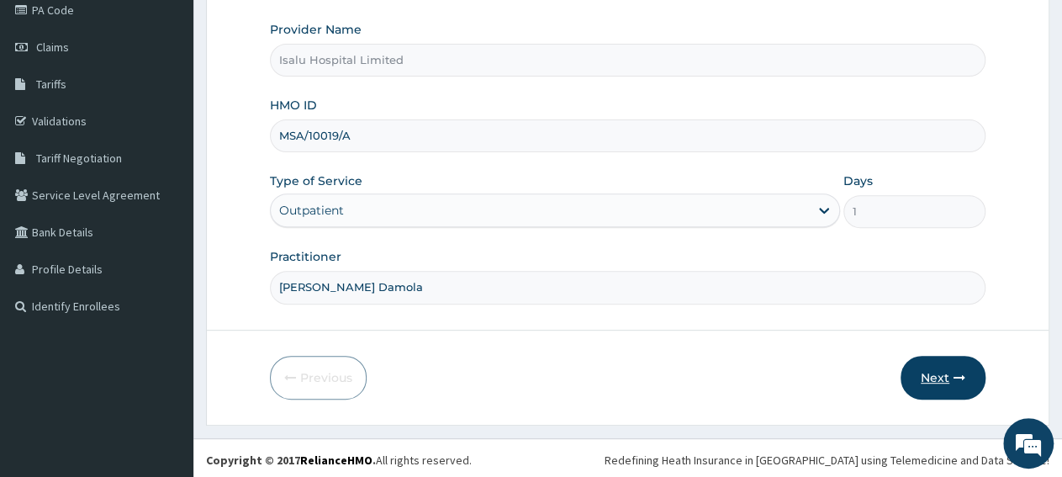
type input "Dr. Obisesan Damola"
click at [952, 383] on button "Next" at bounding box center [943, 378] width 85 height 44
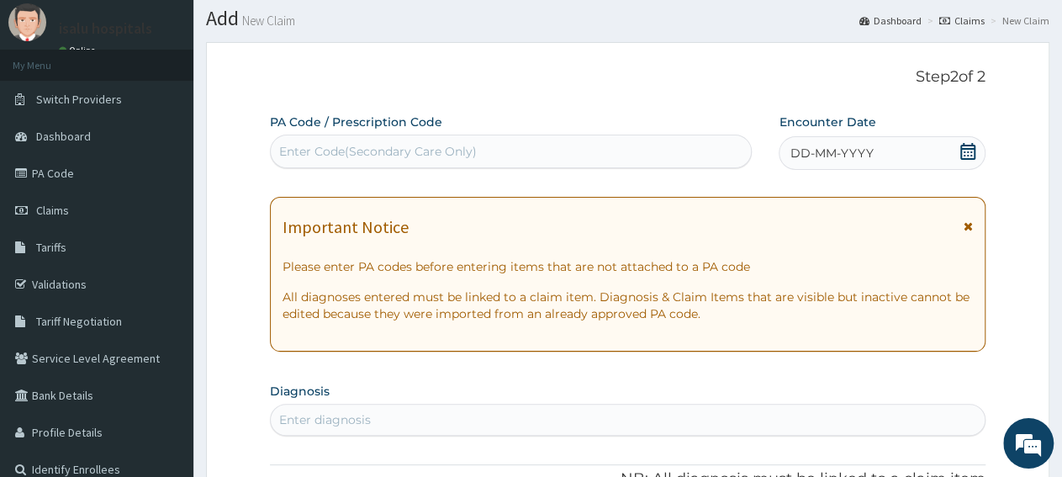
scroll to position [0, 0]
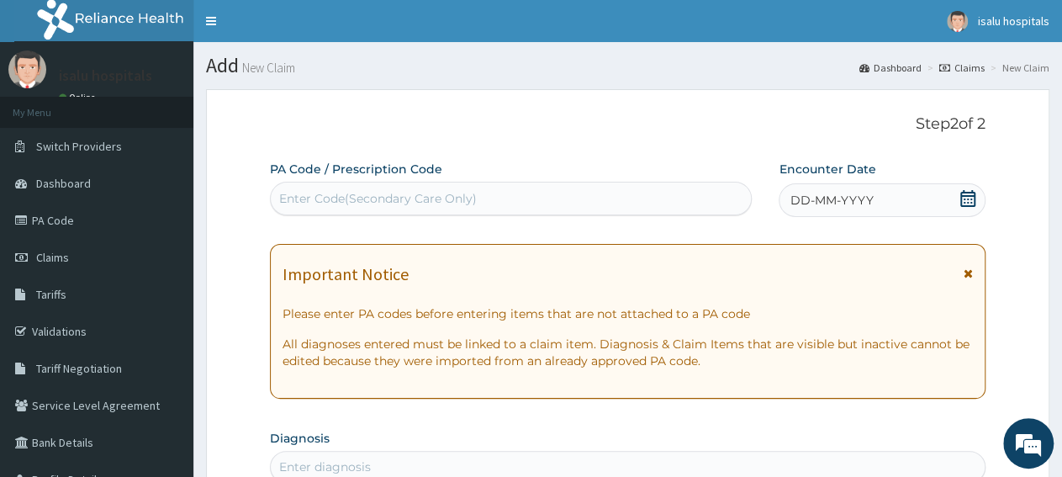
click at [559, 199] on div "Enter Code(Secondary Care Only)" at bounding box center [511, 198] width 480 height 27
paste input "PA/CFE428"
type input "PA/CFE428"
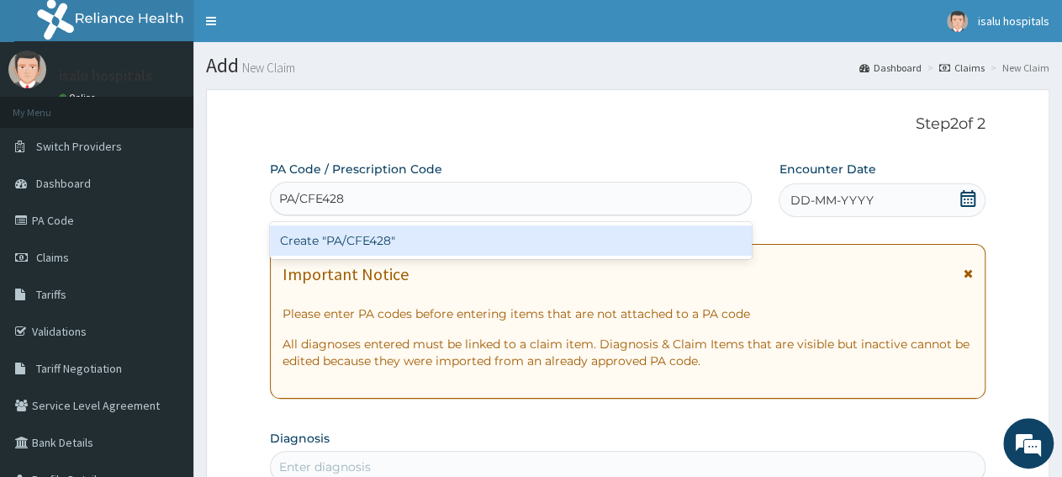
click at [553, 241] on div "Create "PA/CFE428"" at bounding box center [511, 240] width 482 height 30
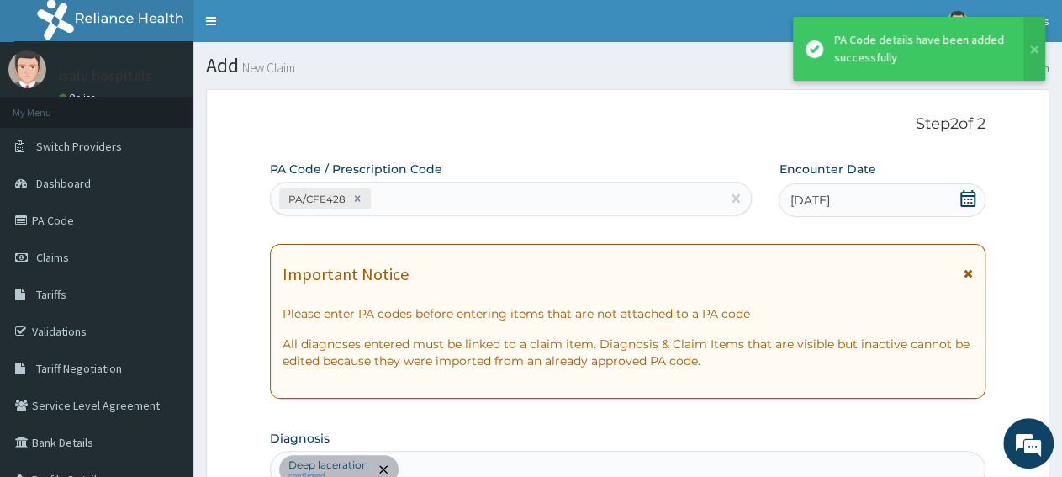
scroll to position [459, 0]
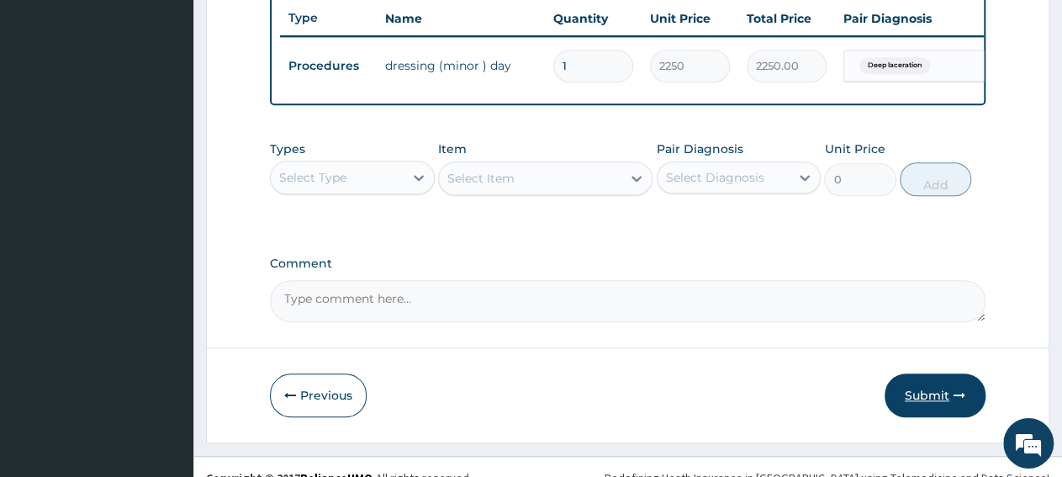
click at [931, 408] on button "Submit" at bounding box center [935, 395] width 101 height 44
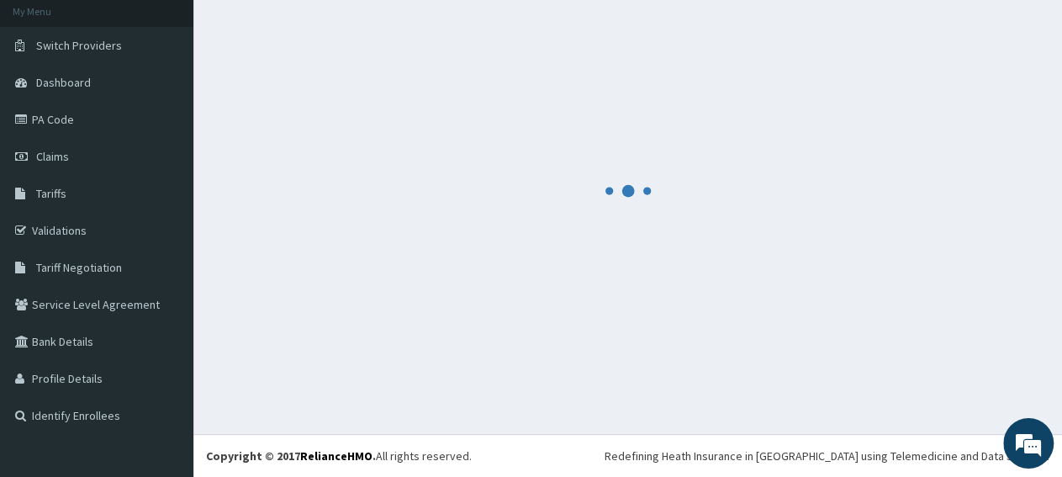
scroll to position [100, 0]
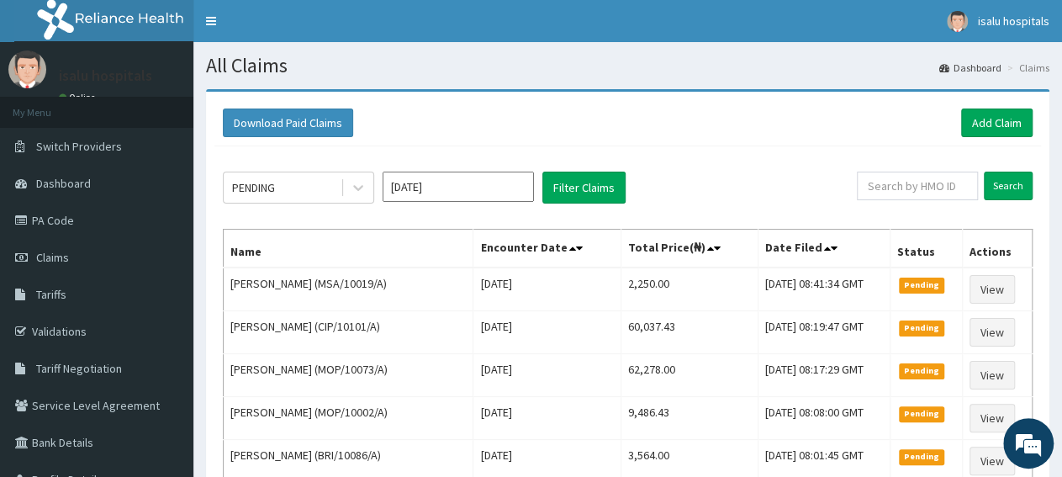
click at [1004, 138] on div "Download Paid Claims Add Claim" at bounding box center [627, 123] width 827 height 46
click at [1003, 122] on link "Add Claim" at bounding box center [996, 123] width 71 height 29
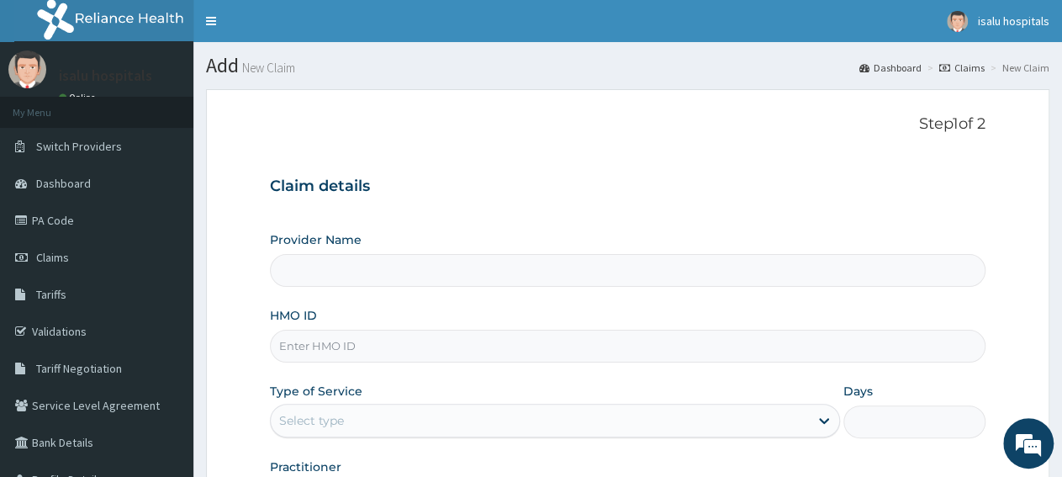
type input "Isalu Hospital Limited"
paste input "OVL/10024/D"
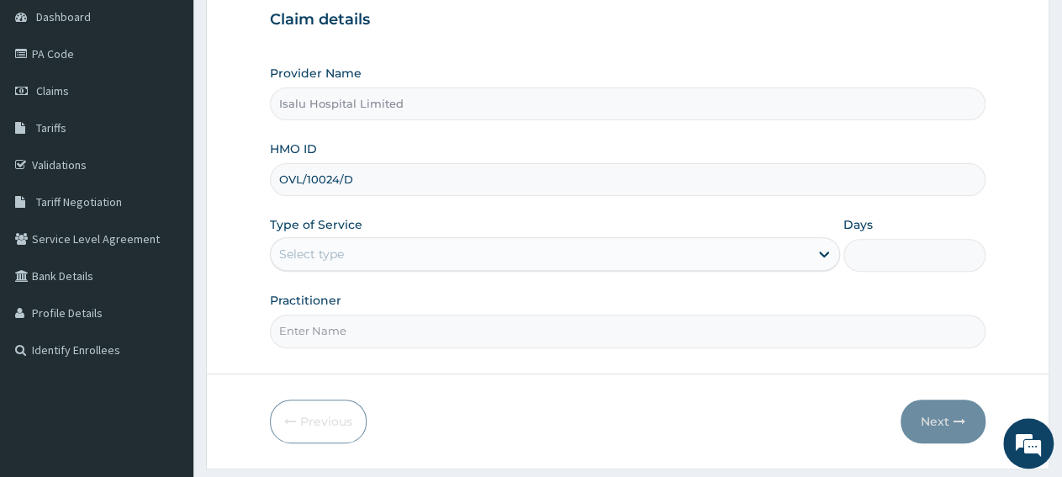
scroll to position [210, 0]
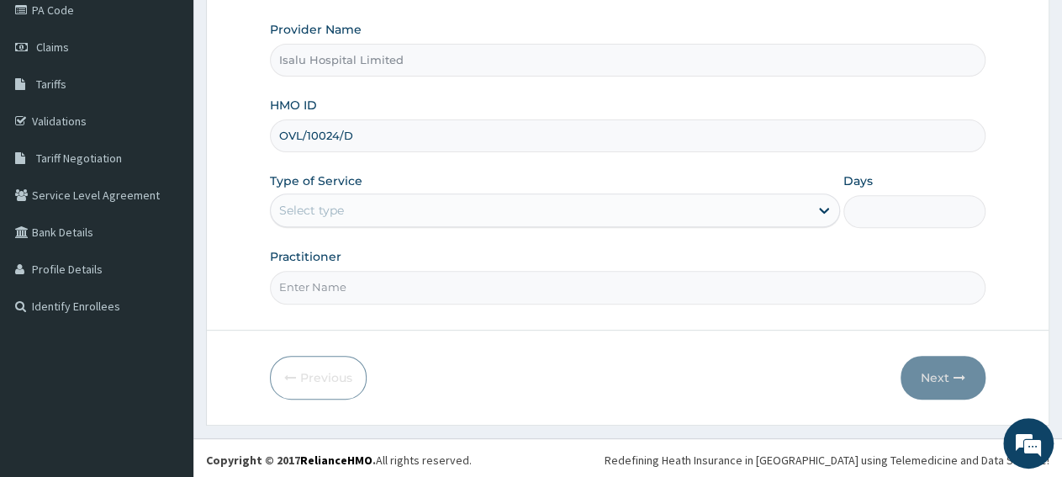
type input "OVL/10024/D"
click at [369, 206] on div "Select type" at bounding box center [540, 210] width 538 height 27
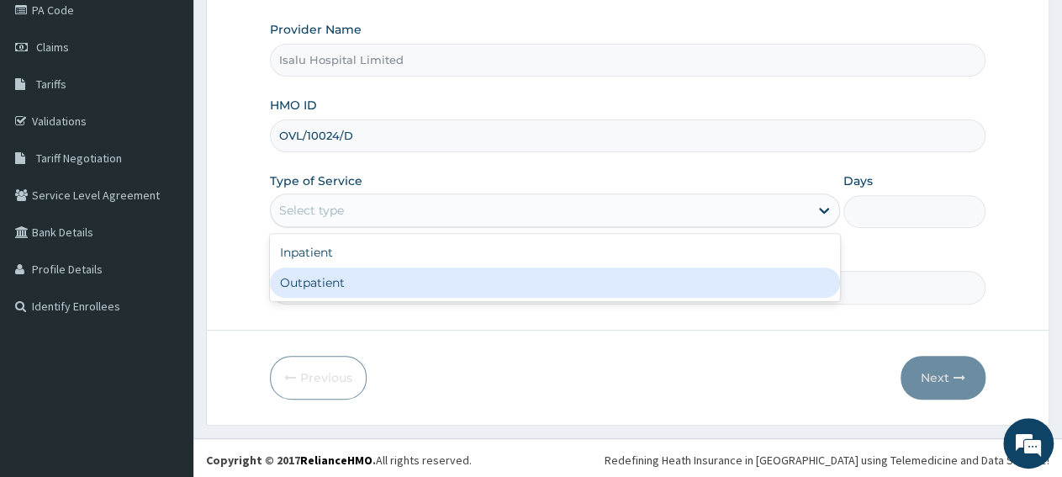
click at [368, 282] on div "Outpatient" at bounding box center [554, 282] width 569 height 30
type input "1"
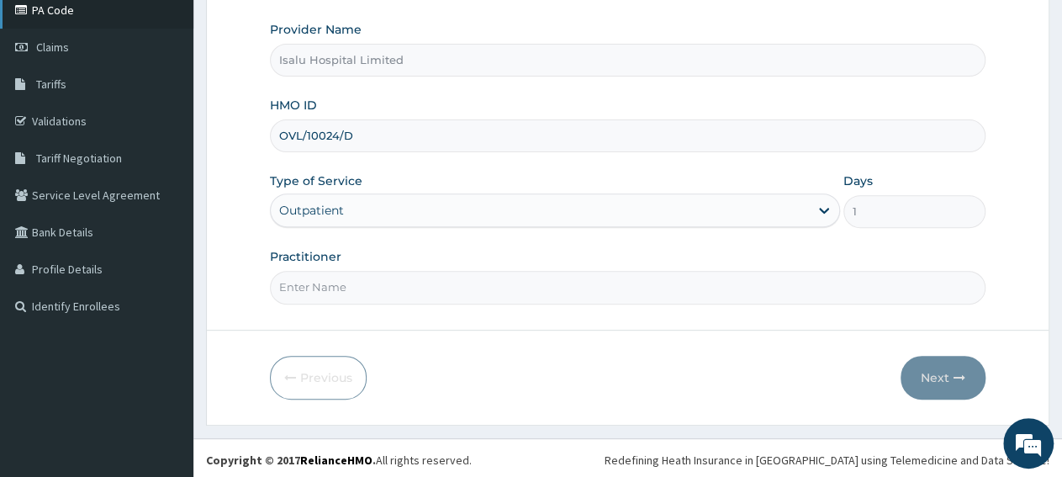
scroll to position [0, 0]
paste input "Omolade [PERSON_NAME]"
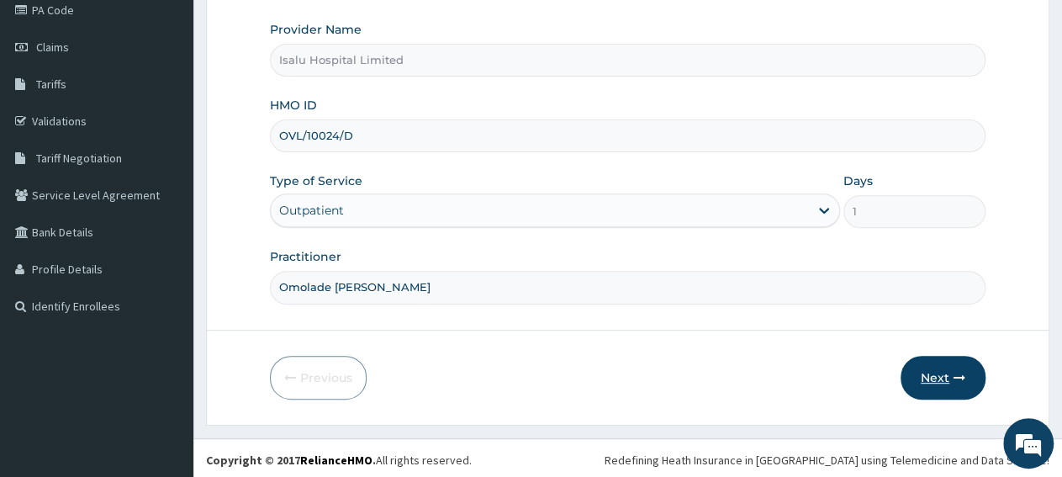
type input "Omolade [PERSON_NAME]"
click at [923, 373] on button "Next" at bounding box center [943, 378] width 85 height 44
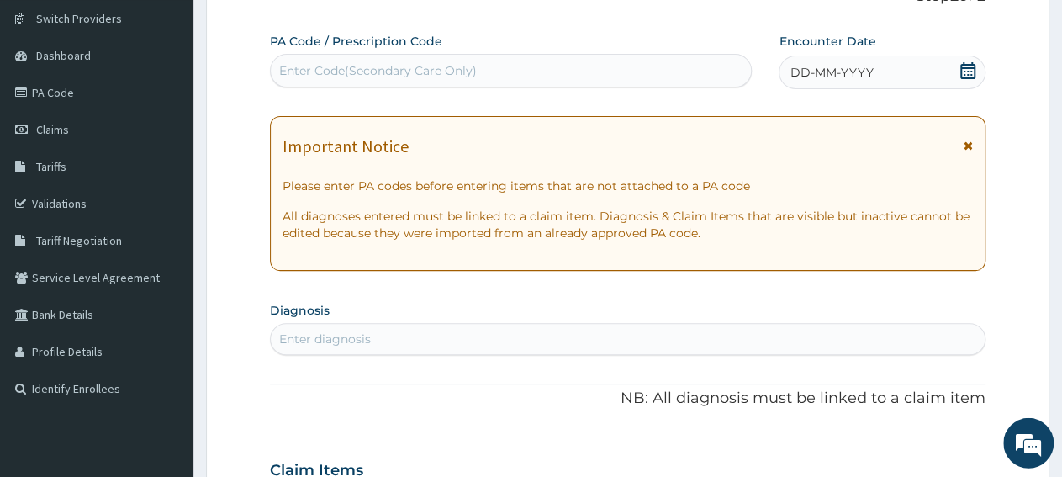
scroll to position [35, 0]
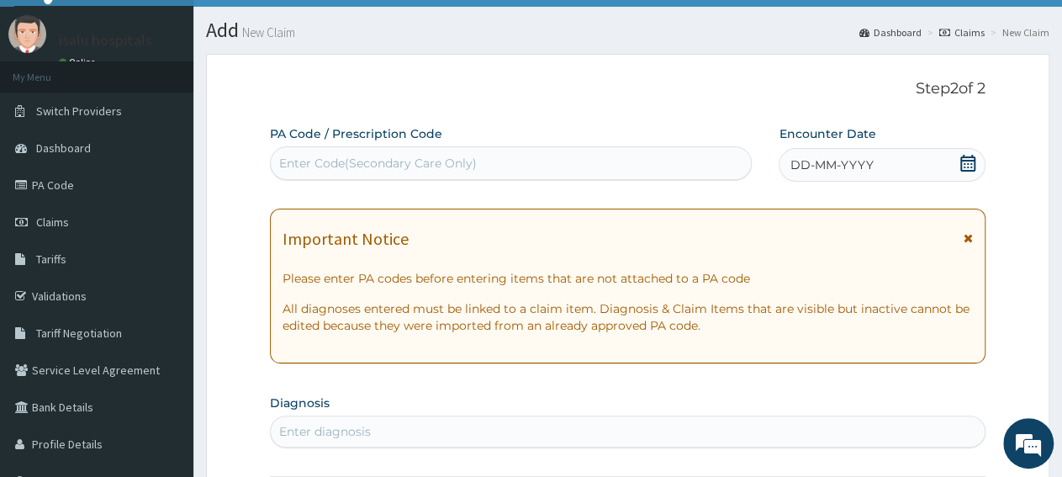
click at [552, 166] on div "Enter Code(Secondary Care Only)" at bounding box center [511, 163] width 480 height 27
paste input "PA/ED6A35"
type input "PA/ED6A35"
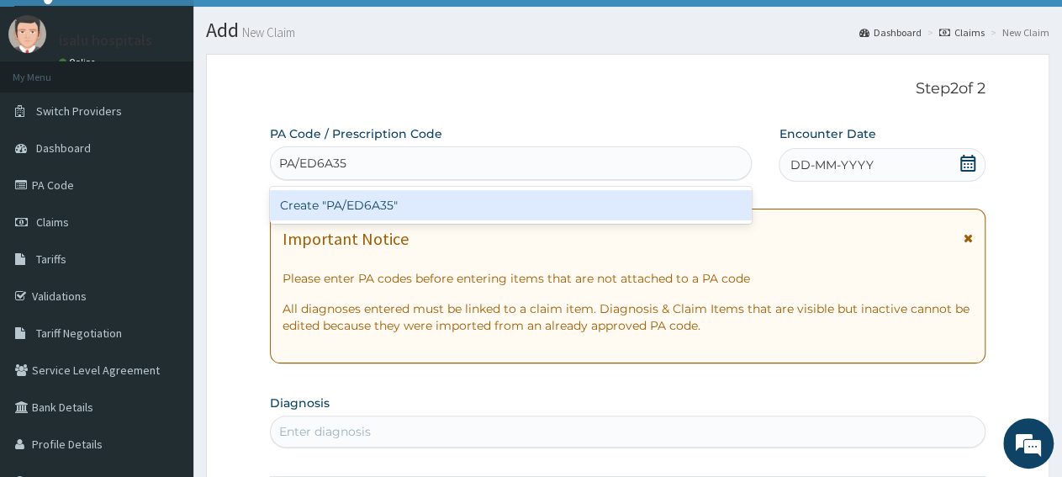
click at [549, 208] on div "Create "PA/ED6A35"" at bounding box center [511, 205] width 482 height 30
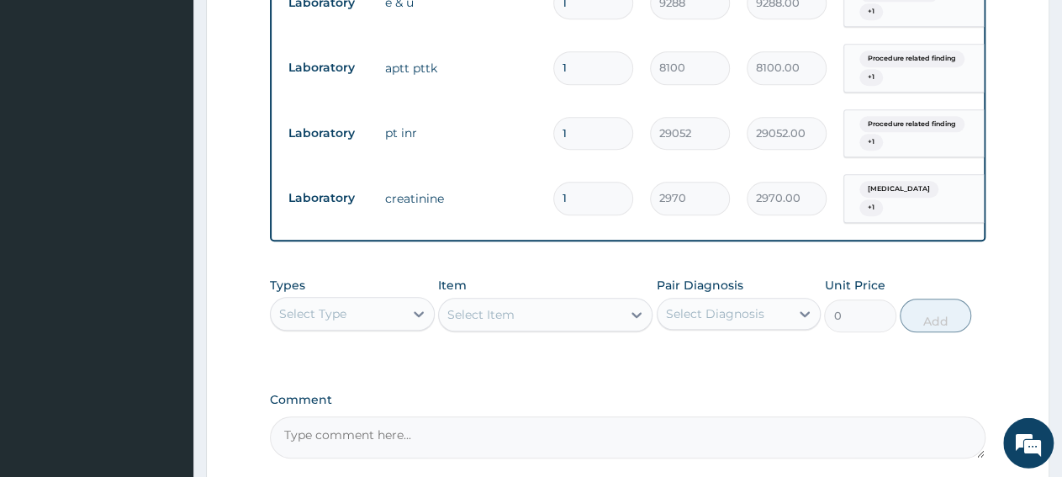
scroll to position [734, 0]
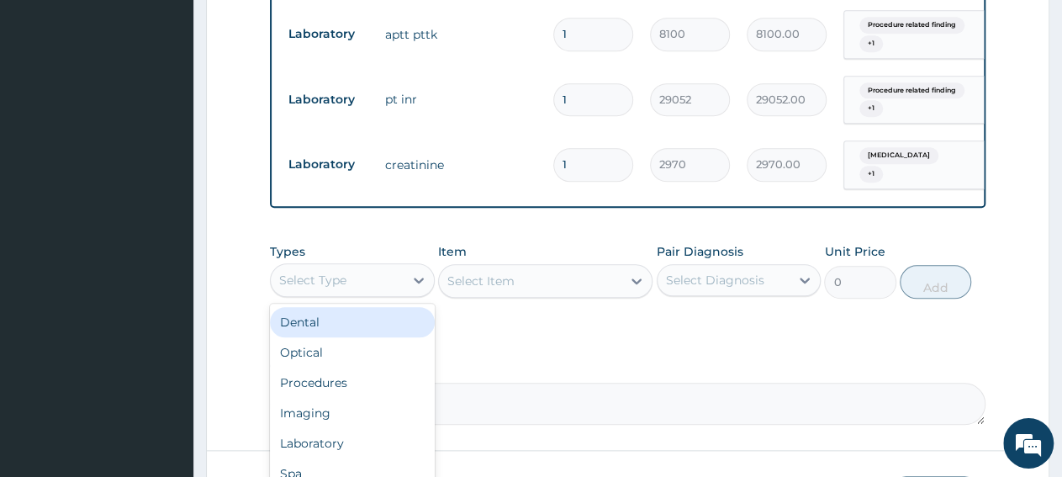
click at [347, 281] on div "Select Type" at bounding box center [337, 280] width 133 height 27
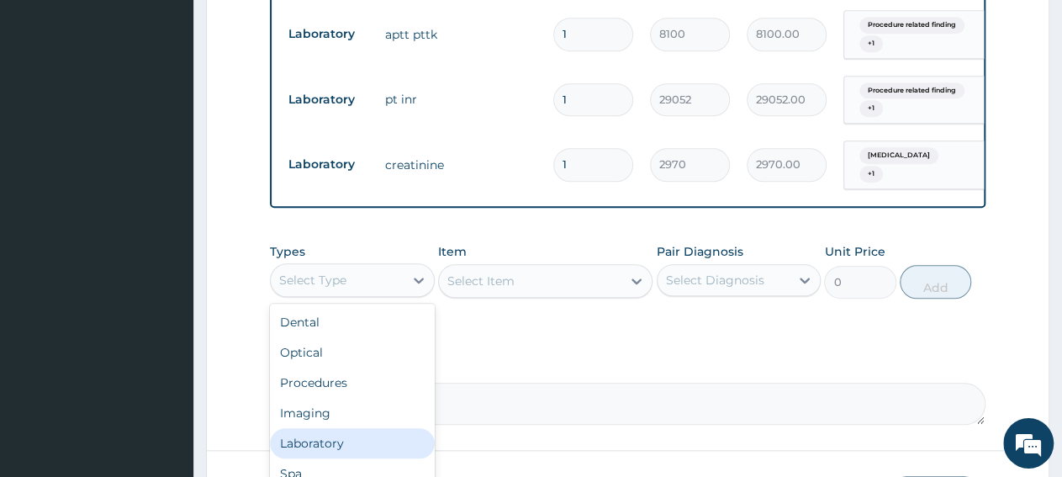
click at [343, 437] on div "Laboratory" at bounding box center [352, 443] width 165 height 30
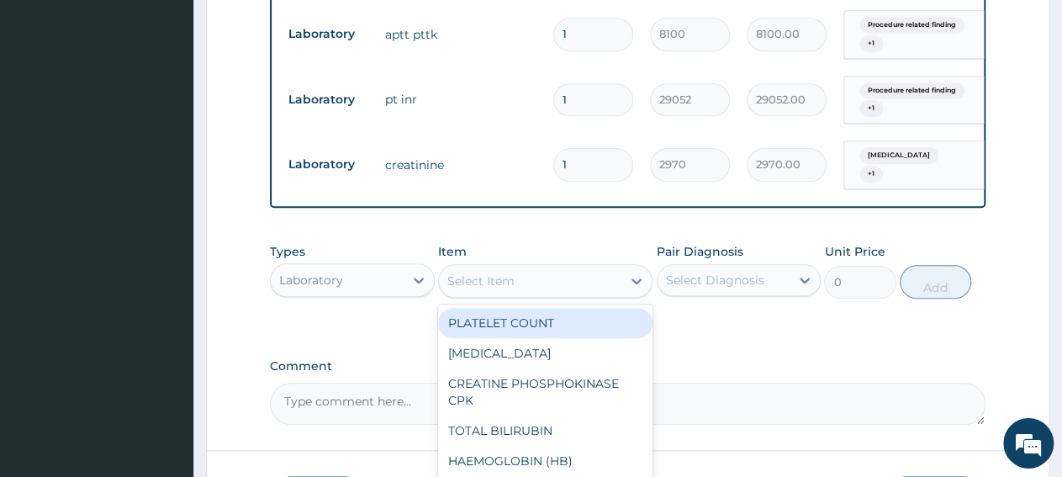
click at [517, 283] on div "Select Item" at bounding box center [530, 280] width 183 height 27
paste input "APTT/PTTK"
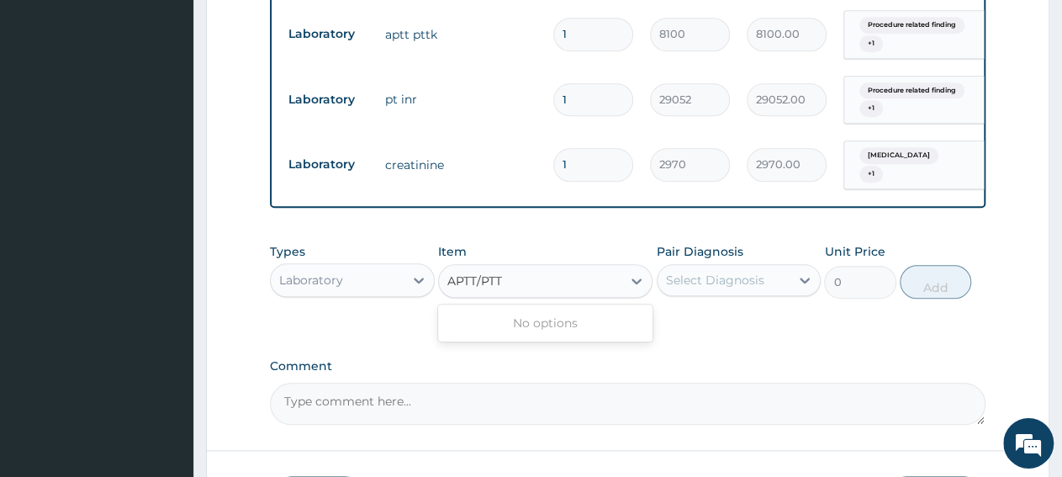
click at [480, 278] on input "APTT/PTT" at bounding box center [475, 281] width 57 height 17
type input "APTT PTT"
click at [487, 322] on div "APTT PTTK" at bounding box center [545, 323] width 214 height 30
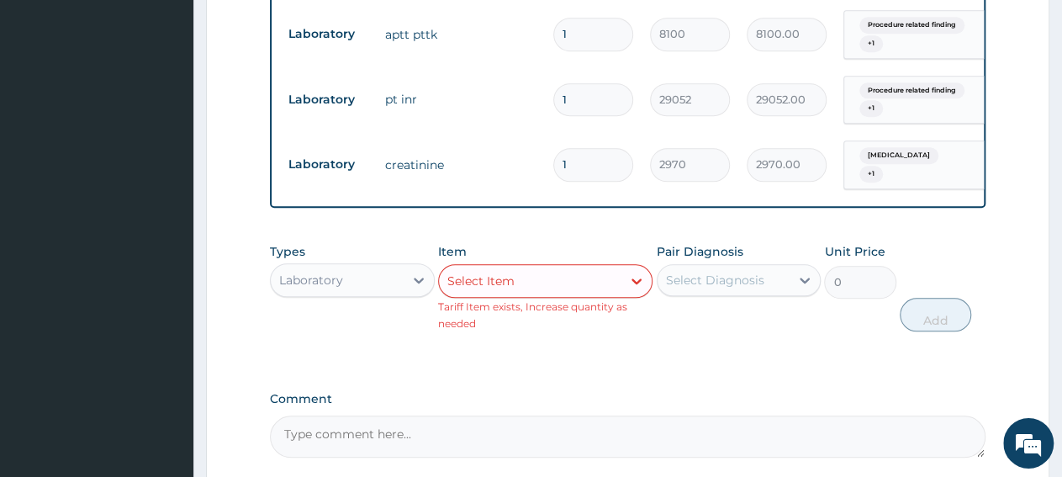
click at [847, 347] on div "Types Laboratory Item Select Item Tariff Item exists, Increase quantity as need…" at bounding box center [628, 300] width 716 height 130
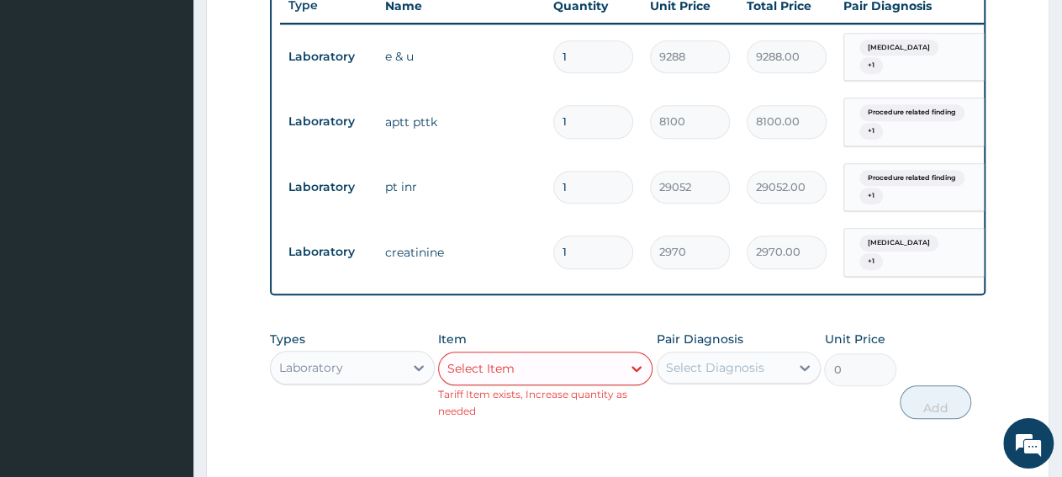
click at [534, 372] on div "Select Item" at bounding box center [530, 368] width 183 height 27
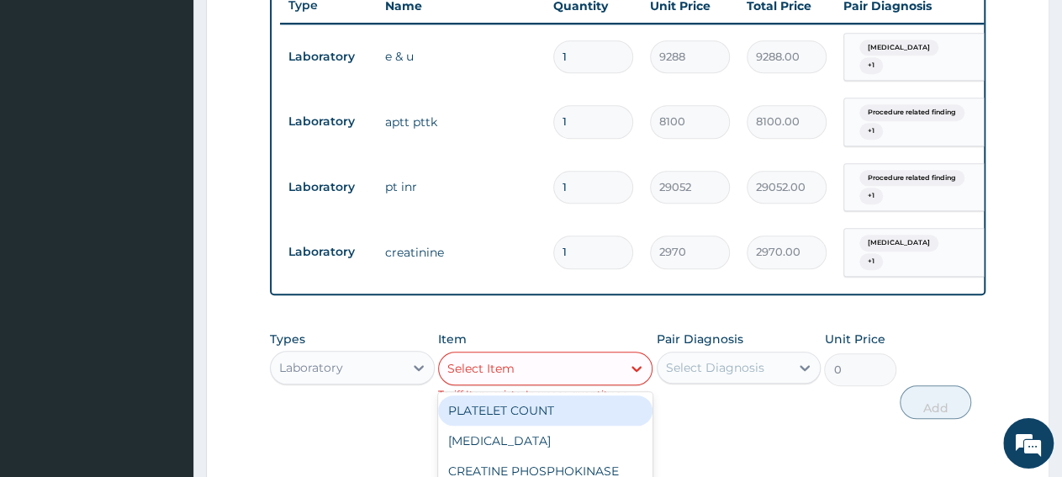
paste input "[MEDICAL_DATA]"
type input "[MEDICAL_DATA]"
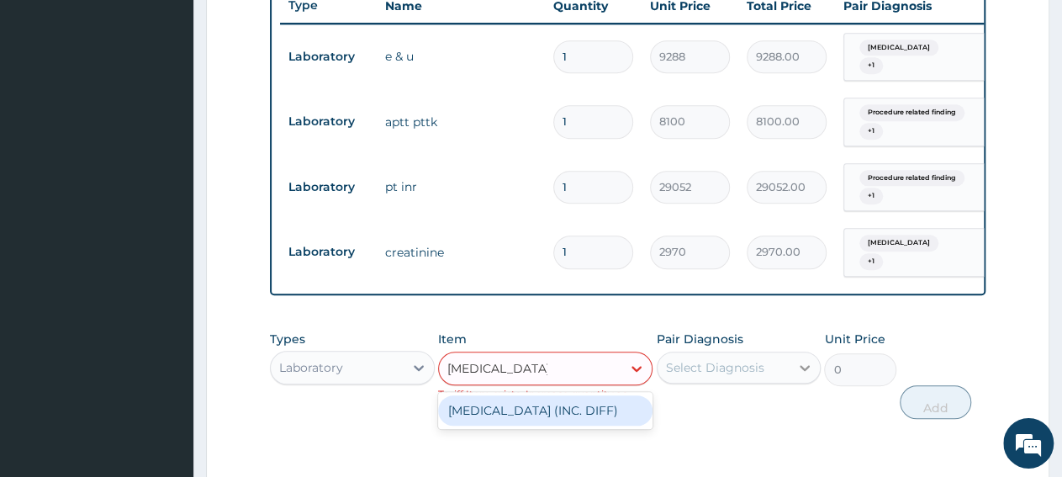
drag, startPoint x: 559, startPoint y: 404, endPoint x: 793, endPoint y: 357, distance: 238.4
click at [563, 404] on div "[MEDICAL_DATA] (INC. DIFF)" at bounding box center [545, 410] width 214 height 30
type input "4341.60009765625"
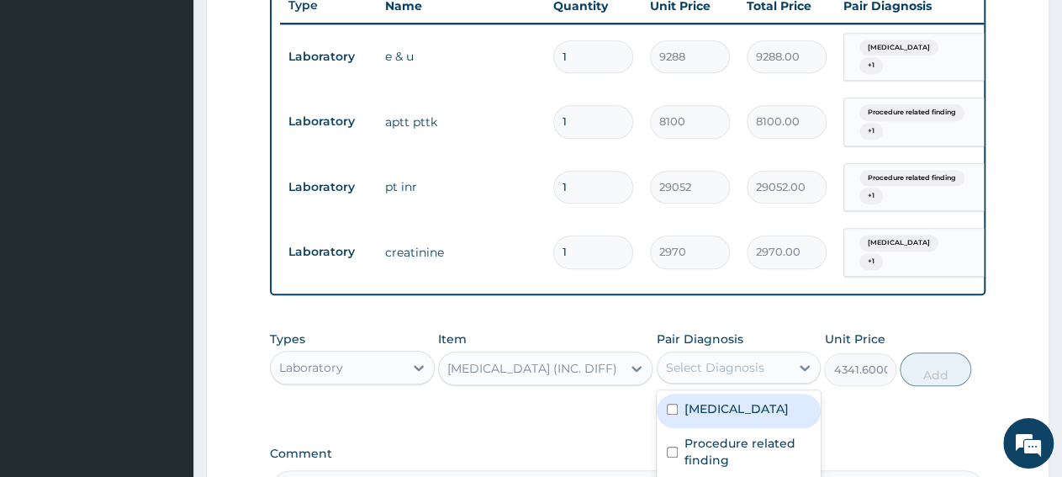
click at [754, 362] on div "Select Diagnosis" at bounding box center [715, 367] width 98 height 17
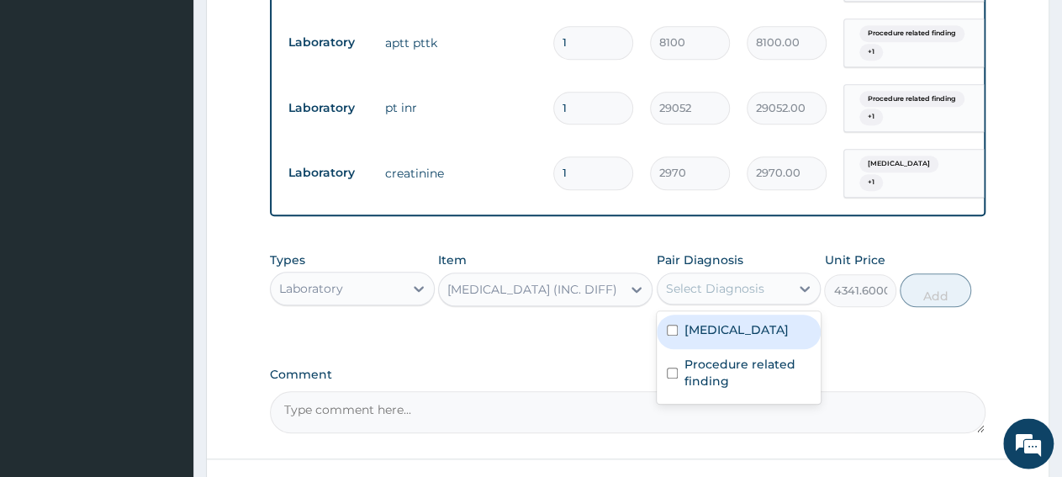
scroll to position [822, 0]
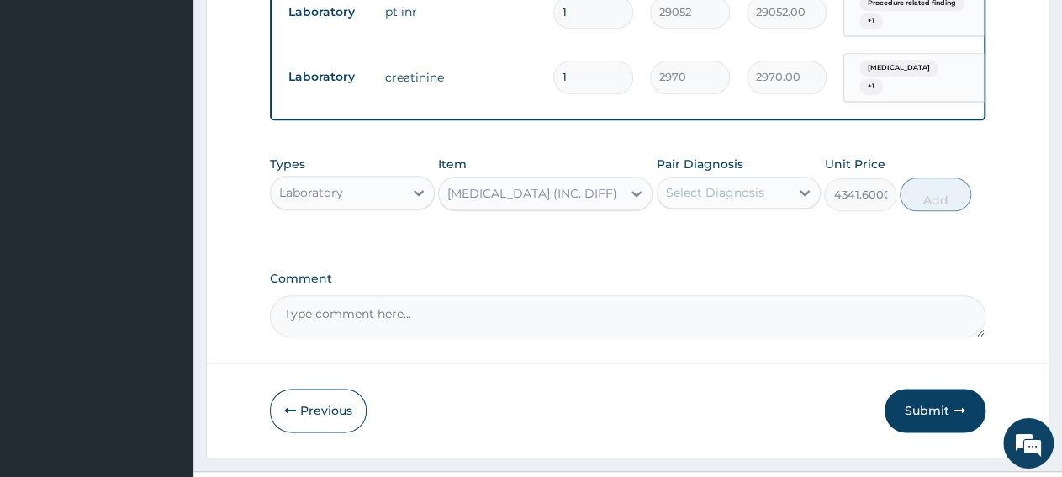
click at [905, 314] on textarea "Comment" at bounding box center [628, 316] width 716 height 42
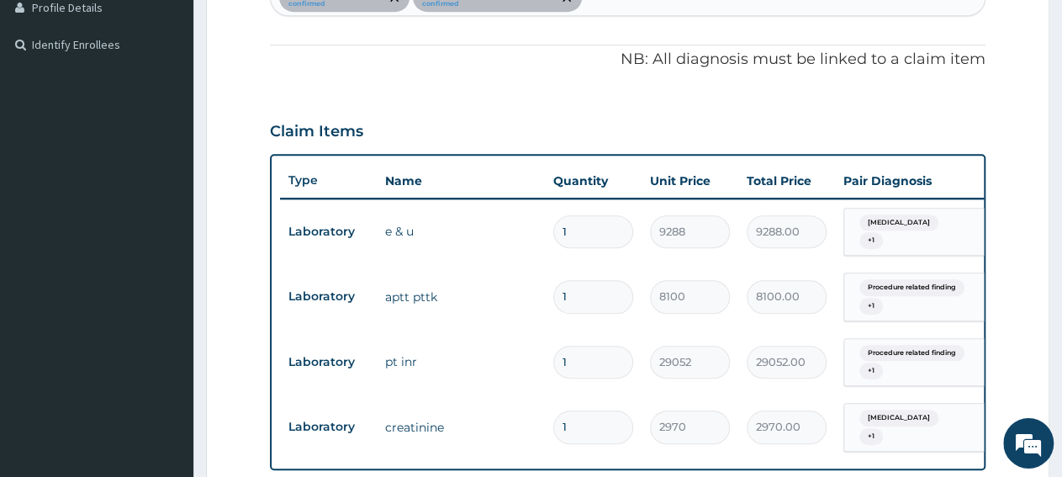
scroll to position [122, 0]
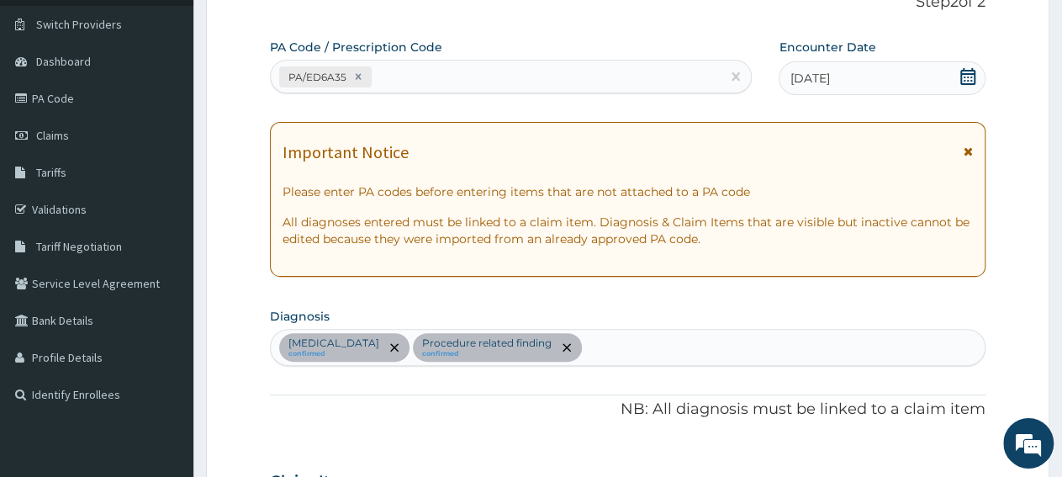
click at [610, 352] on div "[MEDICAL_DATA] confirmed Procedure related finding confirmed" at bounding box center [628, 347] width 714 height 35
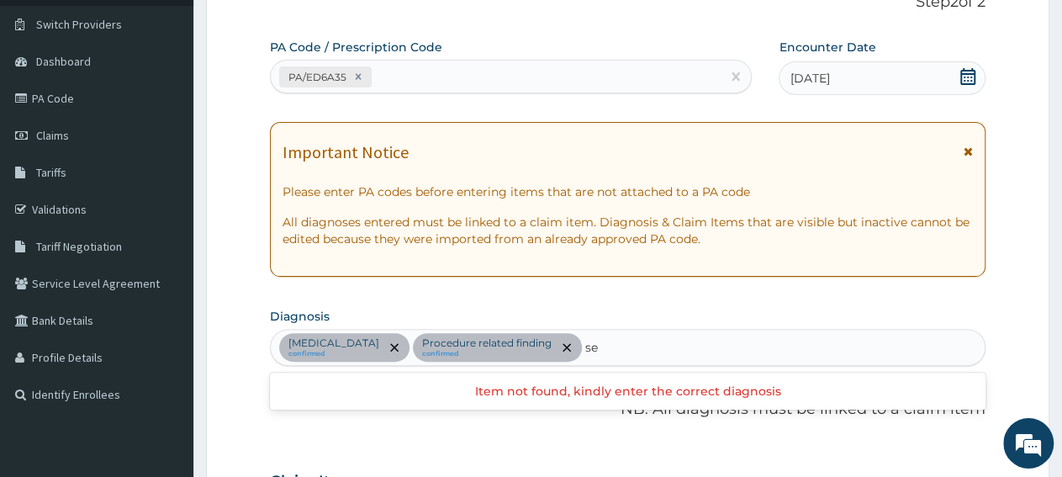
type input "s"
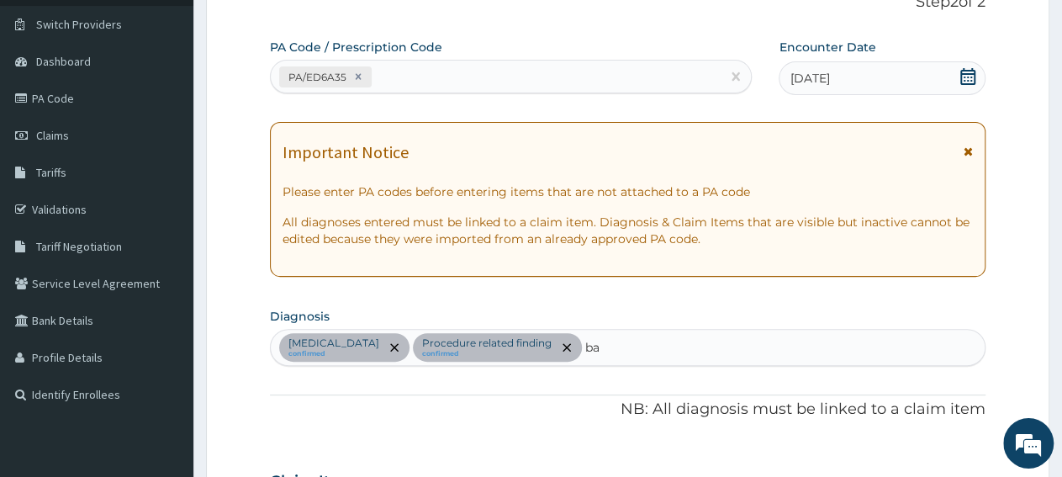
type input "b"
type input "[MEDICAL_DATA]"
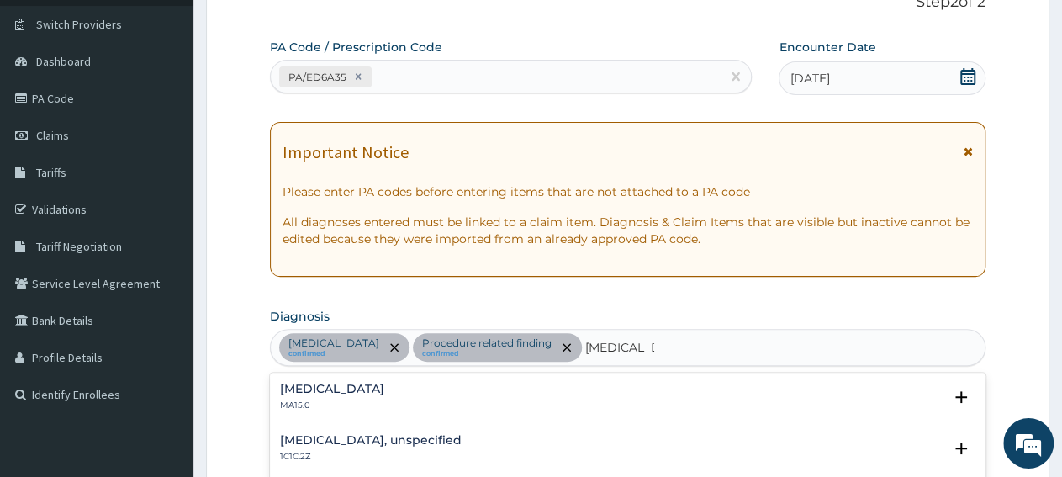
click at [302, 392] on h4 "[MEDICAL_DATA]" at bounding box center [332, 389] width 104 height 13
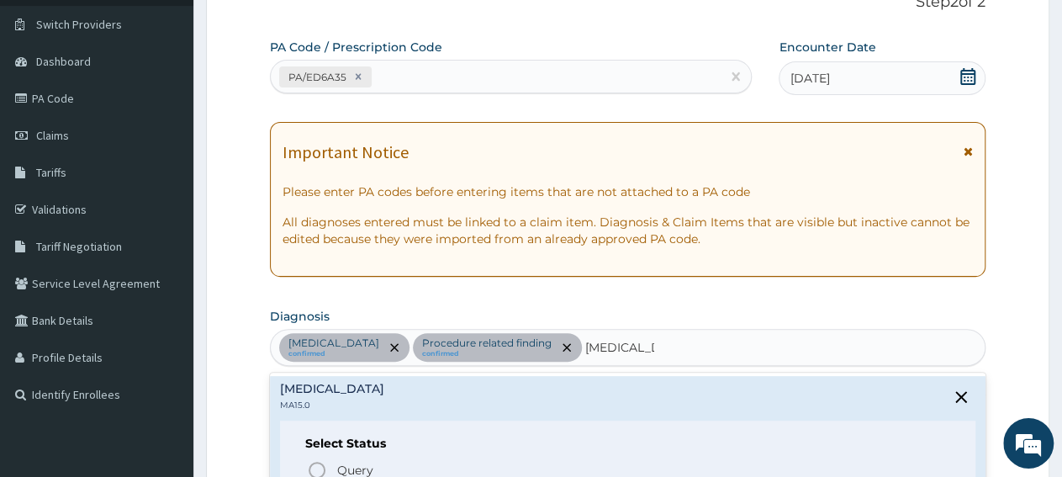
scroll to position [209, 0]
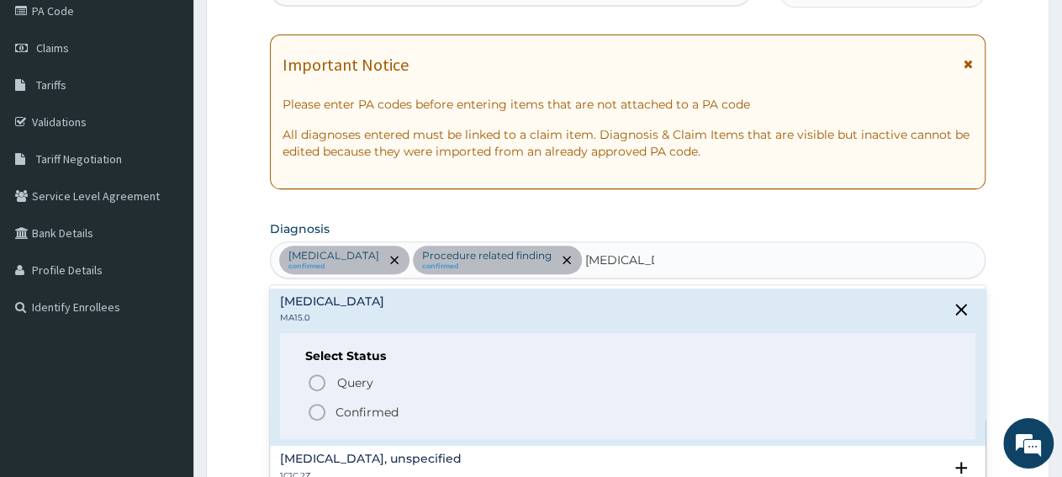
click at [354, 405] on p "Confirmed" at bounding box center [367, 412] width 63 height 17
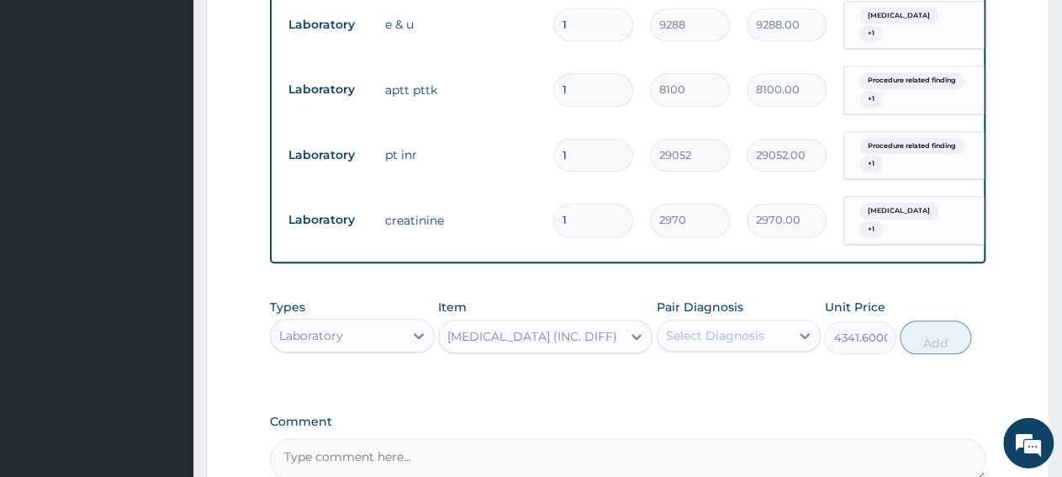
scroll to position [734, 0]
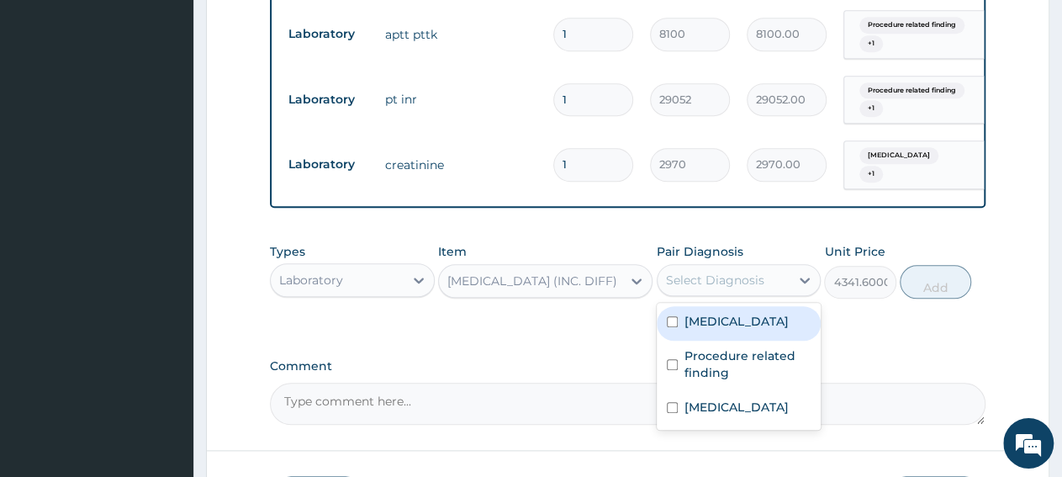
click at [715, 284] on div "Select Diagnosis" at bounding box center [715, 280] width 98 height 17
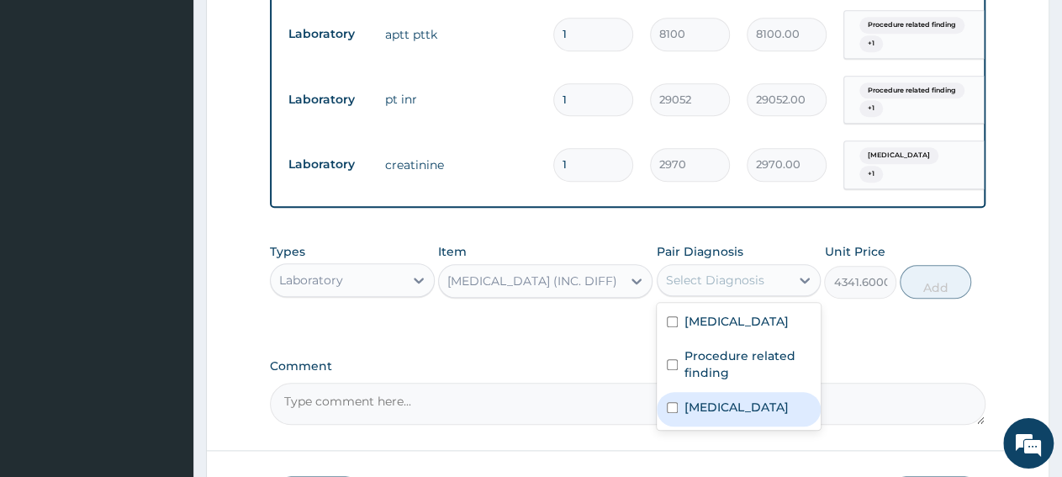
drag, startPoint x: 717, startPoint y: 410, endPoint x: 802, endPoint y: 368, distance: 94.8
click at [718, 410] on label "[MEDICAL_DATA]" at bounding box center [737, 407] width 104 height 17
checkbox input "true"
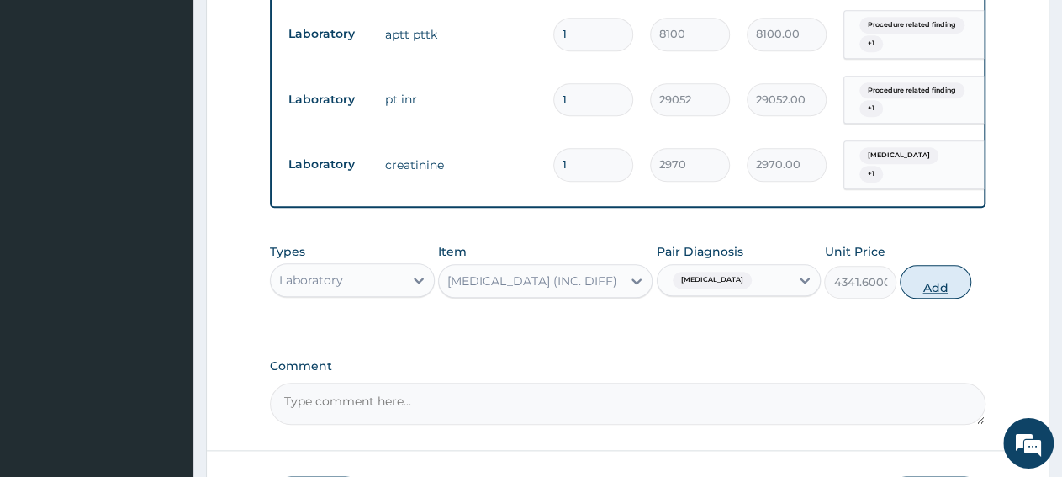
click at [940, 289] on button "Add" at bounding box center [935, 282] width 71 height 34
type input "0"
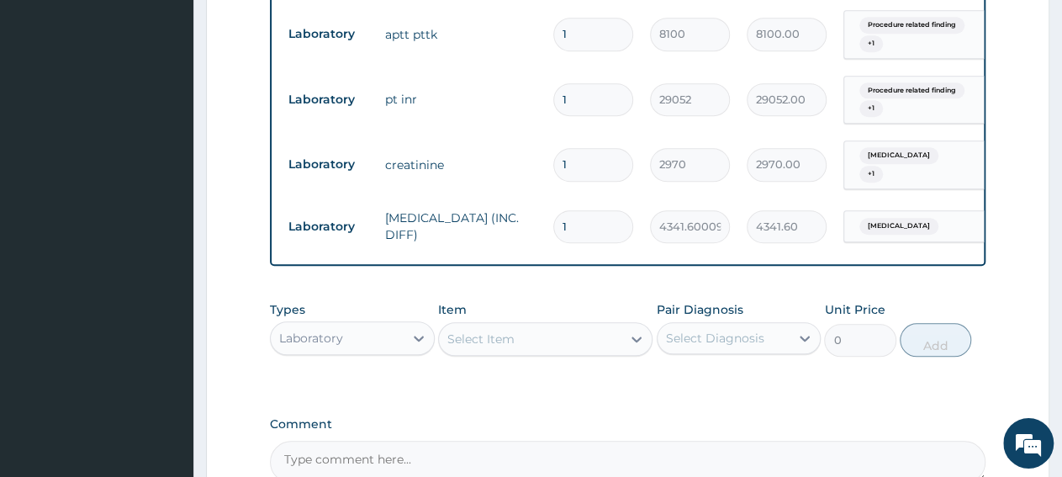
drag, startPoint x: 368, startPoint y: 331, endPoint x: 379, endPoint y: 353, distance: 24.8
click at [368, 333] on div "Laboratory" at bounding box center [337, 338] width 133 height 27
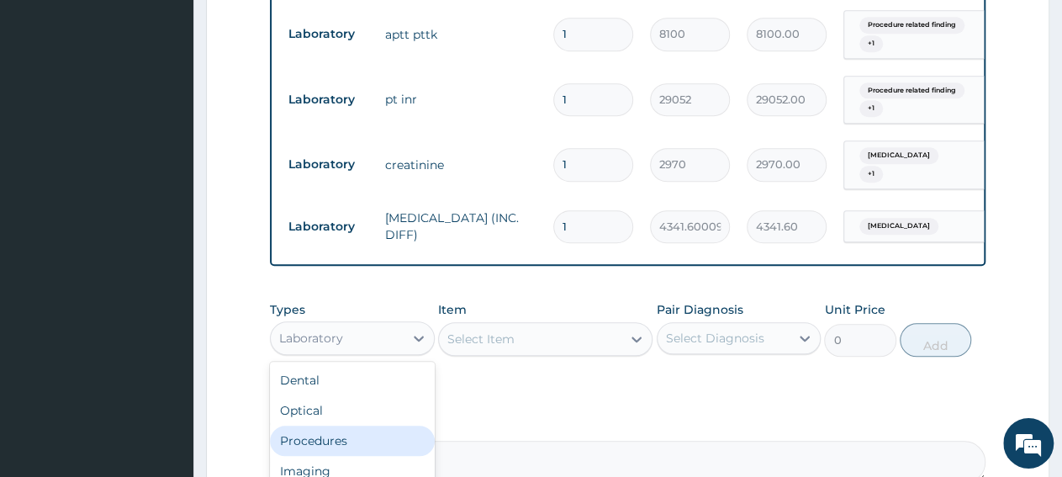
drag, startPoint x: 378, startPoint y: 439, endPoint x: 487, endPoint y: 386, distance: 121.5
click at [380, 437] on div "Procedures" at bounding box center [352, 441] width 165 height 30
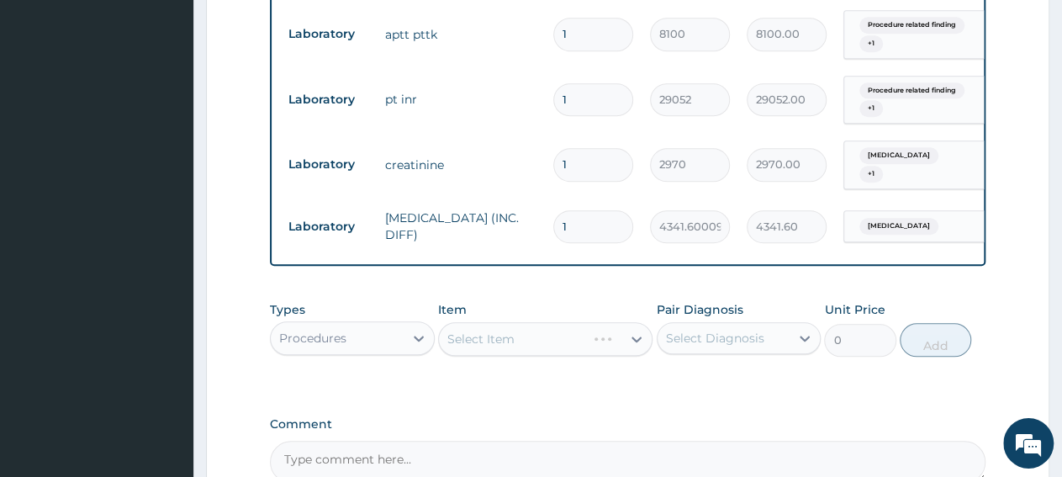
click at [504, 342] on div "Select Item" at bounding box center [545, 339] width 214 height 34
click at [514, 335] on div "Select Item" at bounding box center [530, 339] width 183 height 27
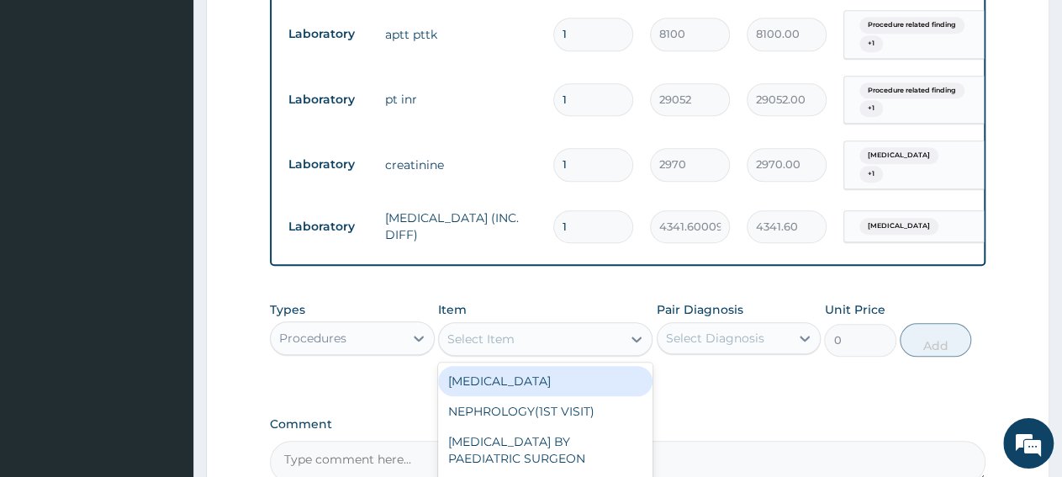
paste input "General Consultation"
type input "General Consultation"
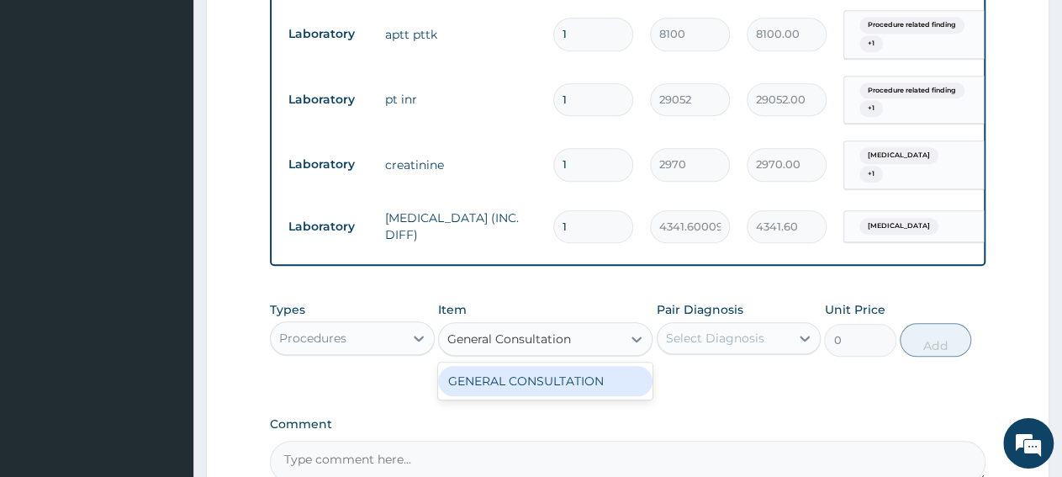
click at [520, 372] on div "GENERAL CONSULTATION" at bounding box center [545, 381] width 214 height 30
type input "3150"
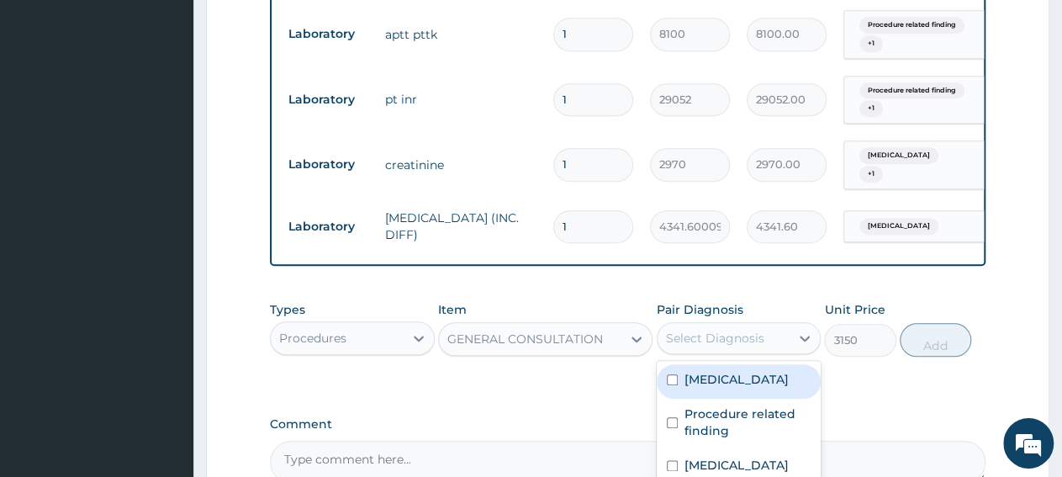
click at [719, 338] on div "Select Diagnosis" at bounding box center [715, 338] width 98 height 17
drag, startPoint x: 705, startPoint y: 377, endPoint x: 717, endPoint y: 430, distance: 54.3
click at [705, 379] on label "[MEDICAL_DATA]" at bounding box center [737, 379] width 104 height 17
checkbox input "true"
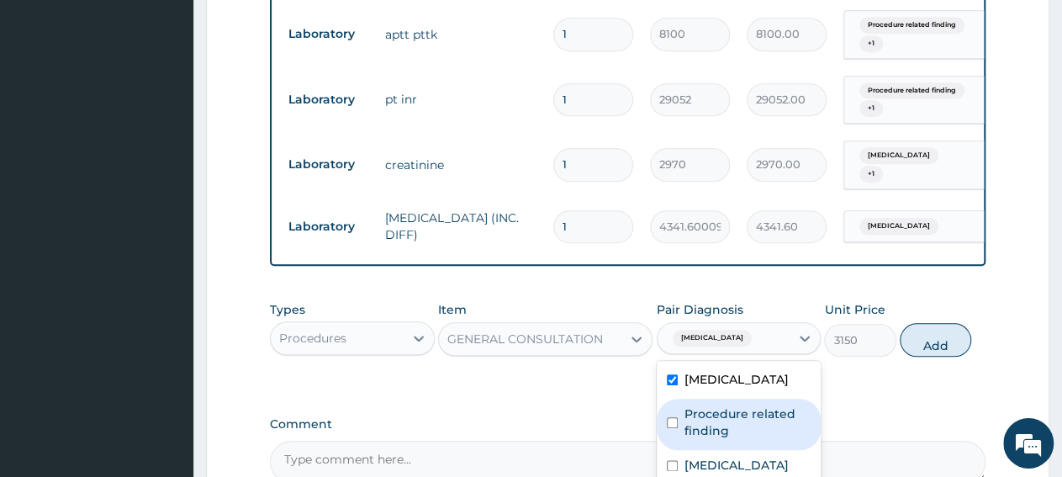
drag, startPoint x: 717, startPoint y: 430, endPoint x: 717, endPoint y: 456, distance: 26.1
click at [717, 431] on label "Procedure related finding" at bounding box center [748, 422] width 127 height 34
checkbox input "true"
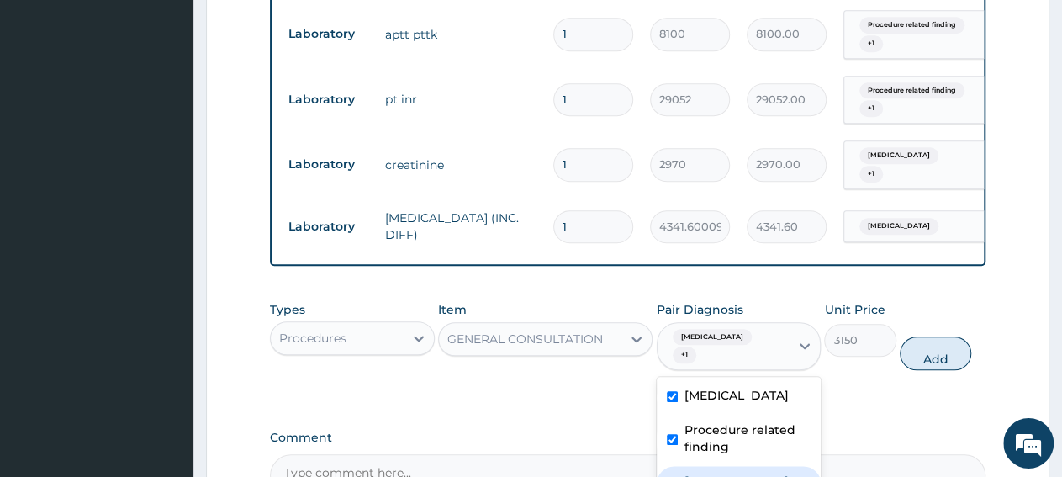
click at [717, 473] on label "[MEDICAL_DATA]" at bounding box center [737, 481] width 104 height 17
checkbox input "true"
click at [948, 336] on button "Add" at bounding box center [935, 353] width 71 height 34
type input "0"
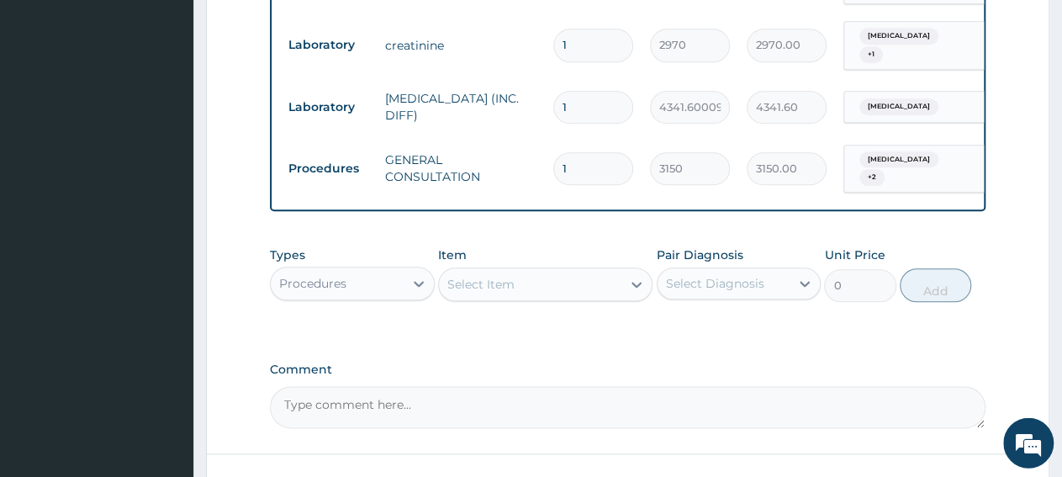
scroll to position [909, 0]
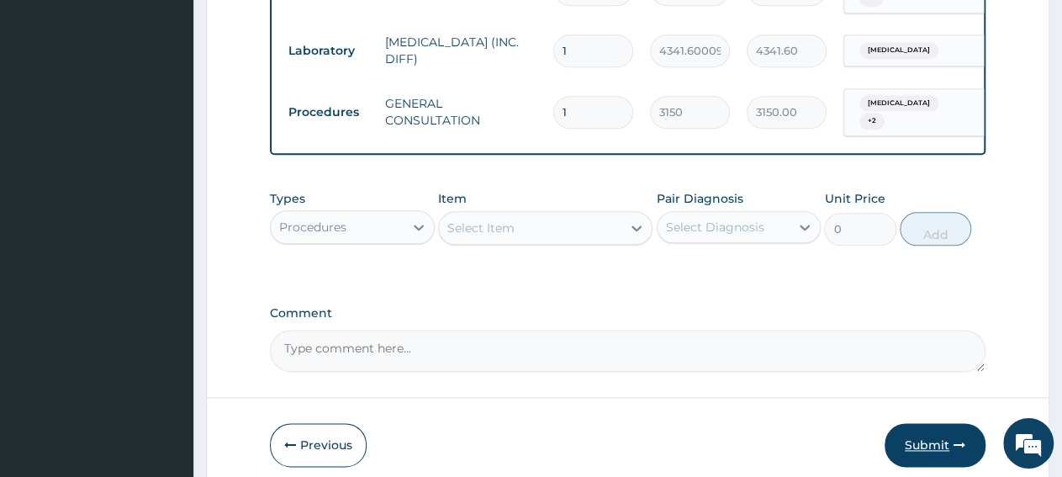
click at [935, 441] on button "Submit" at bounding box center [935, 446] width 101 height 44
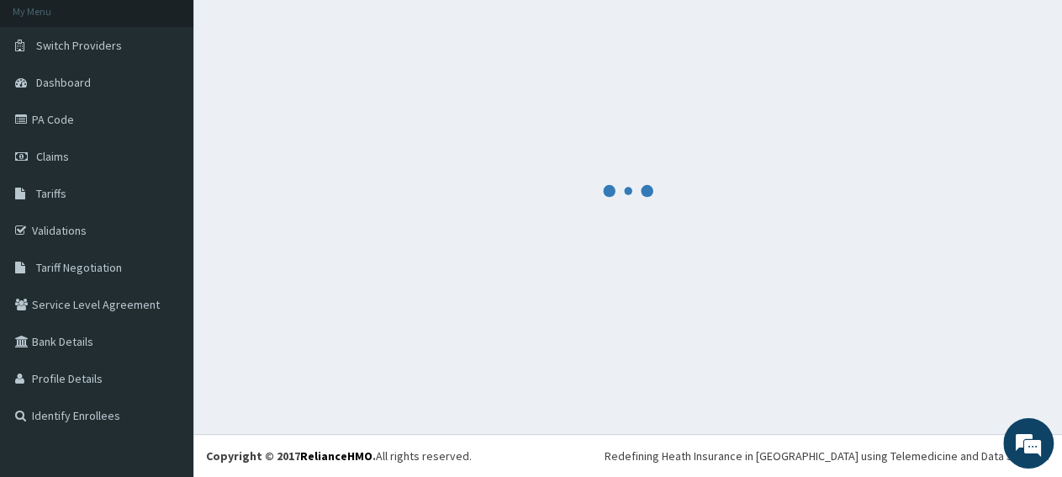
scroll to position [100, 0]
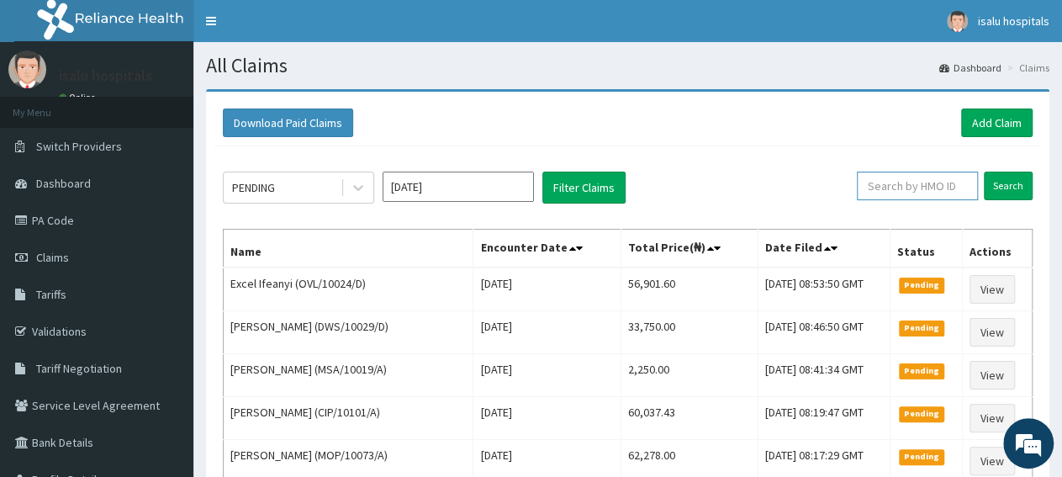
paste input "OVL/10024/D"
type input "OVL/10024/D"
click at [1018, 183] on input "Search" at bounding box center [1008, 186] width 49 height 29
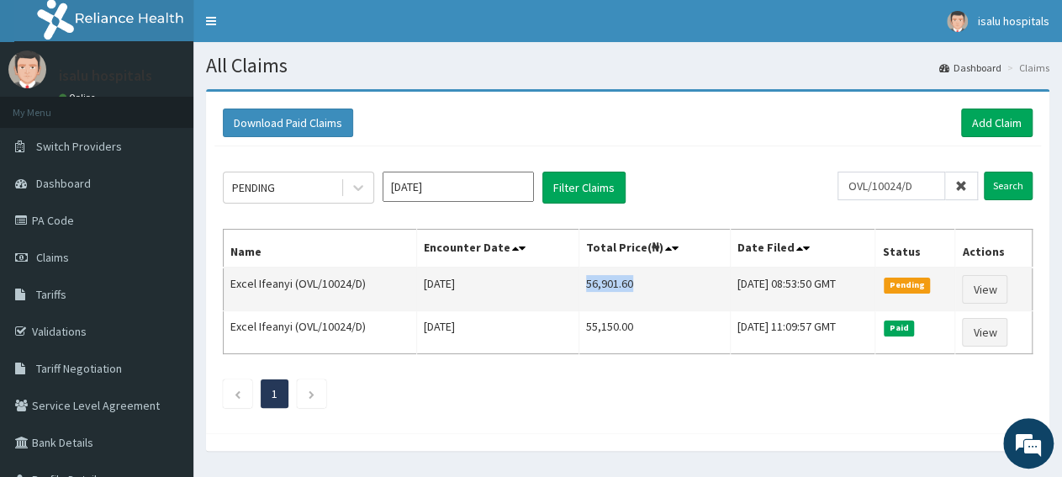
drag, startPoint x: 556, startPoint y: 280, endPoint x: 611, endPoint y: 283, distance: 54.8
click at [613, 286] on td "56,901.60" at bounding box center [655, 289] width 151 height 44
copy td "56,901.60"
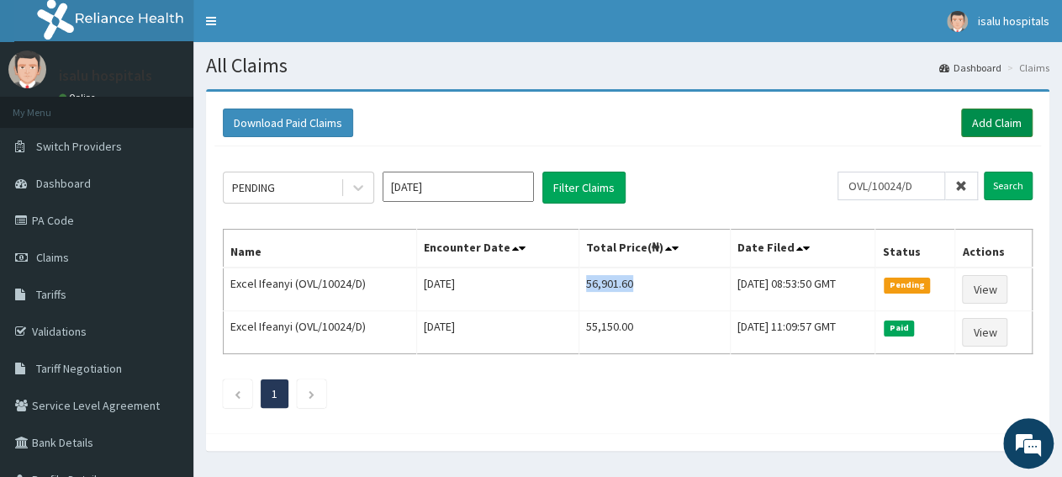
click at [974, 120] on link "Add Claim" at bounding box center [996, 123] width 71 height 29
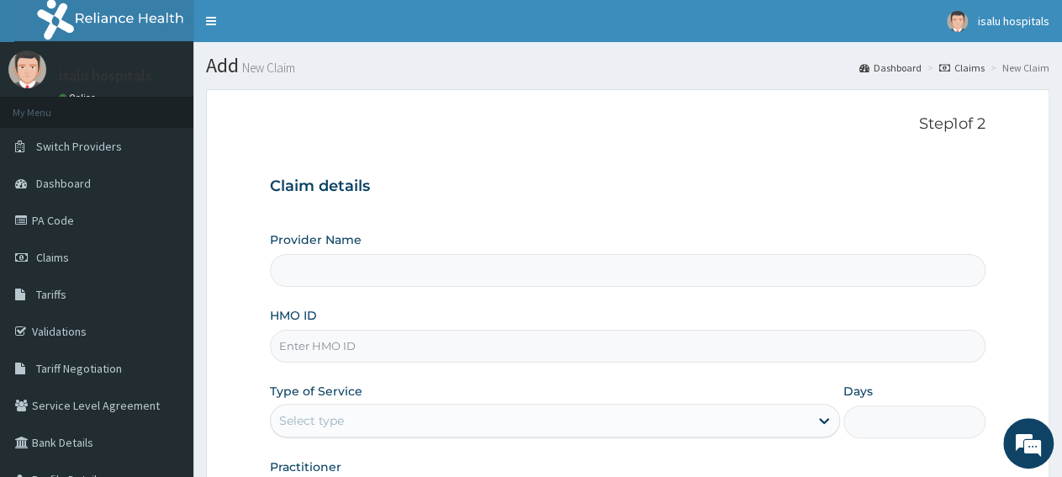
type input "Isalu Hospital Limited"
paste input "PJF/10006/A"
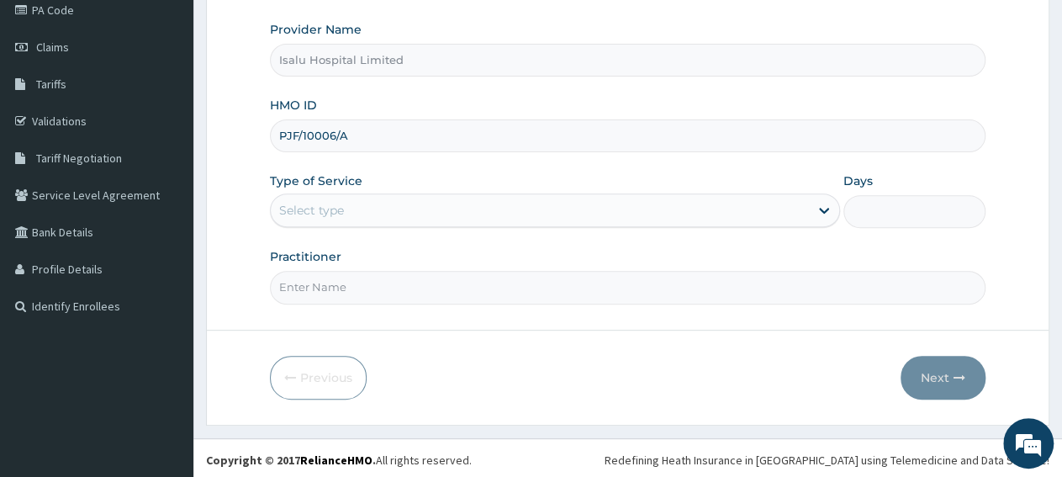
type input "PJF/10006/A"
click at [351, 209] on div "Select type" at bounding box center [540, 210] width 538 height 27
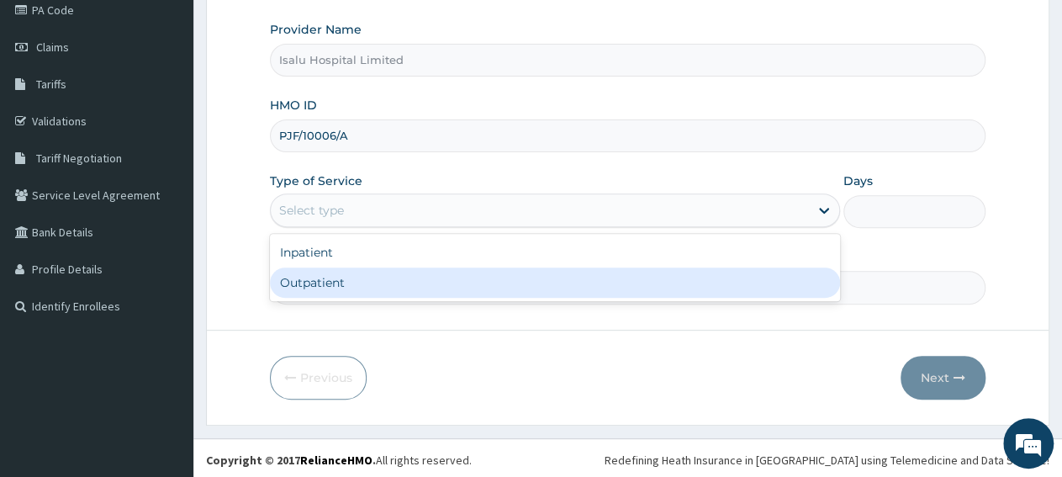
click at [373, 287] on div "Outpatient" at bounding box center [554, 282] width 569 height 30
type input "1"
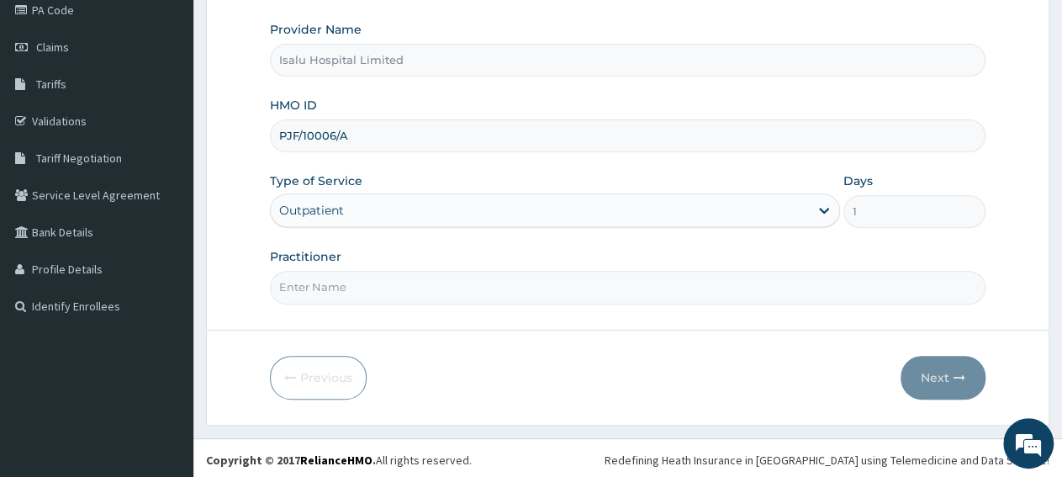
paste input "[PERSON_NAME] Damola"
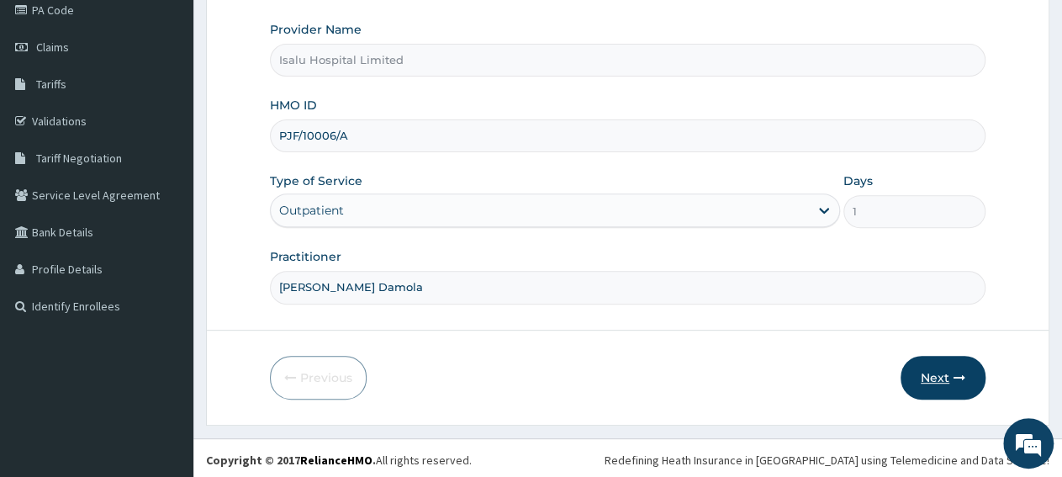
type input "[PERSON_NAME] Damola"
click at [923, 383] on button "Next" at bounding box center [943, 378] width 85 height 44
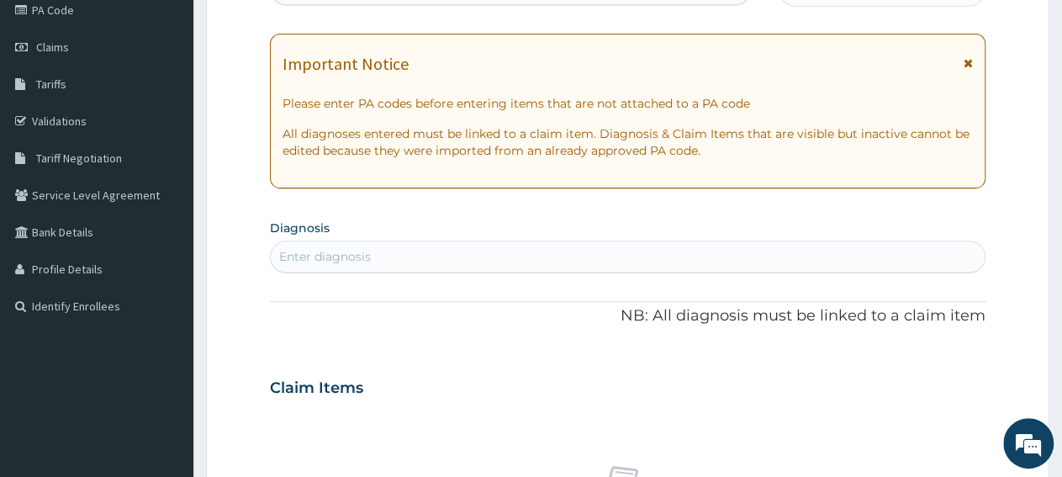
scroll to position [35, 0]
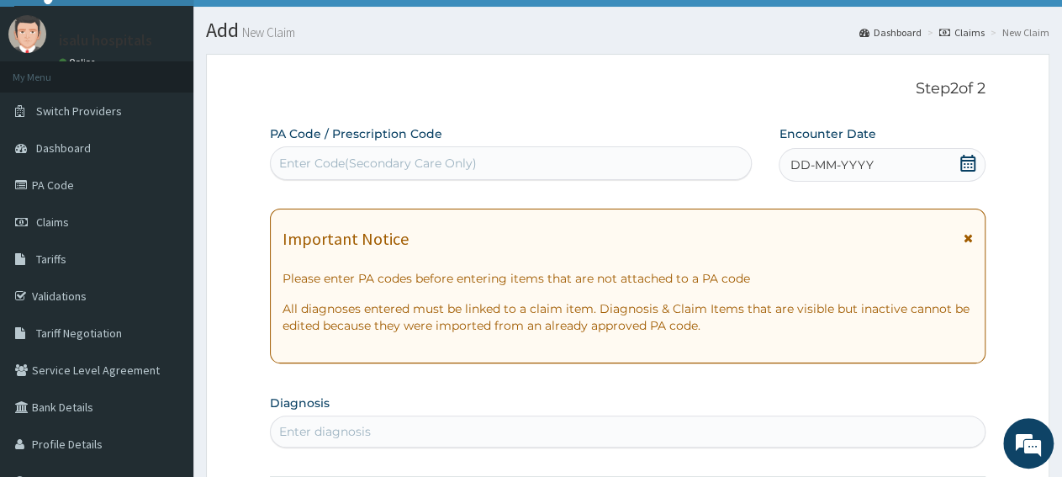
click at [438, 169] on div "Enter Code(Secondary Care Only)" at bounding box center [378, 163] width 198 height 17
paste input "PA/0418D5"
type input "PA/0418D5"
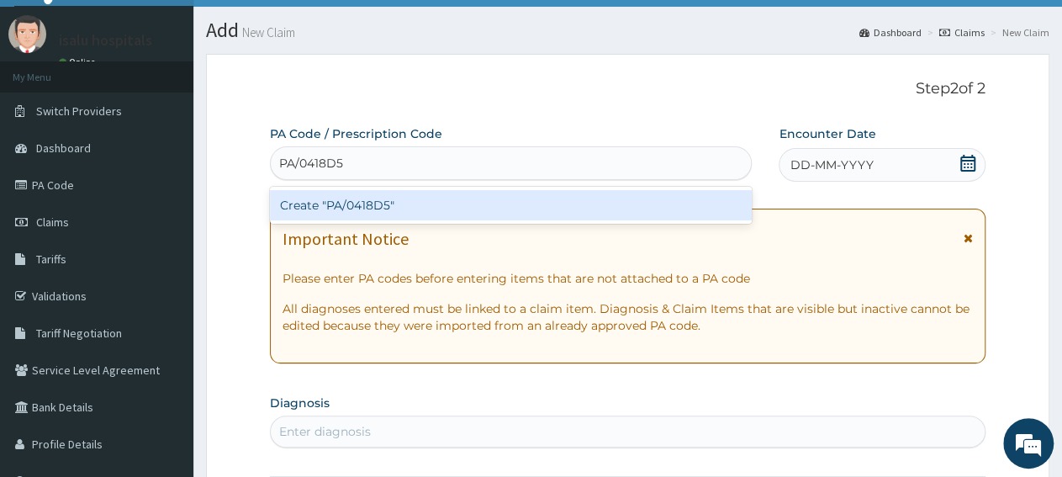
click at [442, 197] on div "Create "PA/0418D5"" at bounding box center [511, 205] width 482 height 30
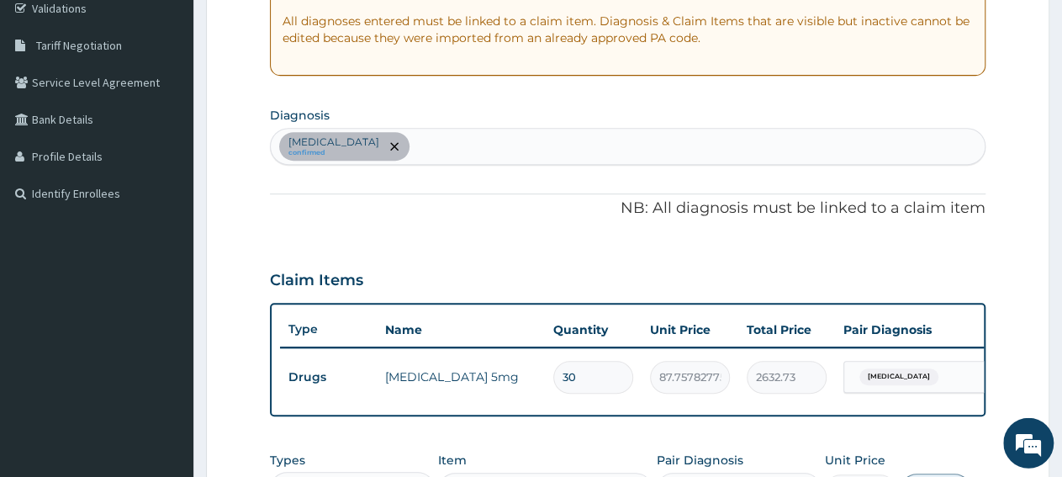
scroll to position [197, 0]
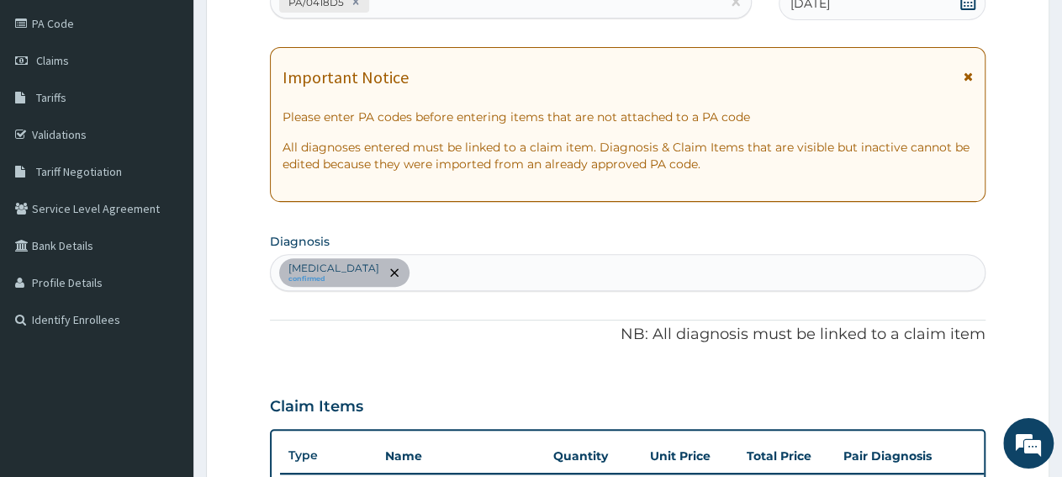
click at [518, 259] on div "Essential hypertension confirmed" at bounding box center [628, 272] width 714 height 35
type input "malaria"
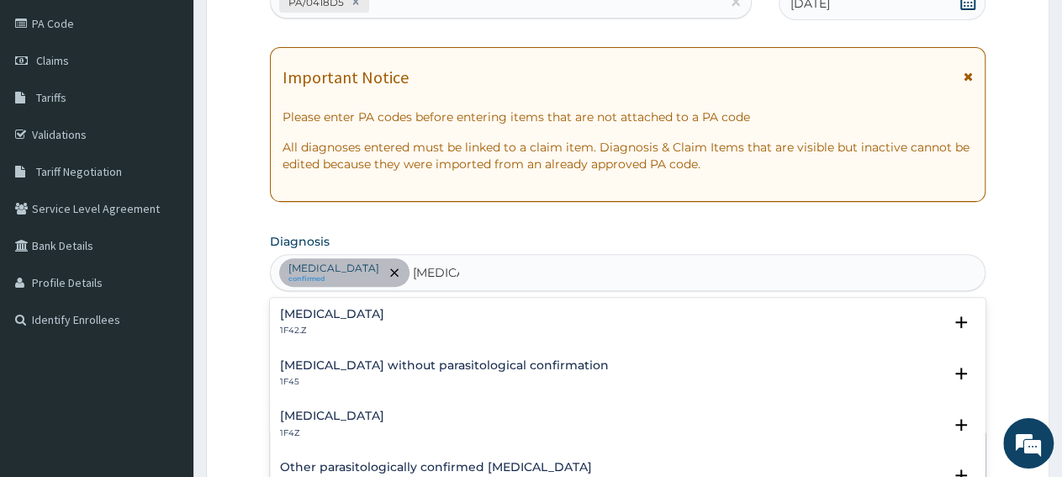
click at [354, 419] on h4 "Malaria, unspecified" at bounding box center [332, 416] width 104 height 13
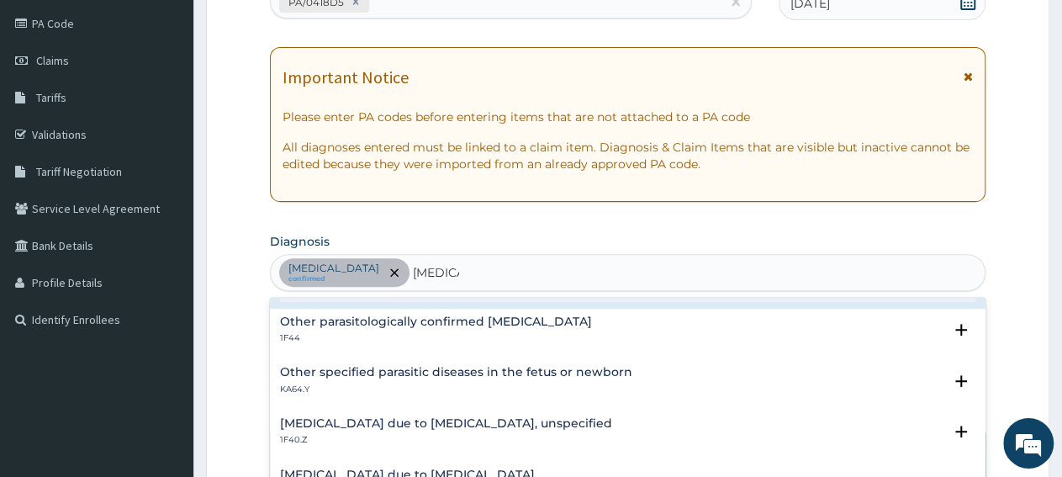
scroll to position [84, 0]
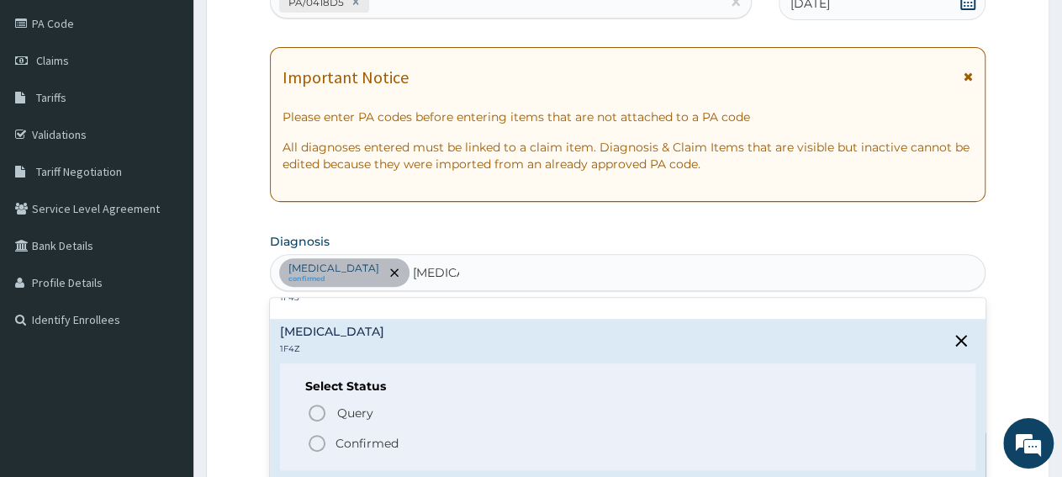
click at [334, 444] on span "Confirmed" at bounding box center [628, 443] width 643 height 20
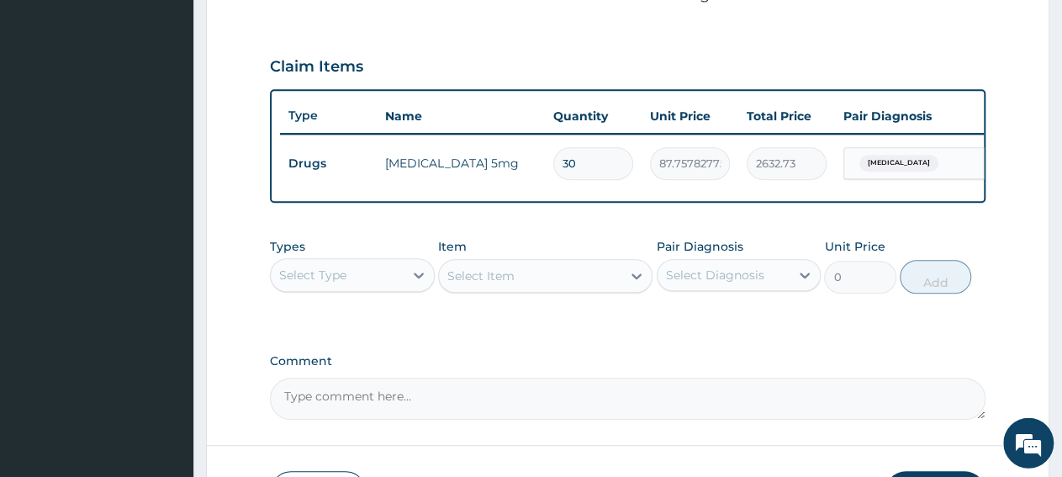
scroll to position [547, 0]
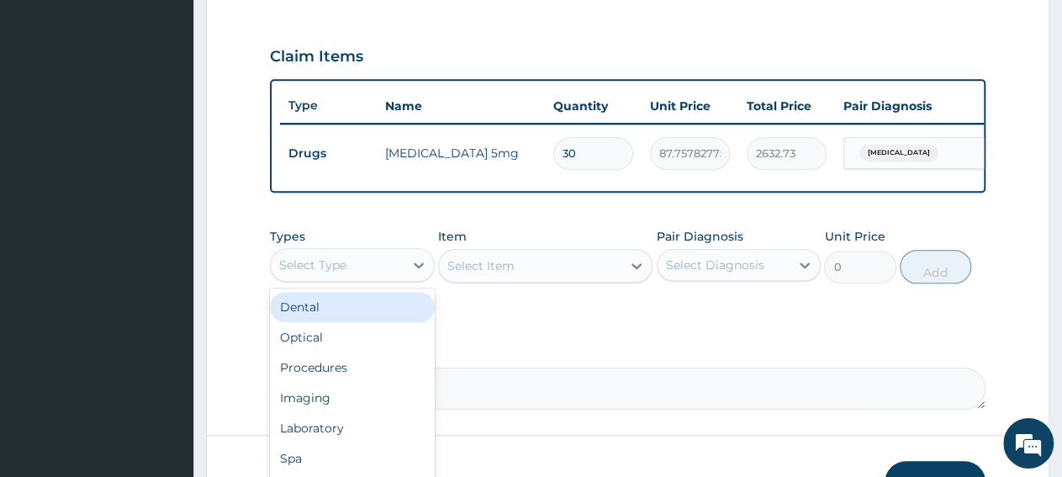
click at [357, 278] on div "Select Type" at bounding box center [337, 265] width 133 height 27
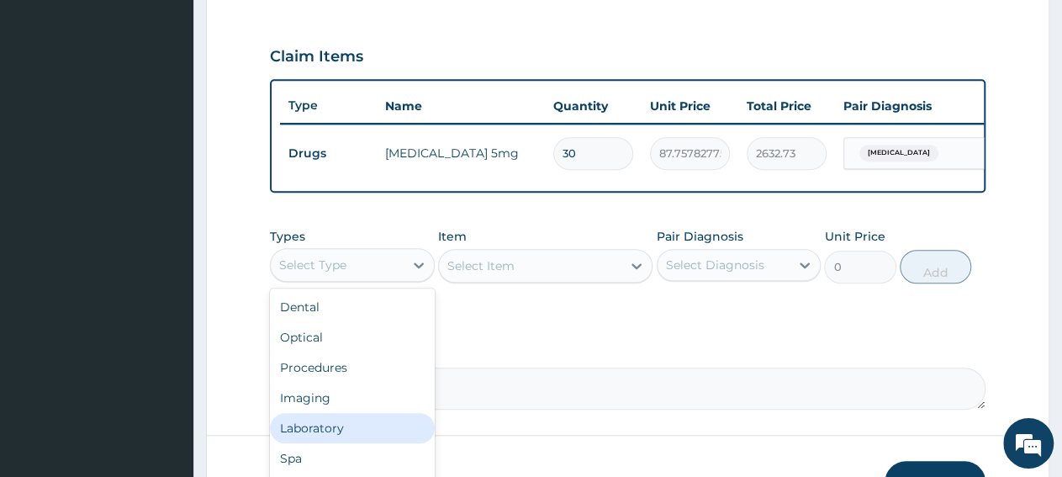
scroll to position [57, 0]
click at [347, 437] on div "Drugs" at bounding box center [352, 431] width 165 height 30
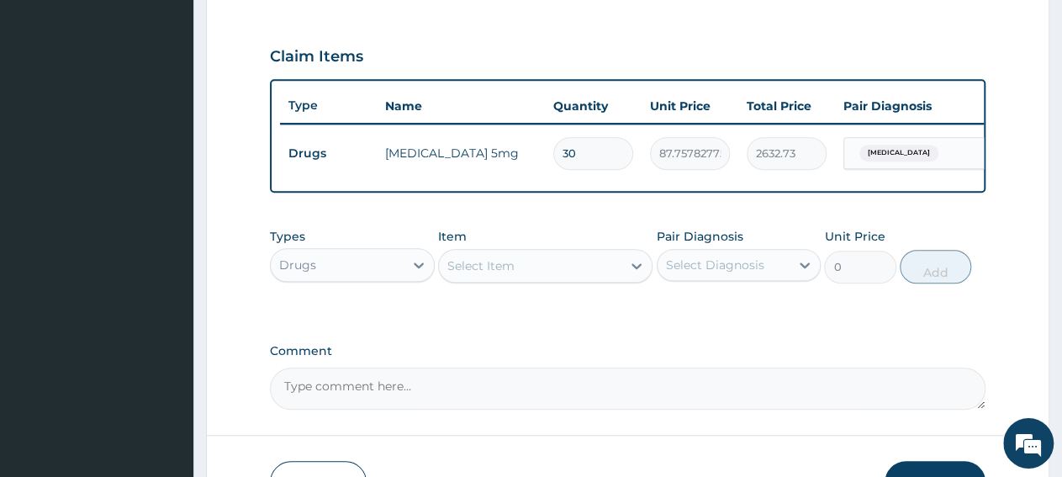
click at [549, 279] on div "Select Item" at bounding box center [530, 265] width 183 height 27
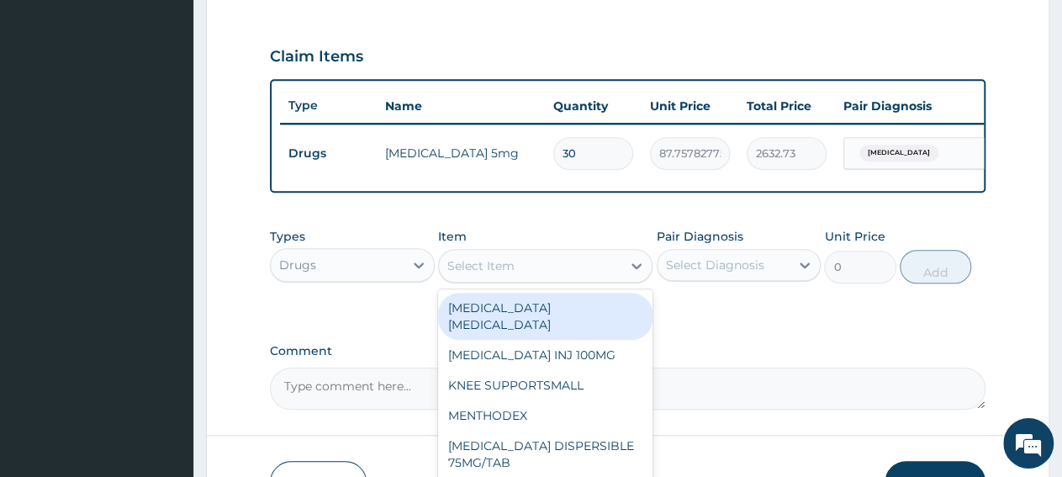
paste input "ARTEMETER LUMEFANTRINE 80/480 GVITHER"
type input "ARTEMETER LUMEFANTRINE 80/480 GVITHER"
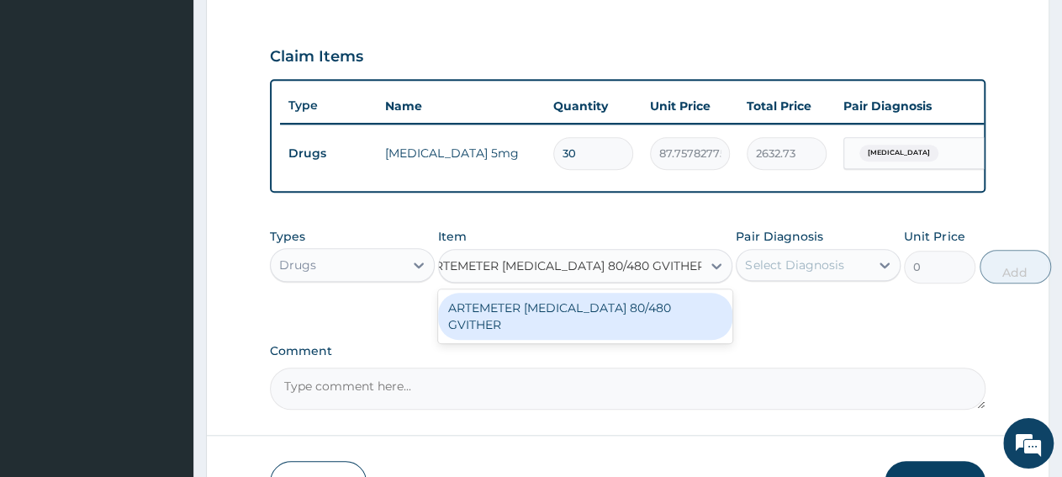
drag, startPoint x: 560, startPoint y: 326, endPoint x: 633, endPoint y: 319, distance: 73.6
click at [560, 327] on div "ARTEMETER LUMEFANTRINE 80/480 GVITHER" at bounding box center [585, 316] width 294 height 47
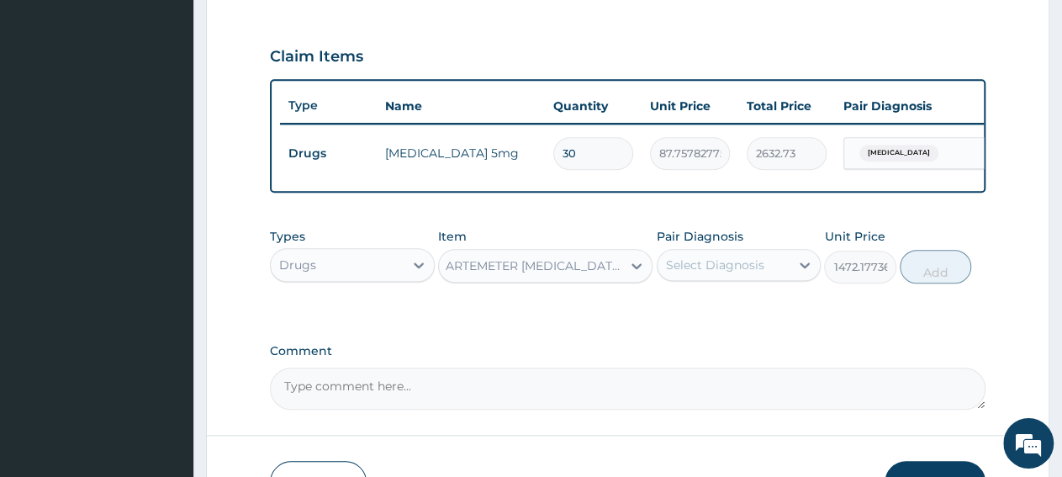
type input "1472.177368164062"
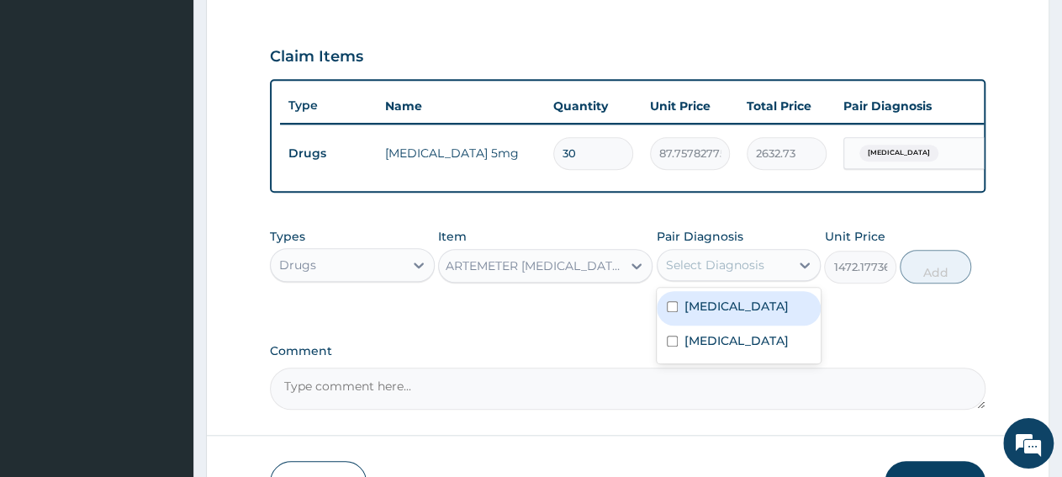
click at [771, 278] on div "Select Diagnosis" at bounding box center [724, 265] width 133 height 27
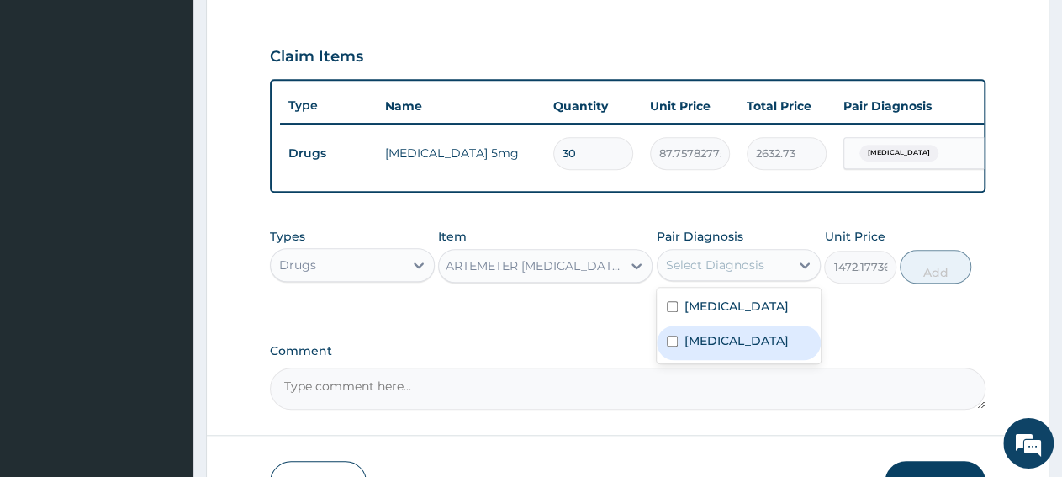
click at [757, 349] on label "Malaria, unspecified" at bounding box center [737, 340] width 104 height 17
checkbox input "true"
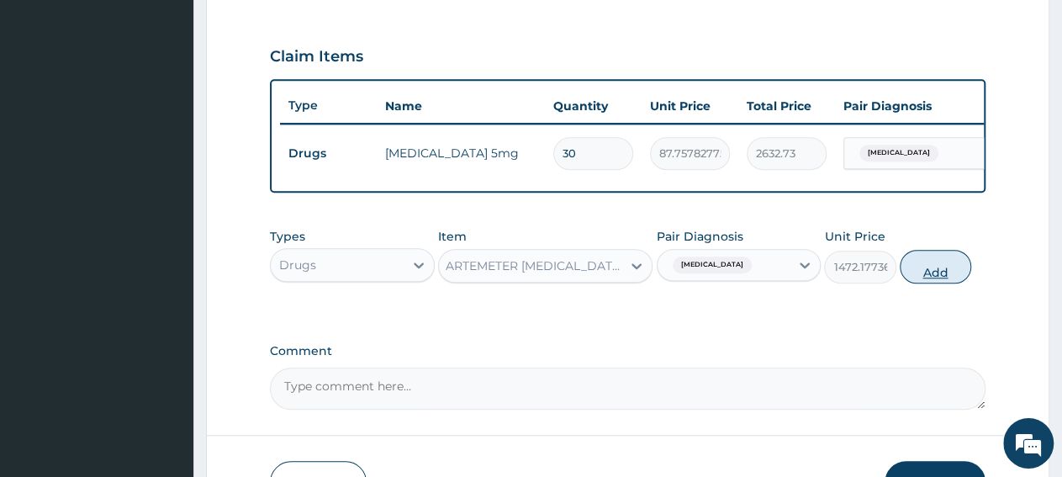
click at [940, 275] on button "Add" at bounding box center [935, 267] width 71 height 34
type input "0"
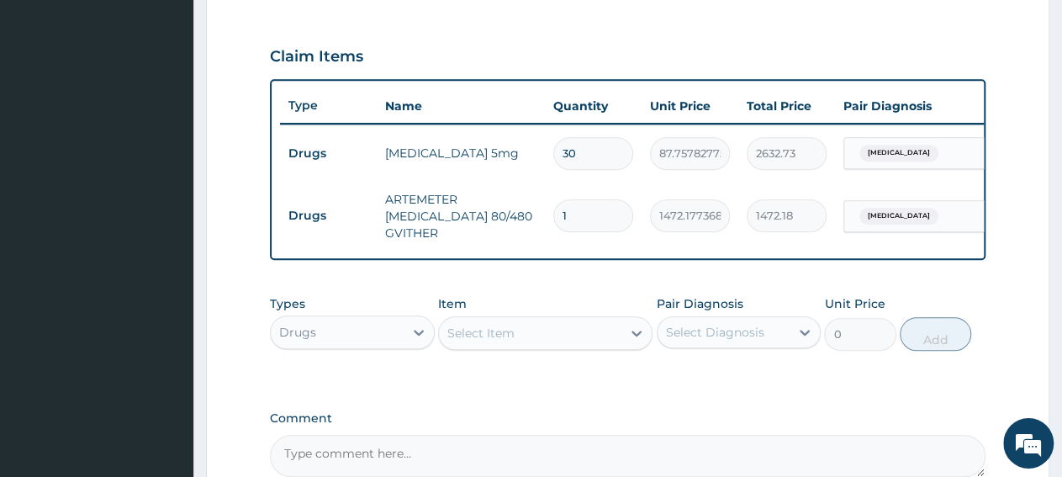
scroll to position [0, 0]
click at [579, 209] on input "1" at bounding box center [593, 215] width 80 height 33
type input "0.00"
type input "6"
type input "8833.06"
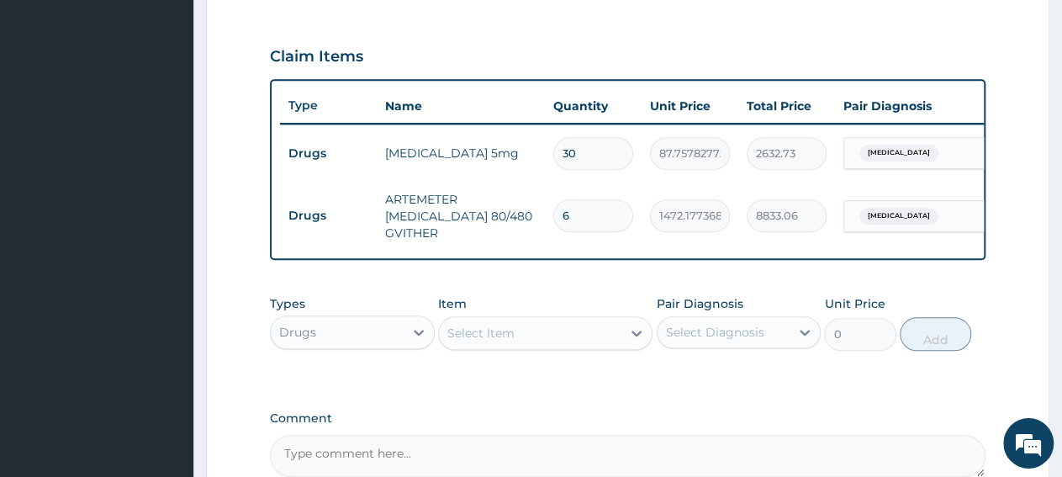
type input "6"
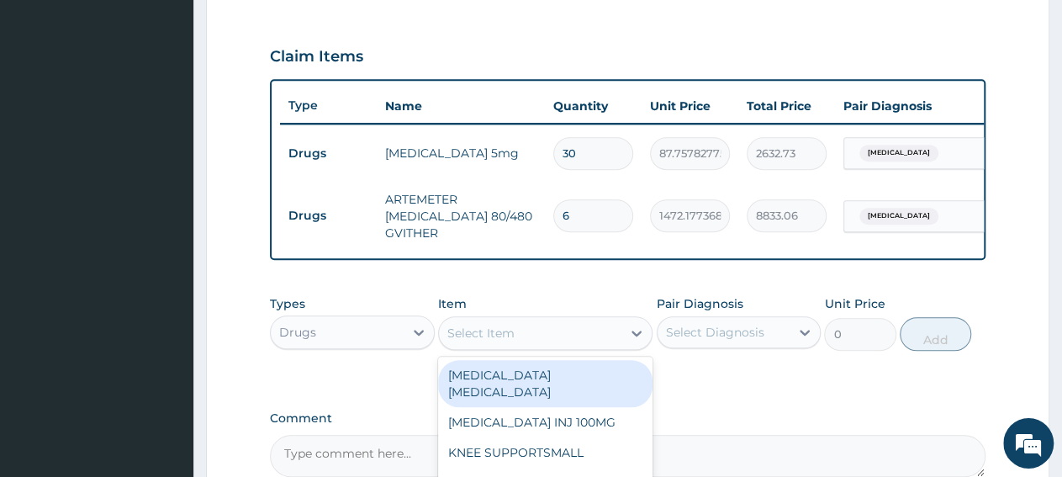
click at [566, 347] on div "Select Item" at bounding box center [530, 333] width 183 height 27
paste input "PCM TAB"
type input "PCM TAB"
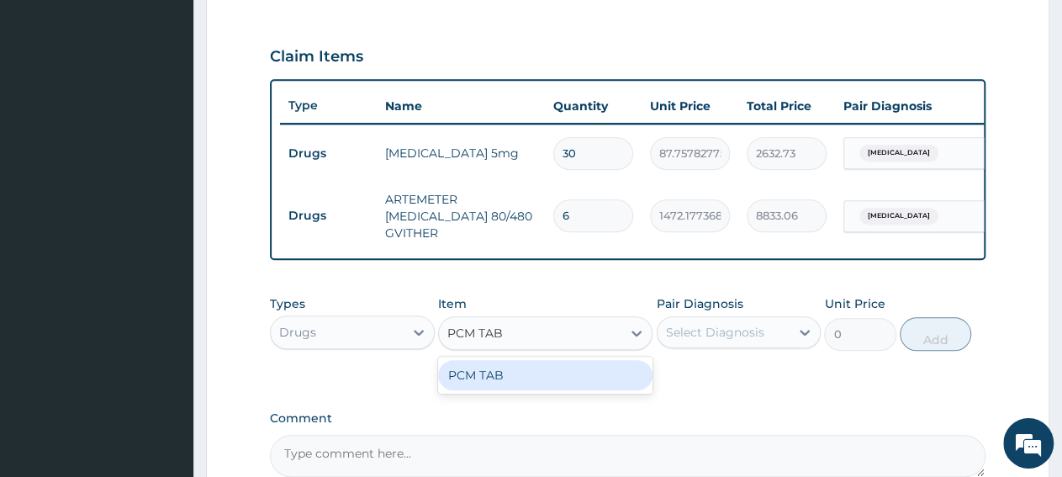
click at [553, 385] on div "PCM TAB" at bounding box center [545, 375] width 214 height 30
type input "201.0959930419922"
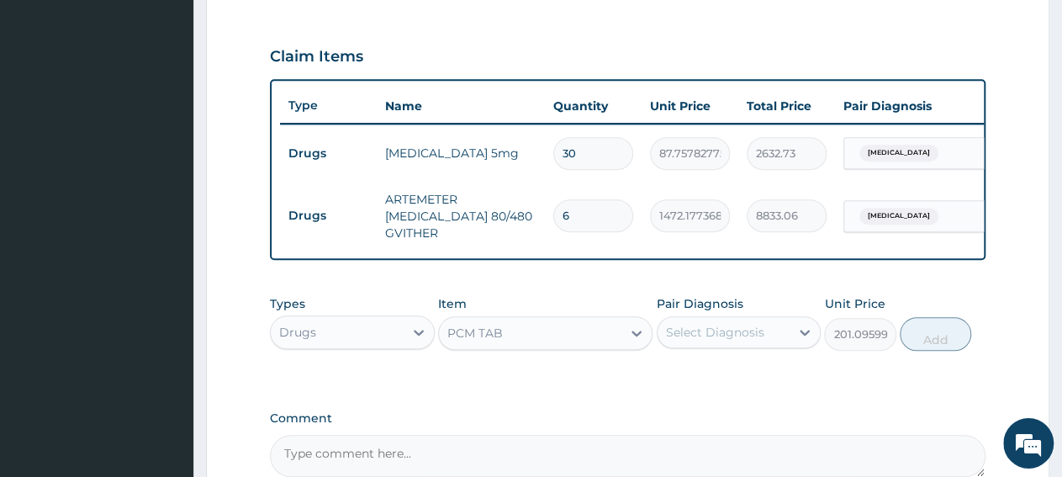
drag, startPoint x: 769, startPoint y: 320, endPoint x: 765, endPoint y: 338, distance: 18.2
click at [767, 332] on div "Pair Diagnosis Select Diagnosis" at bounding box center [739, 323] width 165 height 56
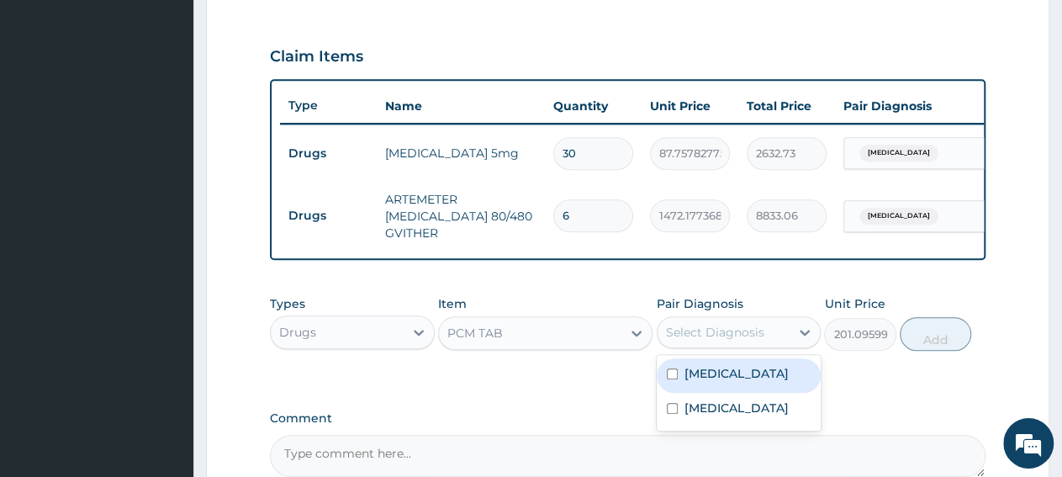
click at [748, 341] on div "Select Diagnosis" at bounding box center [715, 332] width 98 height 17
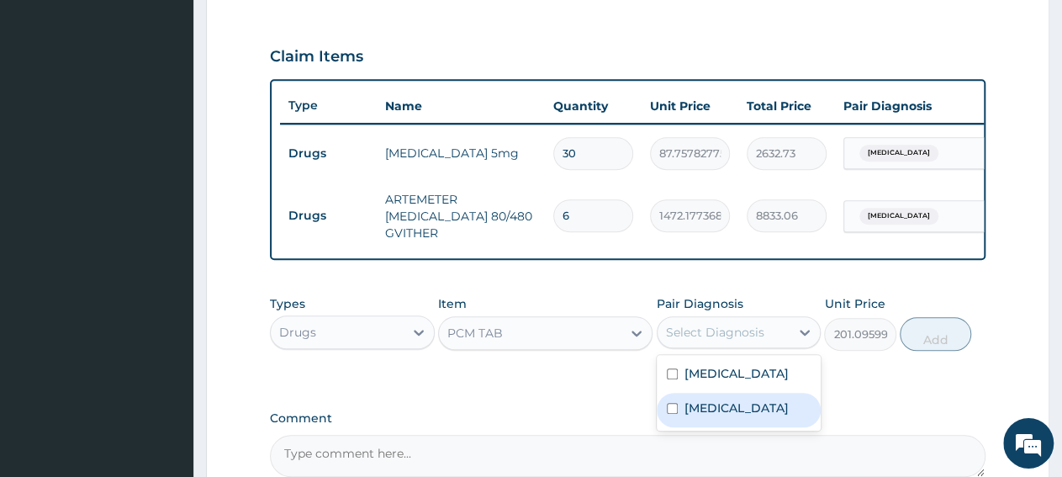
click at [748, 416] on label "Malaria, unspecified" at bounding box center [737, 408] width 104 height 17
checkbox input "true"
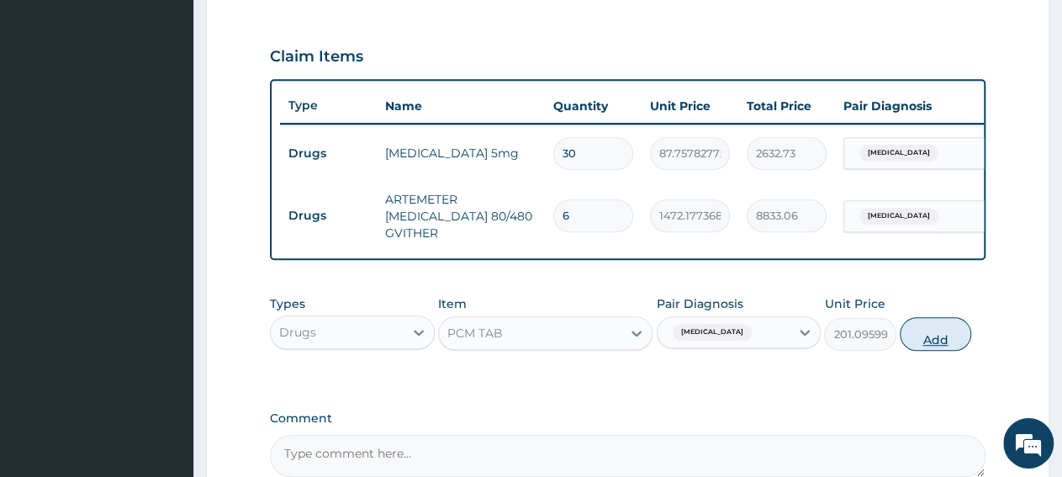
click at [926, 346] on button "Add" at bounding box center [935, 334] width 71 height 34
type input "0"
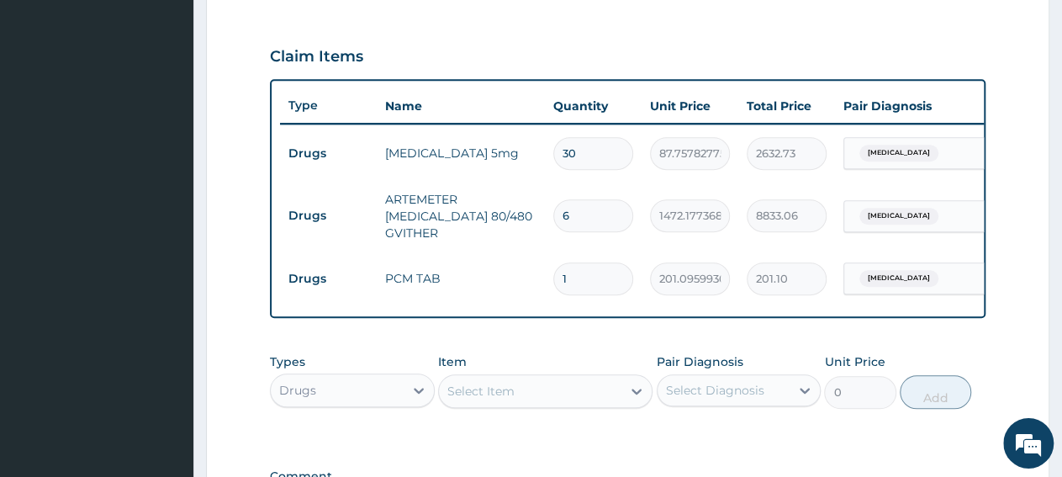
click at [582, 279] on input "1" at bounding box center [593, 278] width 80 height 33
type input "18"
type input "3619.73"
type input "18"
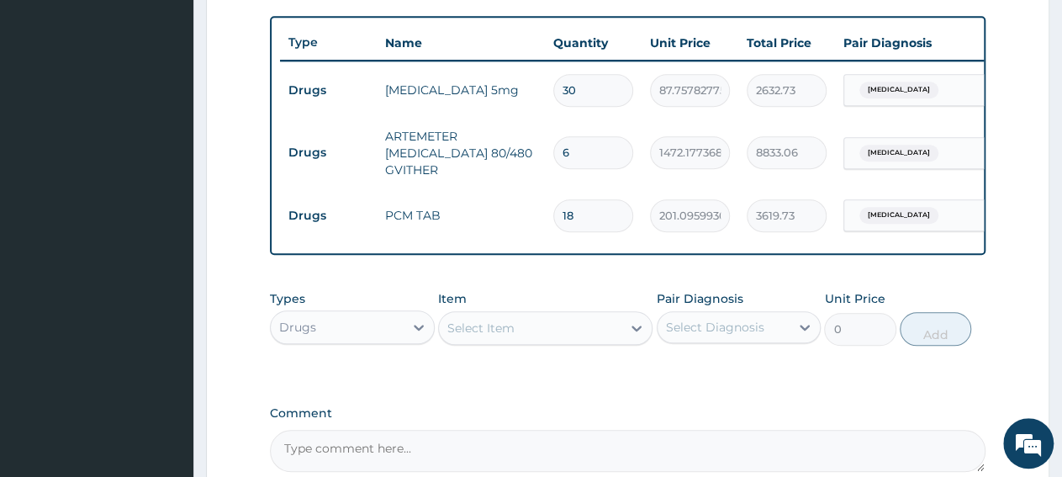
scroll to position [634, 0]
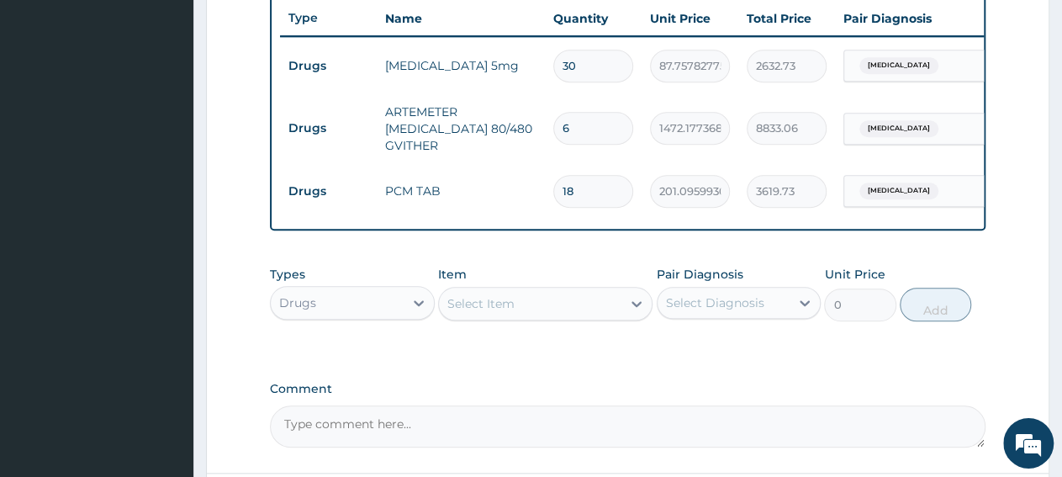
click at [386, 313] on div "Drugs" at bounding box center [337, 302] width 133 height 27
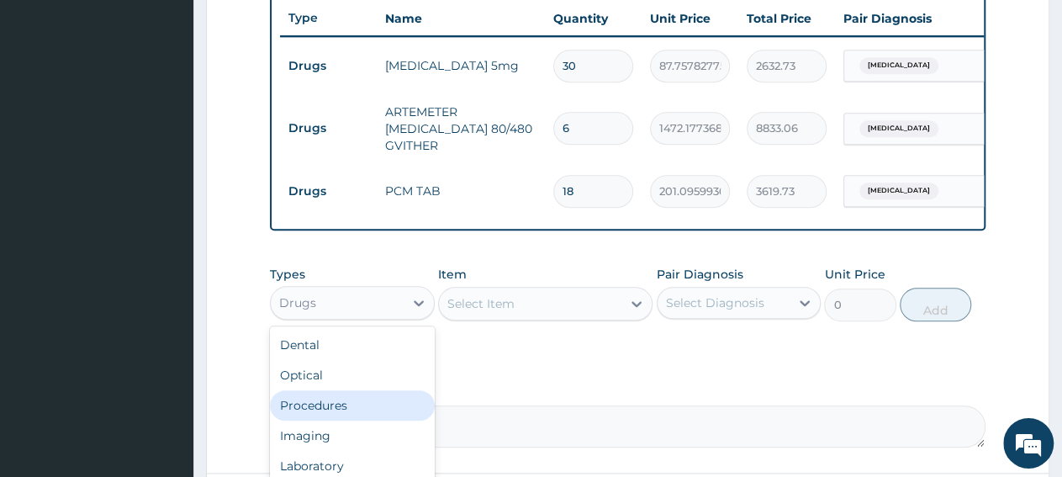
click at [378, 421] on div "Procedures" at bounding box center [352, 405] width 165 height 30
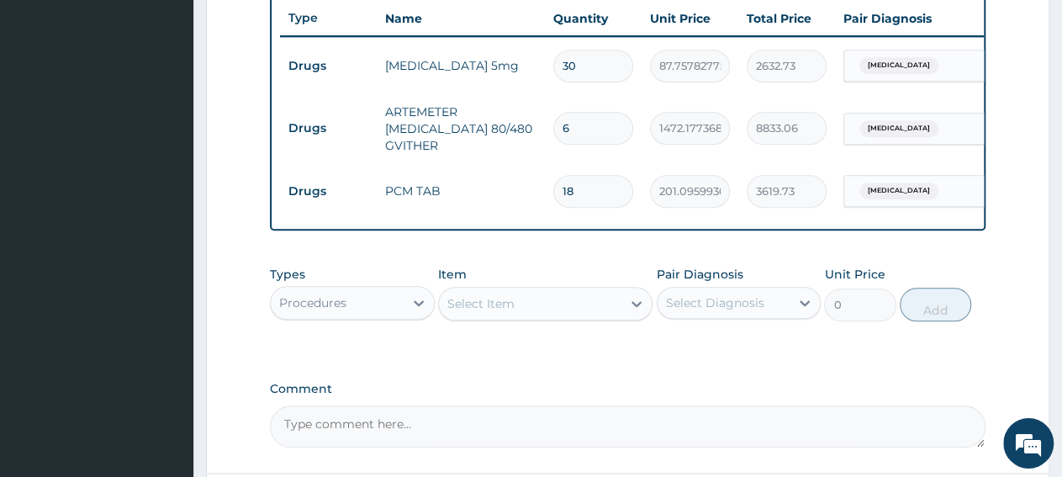
click at [503, 312] on div "Select Item" at bounding box center [480, 303] width 67 height 17
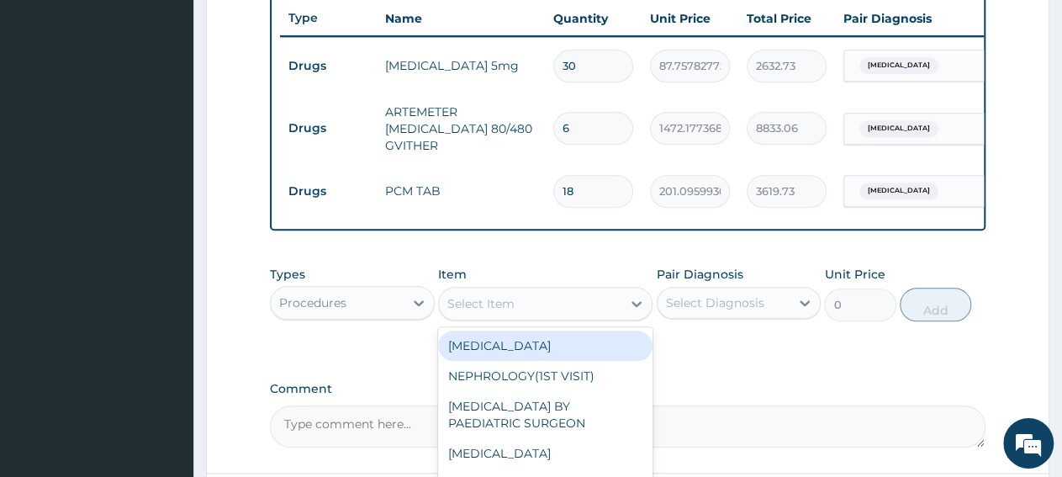
paste input "General Consultatio"
type input "General Consultatio"
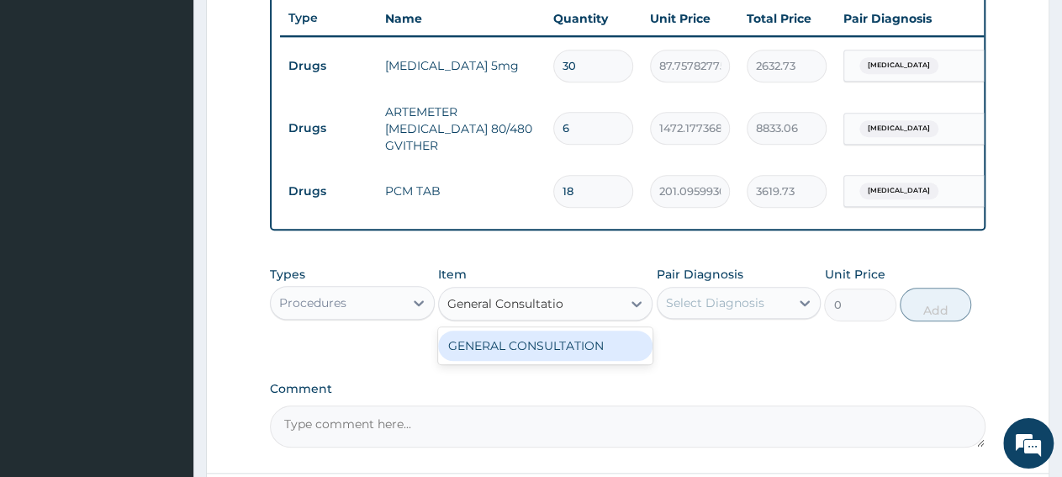
click at [509, 352] on div "GENERAL CONSULTATION" at bounding box center [545, 346] width 214 height 30
type input "3150"
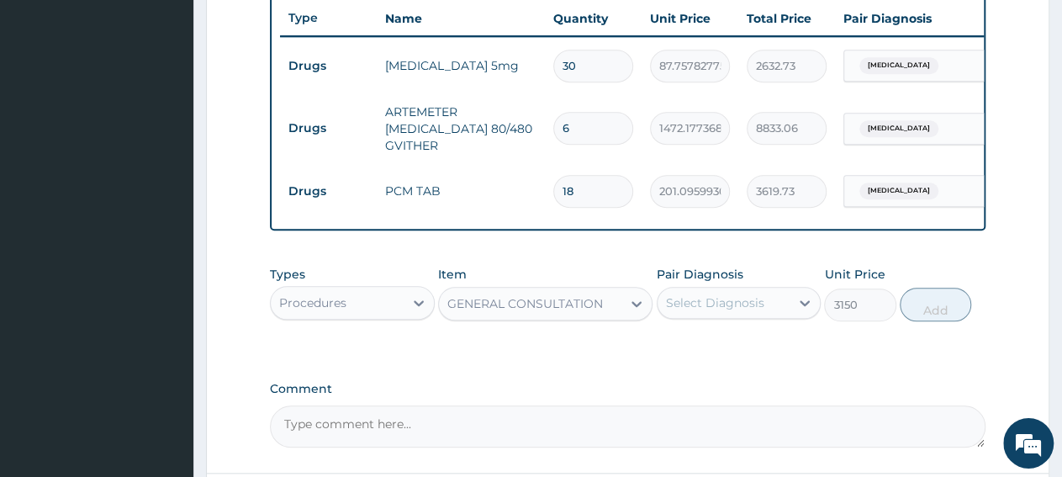
click at [756, 311] on div "Select Diagnosis" at bounding box center [715, 302] width 98 height 17
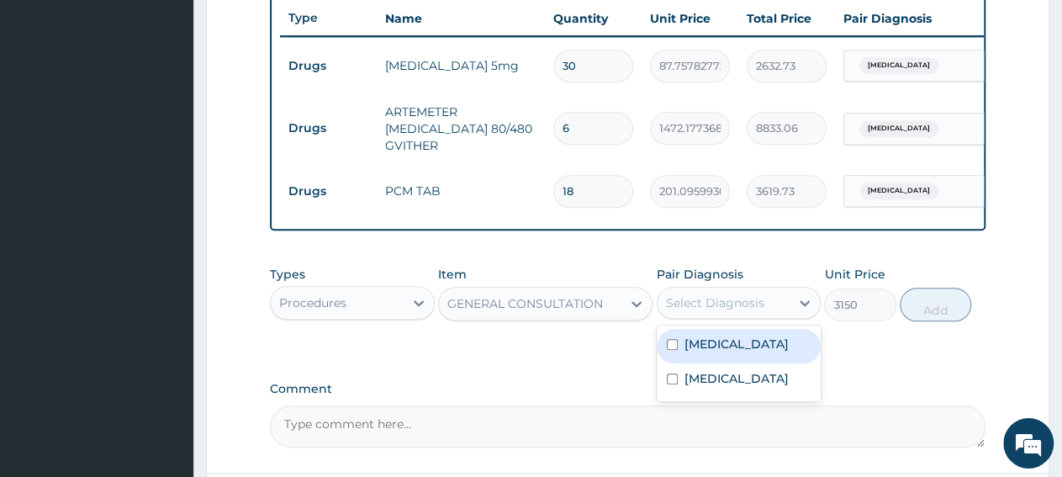
drag, startPoint x: 753, startPoint y: 370, endPoint x: 759, endPoint y: 400, distance: 30.8
click at [753, 352] on label "Essential hypertension" at bounding box center [737, 344] width 104 height 17
checkbox input "true"
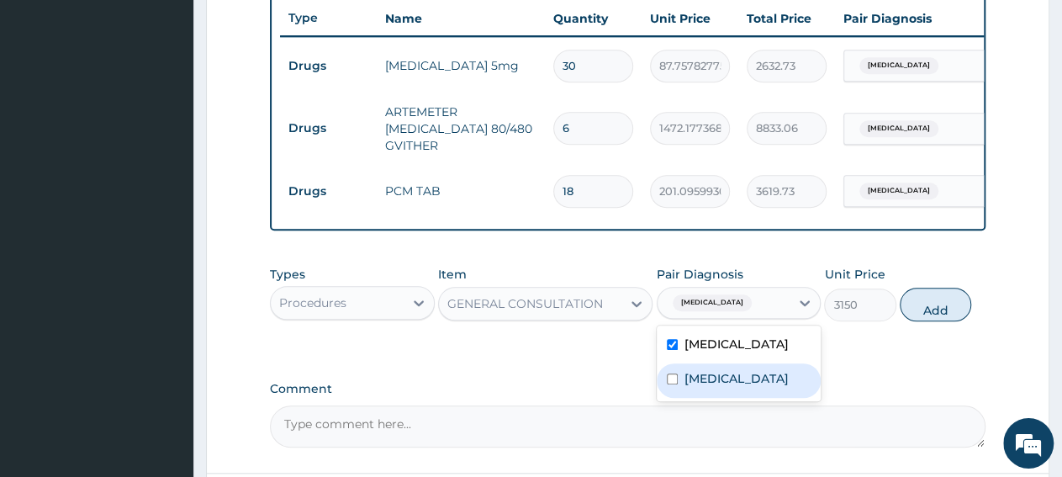
click at [759, 398] on div "Malaria, unspecified" at bounding box center [739, 380] width 165 height 34
checkbox input "true"
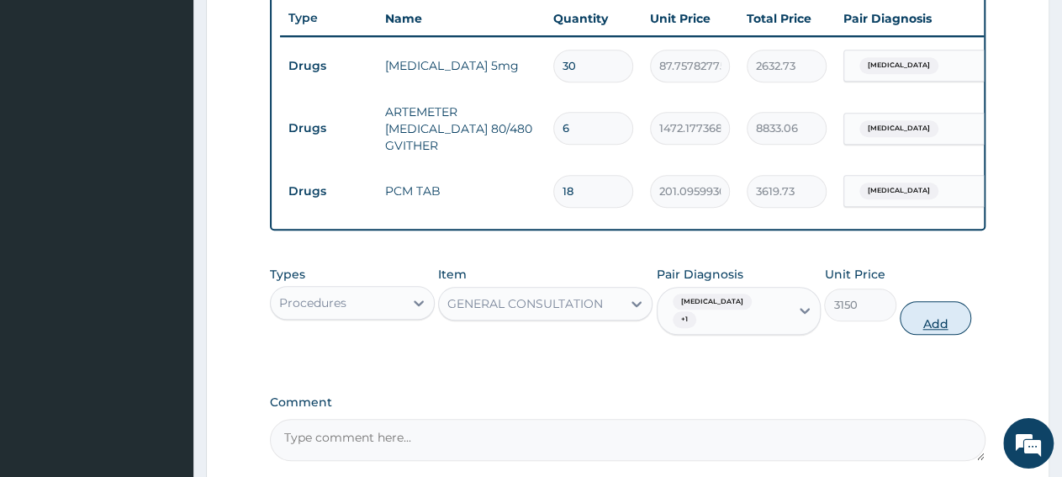
click at [920, 335] on button "Add" at bounding box center [935, 318] width 71 height 34
type input "0"
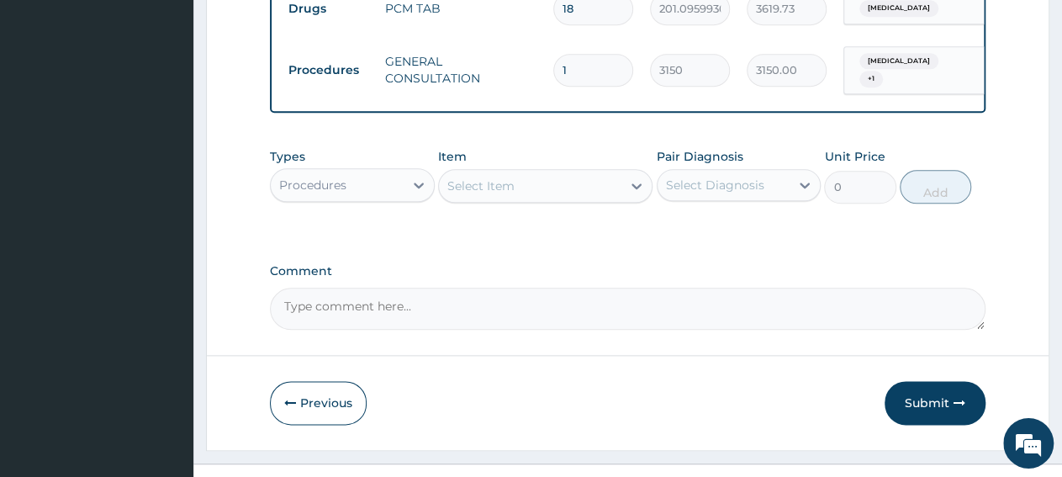
scroll to position [858, 0]
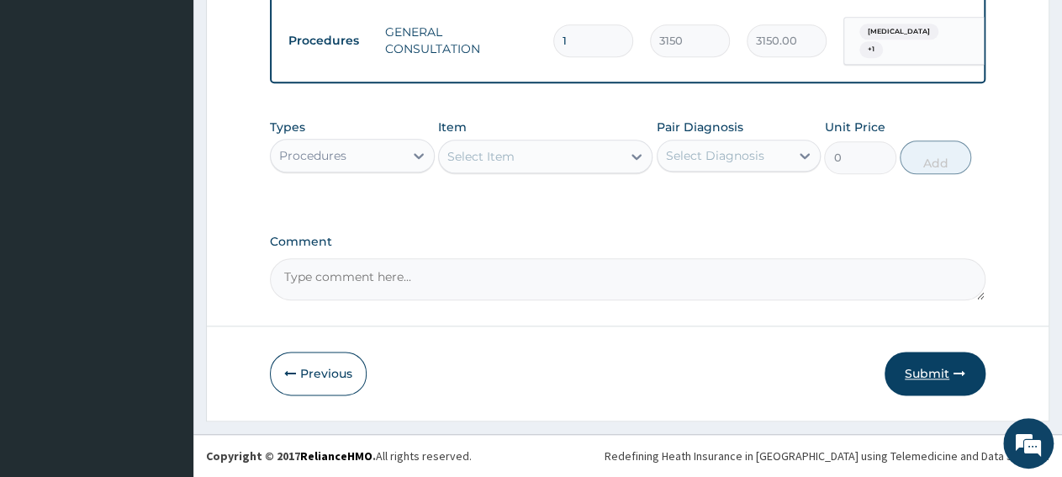
click at [921, 379] on button "Submit" at bounding box center [935, 374] width 101 height 44
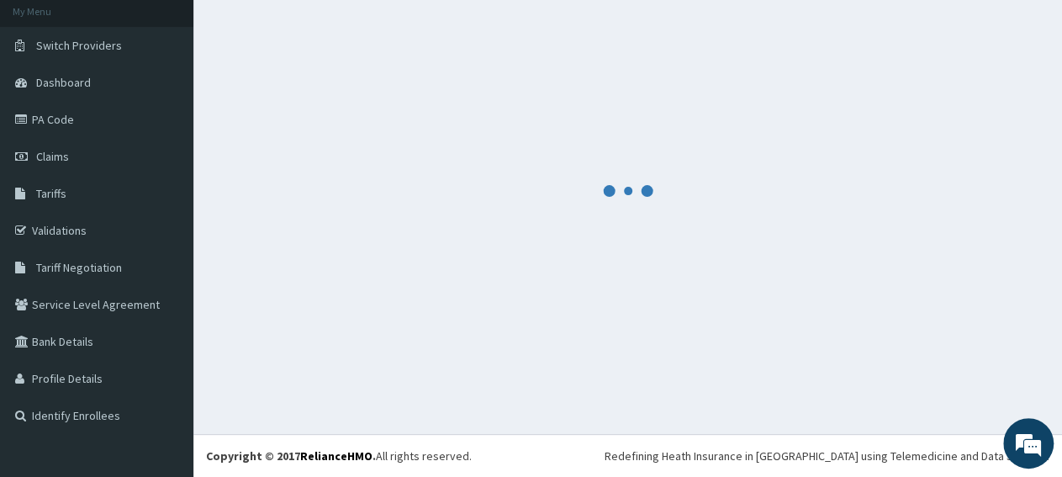
scroll to position [100, 0]
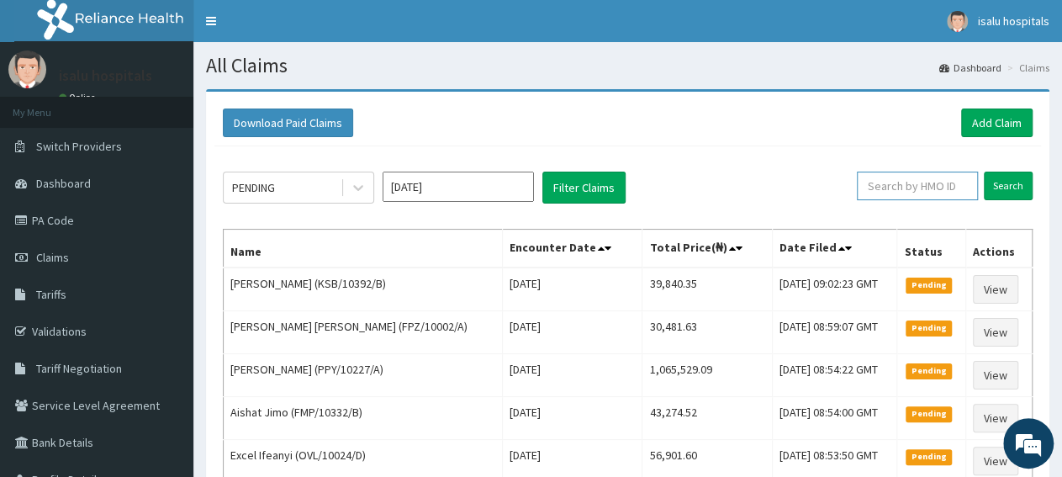
paste input "PJF/10006/A"
type input "PJF/10006/A"
click at [998, 183] on input "Search" at bounding box center [1008, 186] width 49 height 29
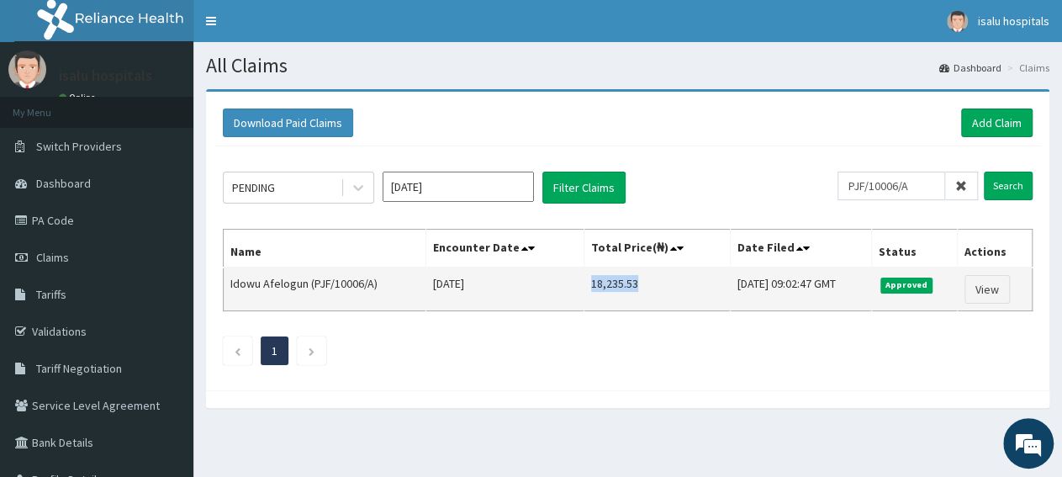
drag, startPoint x: 563, startPoint y: 284, endPoint x: 622, endPoint y: 281, distance: 59.0
click at [622, 281] on td "18,235.53" at bounding box center [657, 289] width 146 height 44
copy td "18,235.53"
